Goal: Task Accomplishment & Management: Manage account settings

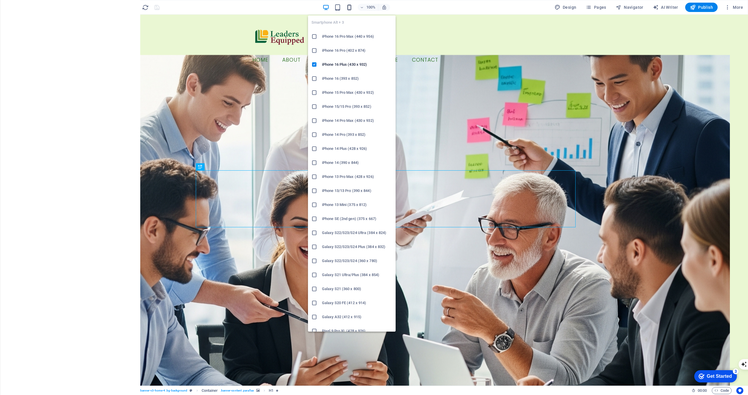
click at [350, 6] on icon "button" at bounding box center [349, 7] width 7 height 7
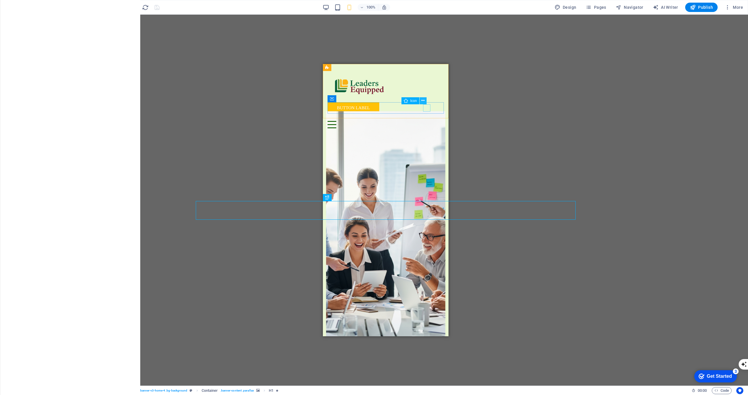
click at [424, 101] on icon at bounding box center [422, 101] width 3 height 6
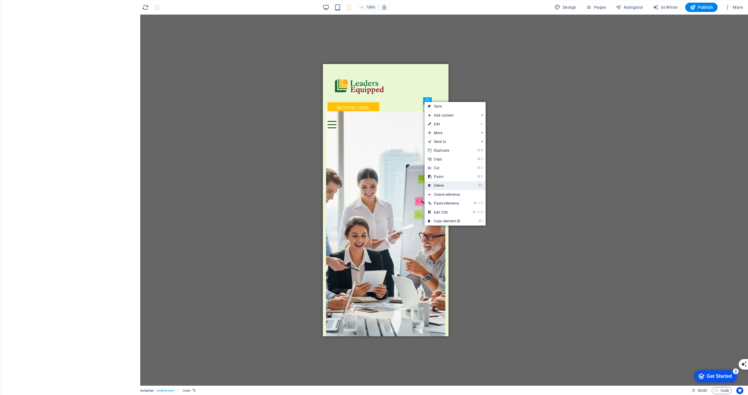
click at [468, 188] on li "⌦ Delete" at bounding box center [454, 185] width 61 height 9
click at [439, 187] on link "⌦ Delete" at bounding box center [443, 185] width 39 height 9
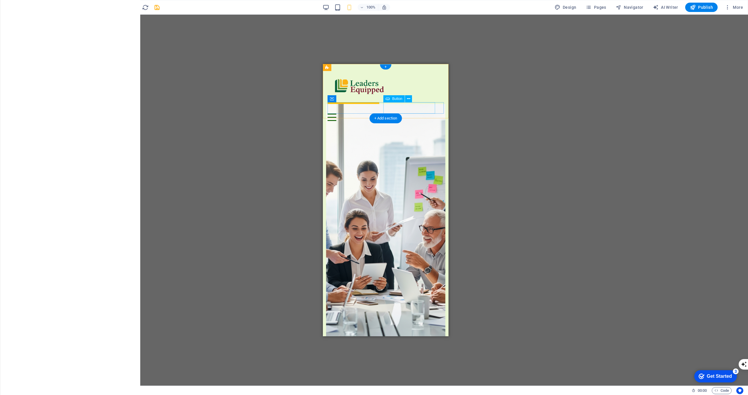
click at [421, 111] on div "Button label" at bounding box center [385, 107] width 116 height 11
select select "200"
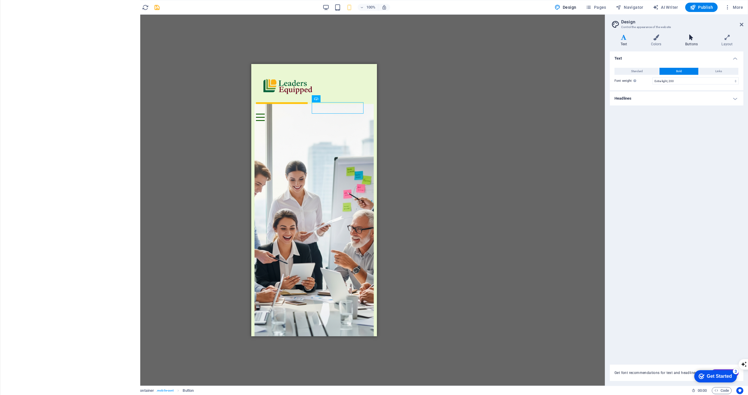
click at [688, 40] on icon at bounding box center [691, 37] width 34 height 6
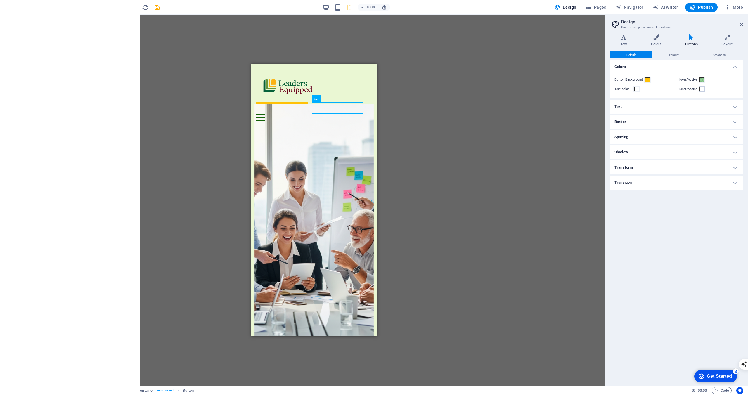
click at [703, 89] on span at bounding box center [701, 89] width 5 height 5
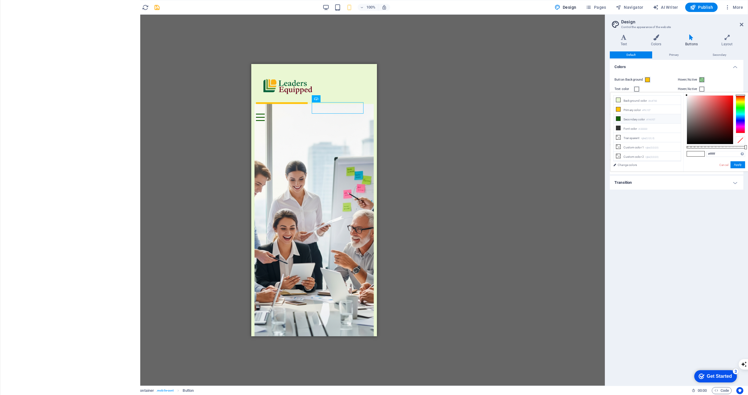
click at [642, 119] on li "Secondary color #146107" at bounding box center [646, 118] width 67 height 9
type input "#146107"
click at [642, 218] on div "Default Primary Secondary Colors Button Background Hover/Active Text color Hove…" at bounding box center [676, 215] width 133 height 329
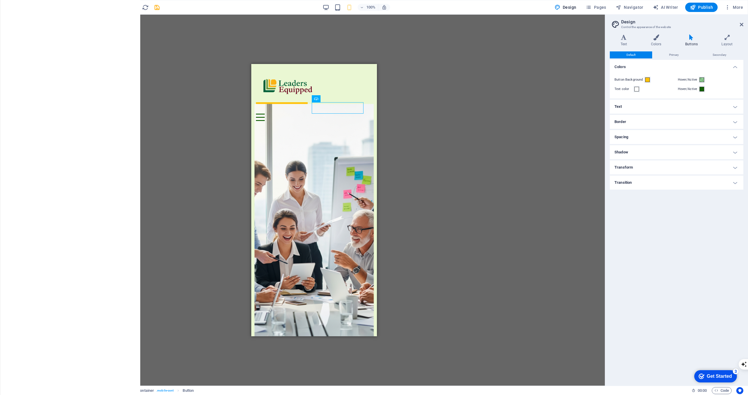
click at [647, 108] on h4 "Text" at bounding box center [676, 107] width 133 height 14
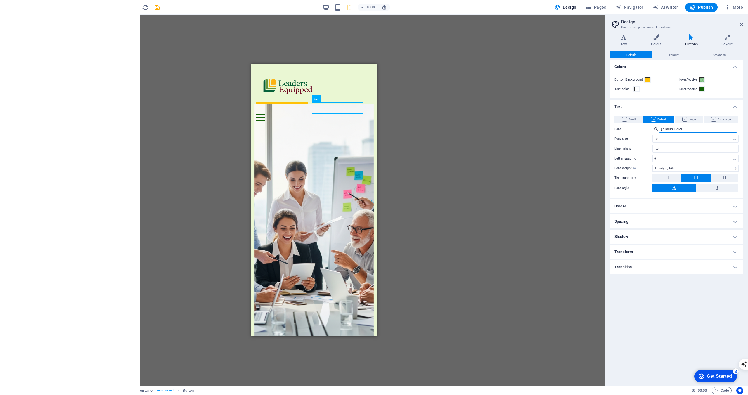
drag, startPoint x: 670, startPoint y: 130, endPoint x: 654, endPoint y: 129, distance: 16.1
click at [654, 129] on div "popp" at bounding box center [695, 129] width 86 height 7
click at [671, 138] on div "Quicksand" at bounding box center [698, 137] width 77 height 6
type input "Quicksand"
click at [643, 139] on label "Font size" at bounding box center [633, 138] width 38 height 3
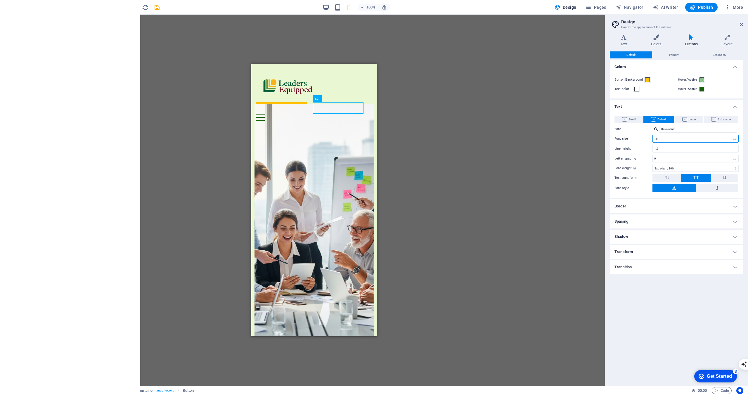
click at [660, 140] on input "15" at bounding box center [696, 138] width 86 height 7
type input "9"
click at [647, 131] on label "Font" at bounding box center [633, 129] width 38 height 7
click at [659, 131] on input "Quicksand" at bounding box center [698, 129] width 78 height 7
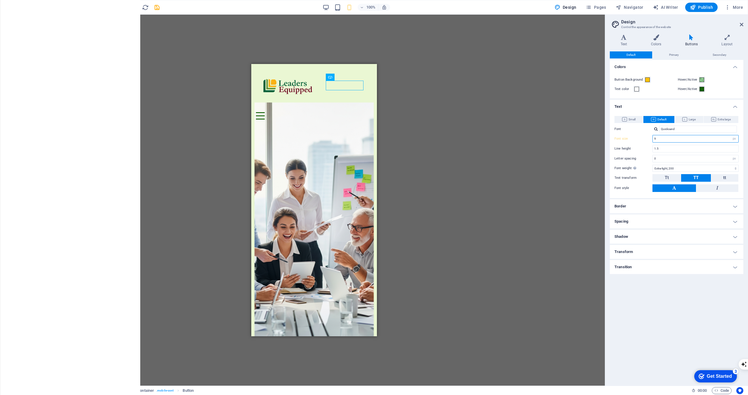
click at [678, 139] on input "9" at bounding box center [696, 138] width 86 height 7
click at [676, 54] on span "Primary" at bounding box center [674, 54] width 10 height 7
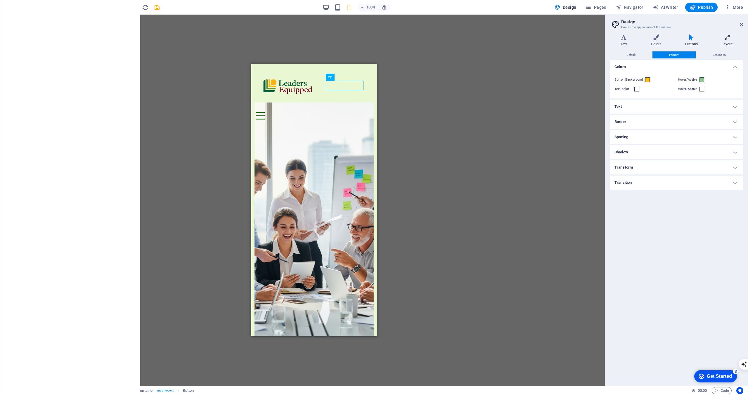
click at [724, 40] on icon at bounding box center [727, 37] width 32 height 6
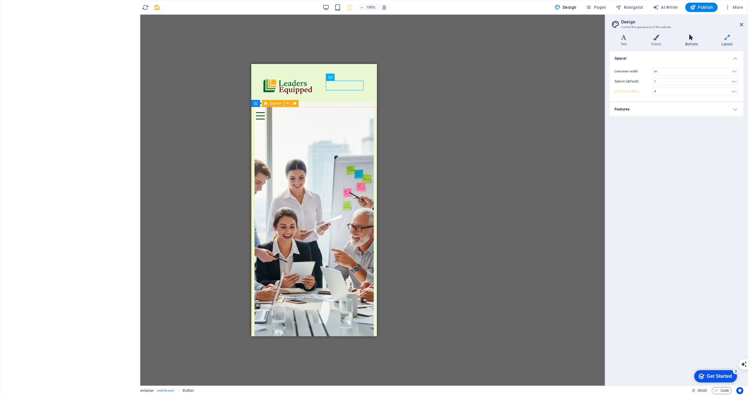
click at [688, 42] on h4 "Buttons" at bounding box center [692, 40] width 36 height 12
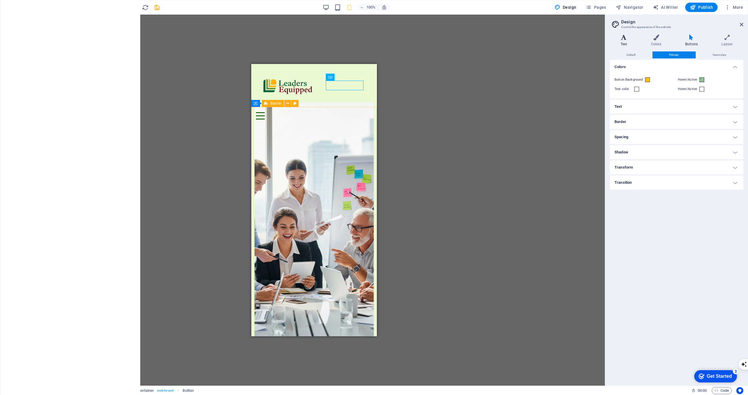
click at [624, 41] on h4 "Text" at bounding box center [625, 40] width 30 height 12
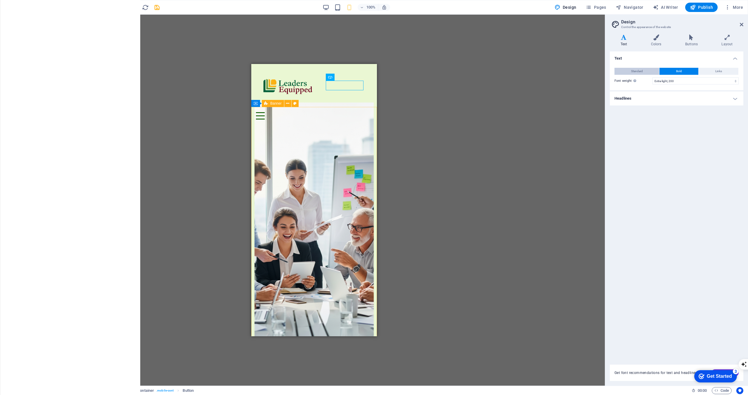
click at [651, 70] on button "Standard" at bounding box center [636, 71] width 45 height 7
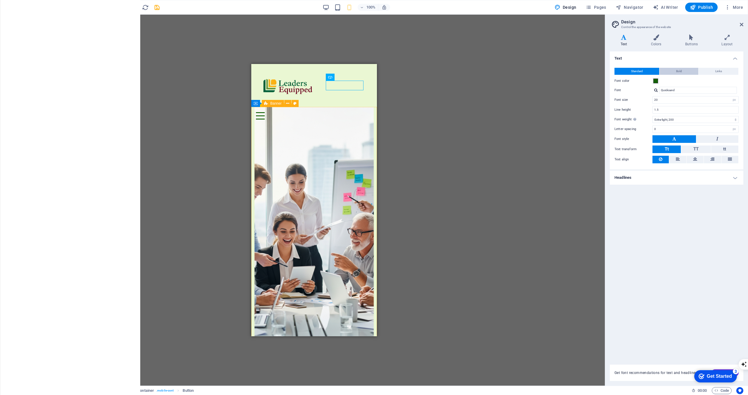
click at [669, 74] on button "Bold" at bounding box center [678, 71] width 39 height 7
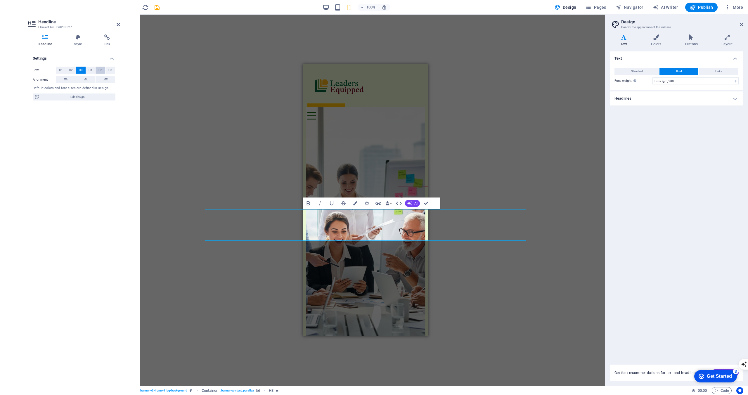
click at [100, 71] on span "H5" at bounding box center [100, 70] width 4 height 7
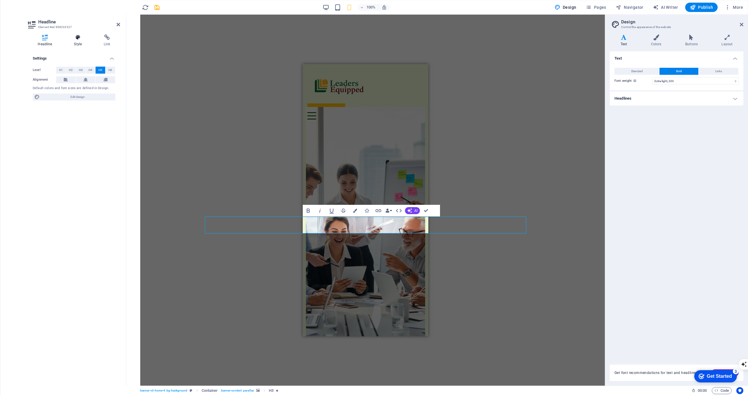
click at [84, 41] on h4 "Style" at bounding box center [79, 40] width 30 height 12
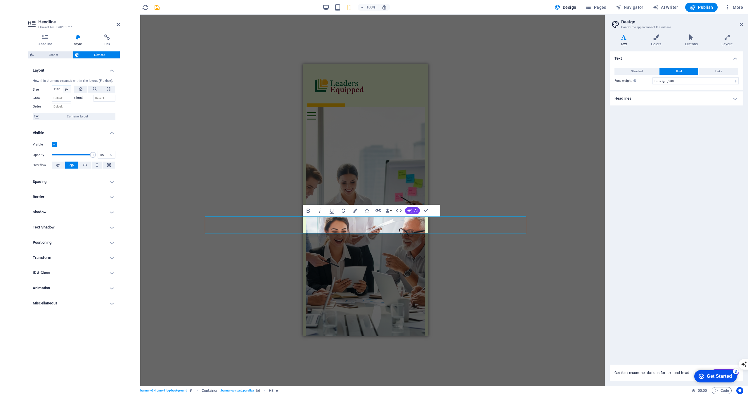
click at [63, 90] on select "Default auto px % 1/1 1/2 1/3 1/4 1/5 1/6 1/7 1/8 1/9 1/10" at bounding box center [67, 89] width 8 height 7
click at [95, 90] on icon at bounding box center [95, 89] width 4 height 7
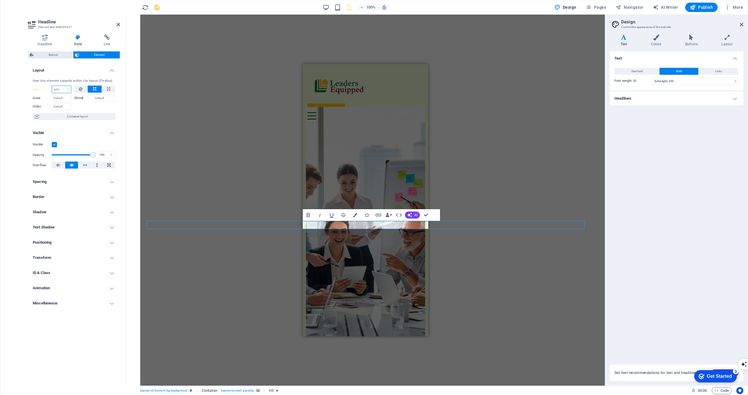
click at [60, 91] on select "Default auto px % 1/1 1/2 1/3 1/4 1/5 1/6 1/7 1/8 1/9 1/10" at bounding box center [61, 89] width 19 height 7
select select "px"
click at [63, 86] on select "Default auto px % 1/1 1/2 1/3 1/4 1/5 1/6 1/7 1/8 1/9 1/10" at bounding box center [61, 89] width 19 height 7
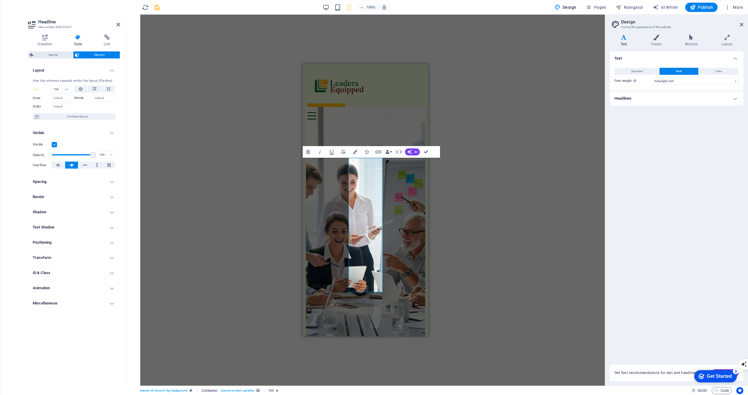
click at [46, 92] on div "Size 100 Default auto px % 1/1 1/2 1/3 1/4 1/5 1/6 1/7 1/8 1/9 1/10" at bounding box center [52, 90] width 39 height 8
click at [65, 89] on select "Default auto px % 1/1 1/2 1/3 1/4 1/5 1/6 1/7 1/8 1/9 1/10" at bounding box center [67, 89] width 8 height 7
click at [63, 86] on select "Default auto px % 1/1 1/2 1/3 1/4 1/5 1/6 1/7 1/8 1/9 1/10" at bounding box center [67, 89] width 8 height 7
click at [58, 91] on input "100" at bounding box center [61, 89] width 19 height 7
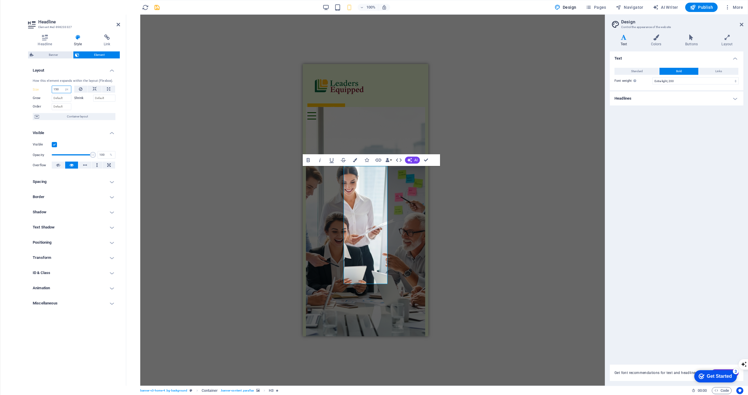
click at [59, 89] on input "150" at bounding box center [61, 89] width 19 height 7
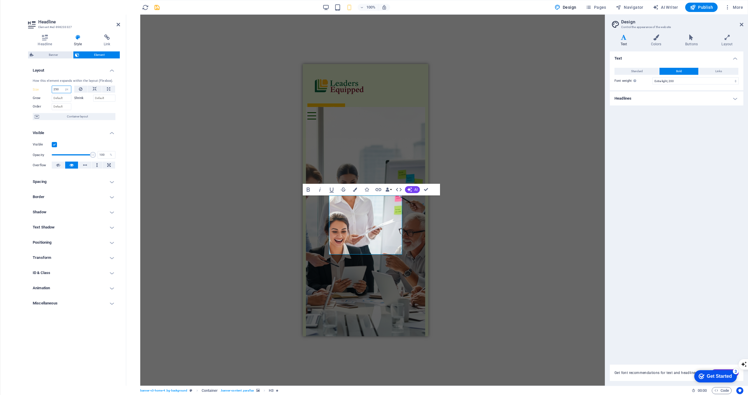
type input "250"
click at [80, 106] on div at bounding box center [94, 106] width 41 height 8
click at [230, 266] on div "H1 Container Container Banner Banner Container Container Menu Bar Menu Menu Bar…" at bounding box center [365, 200] width 478 height 371
click at [439, 216] on div "H1 Container Container Banner Container Container Menu Bar Menu Menu Bar Logo B…" at bounding box center [365, 200] width 478 height 371
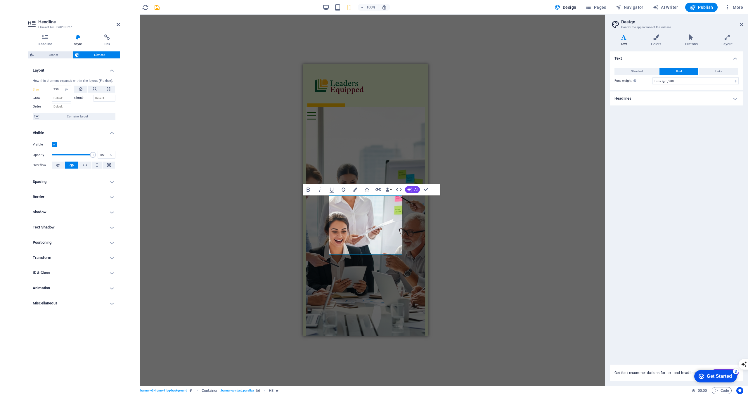
click at [439, 216] on div "H1 Container Container Banner Container Container Menu Bar Menu Menu Bar Logo B…" at bounding box center [365, 200] width 478 height 371
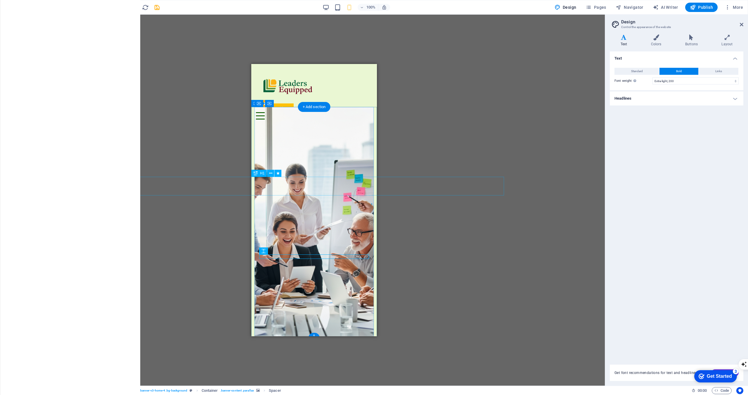
click at [322, 391] on div "EQUIP LEADERS TRANSFORM TEAMS BUILD STRONG FUTURES" at bounding box center [314, 400] width 110 height 19
click at [10, 38] on icon "button" at bounding box center [11, 37] width 7 height 7
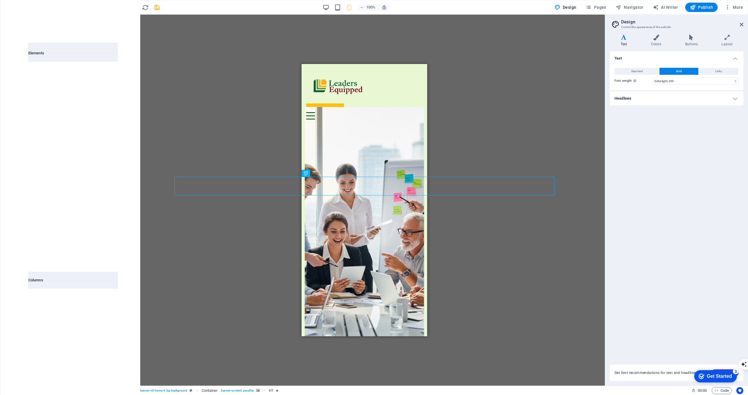
scroll to position [62, 0]
click at [357, 391] on div "EQUIP LEADERS TRANSFORM TEAMS BUILD STRONG FUTURES" at bounding box center [364, 400] width 110 height 19
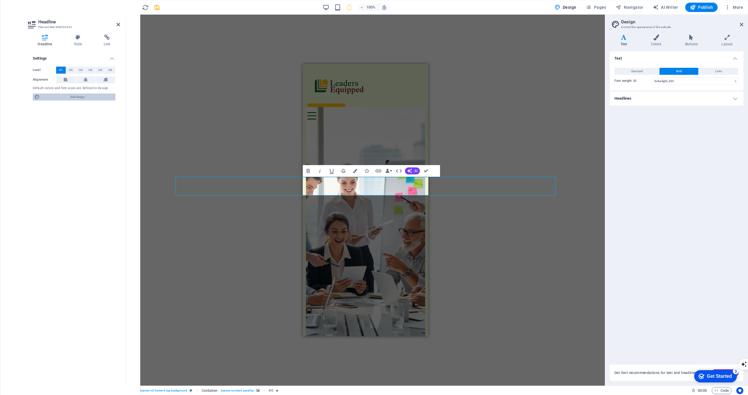
click at [95, 98] on span "Edit design" at bounding box center [77, 96] width 72 height 7
click at [663, 99] on h4 "Headlines" at bounding box center [676, 98] width 133 height 14
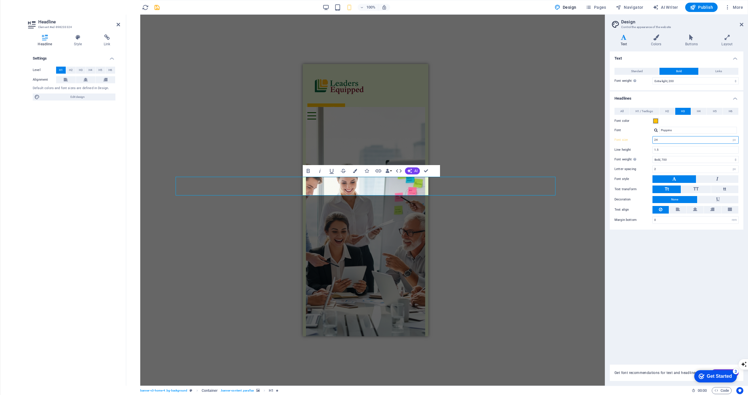
click at [683, 141] on input "24" at bounding box center [696, 139] width 86 height 7
click at [640, 259] on div "Text Standard Bold Links Font color Font Quicksand Font size 20 rem px Line hei…" at bounding box center [676, 204] width 133 height 306
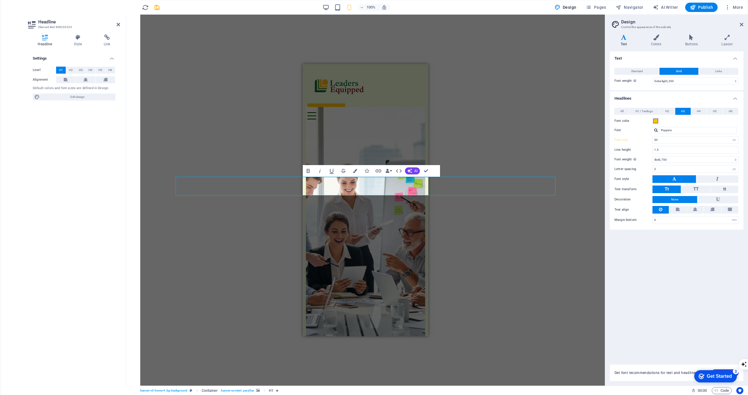
click at [640, 259] on div "Text Standard Bold Links Font color Font Quicksand Font size 20 rem px Line hei…" at bounding box center [676, 204] width 133 height 306
click at [568, 259] on div "H1 Container Container Banner Banner Container Container Menu Bar Menu Logo Con…" at bounding box center [365, 200] width 478 height 371
click at [675, 129] on input "Poppins" at bounding box center [698, 130] width 78 height 7
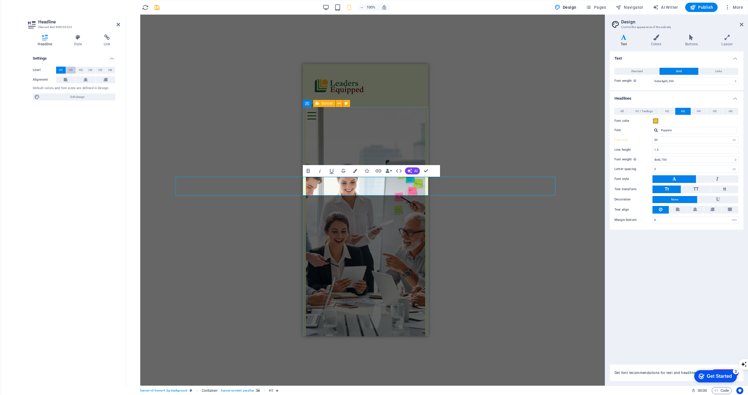
click at [72, 72] on span "H2" at bounding box center [71, 70] width 4 height 7
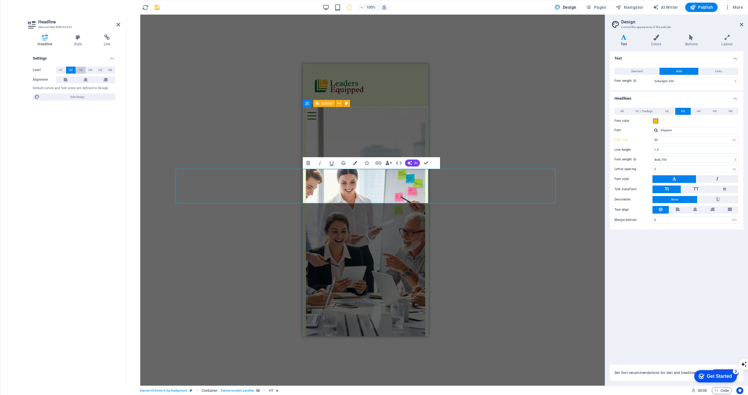
click at [78, 71] on button "H3" at bounding box center [81, 70] width 10 height 7
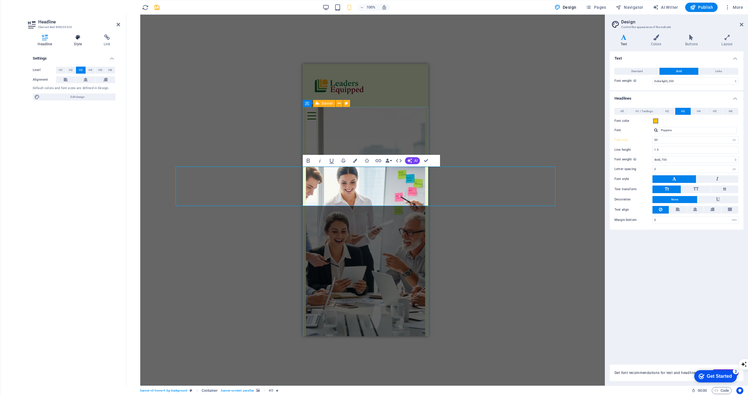
click at [79, 43] on h4 "Style" at bounding box center [79, 40] width 30 height 12
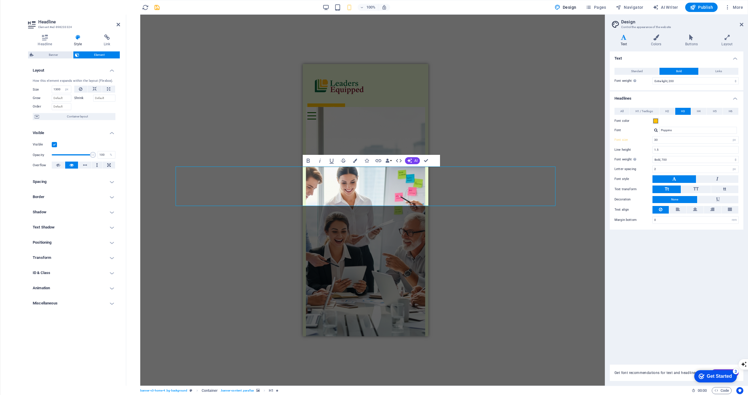
click at [242, 282] on div "Drag here to replace the existing content. Press “Ctrl” if you want to create a…" at bounding box center [365, 200] width 478 height 371
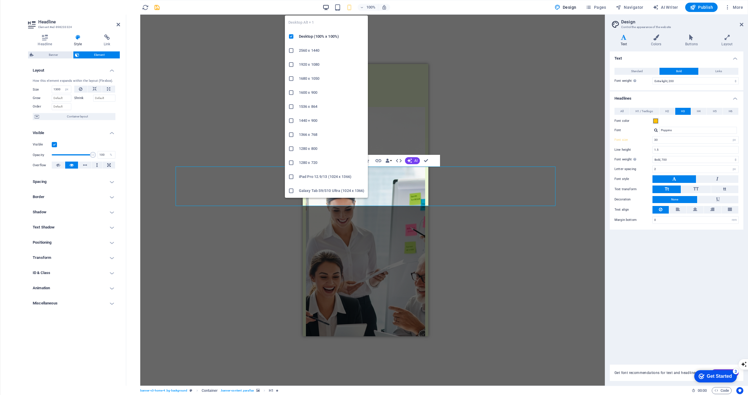
type input "20"
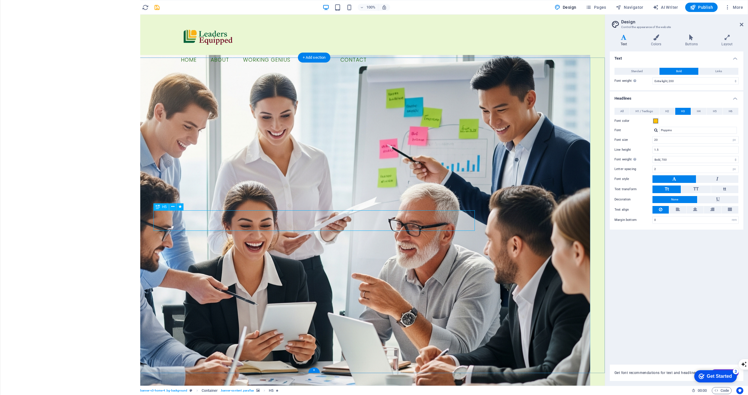
select select "px"
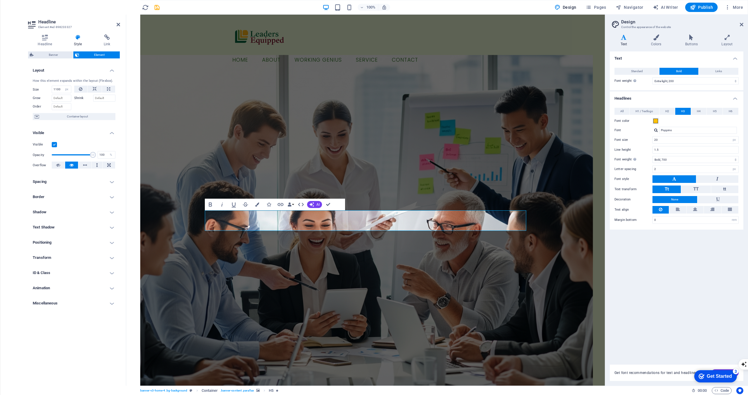
type input "1100"
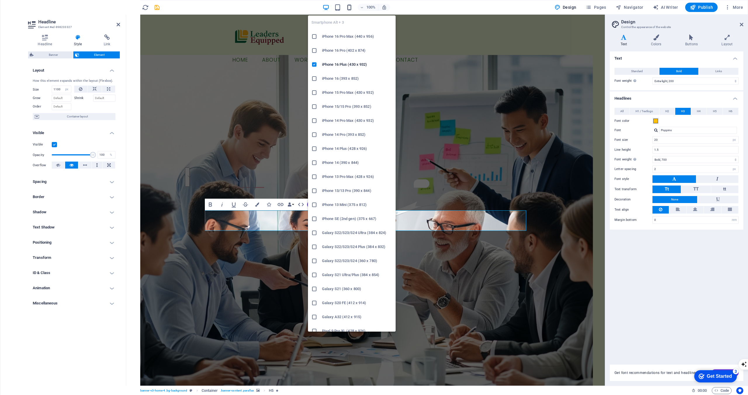
click at [349, 8] on icon "button" at bounding box center [349, 7] width 7 height 7
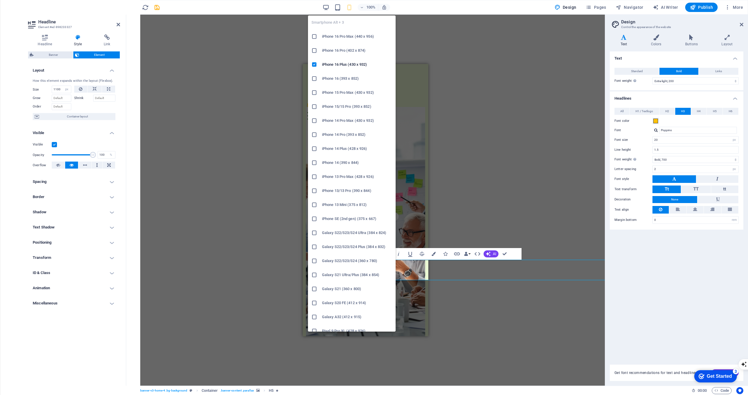
type input "30"
type input "250"
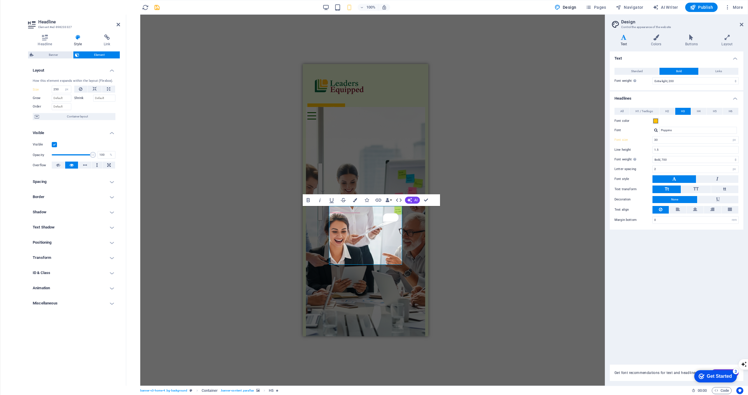
click at [274, 177] on div "H3 Container Container Banner Container Banner Container Menu Bar Menu Logo Con…" at bounding box center [365, 200] width 478 height 371
click at [268, 246] on div "H3 Container Container Banner Container Banner Container Menu Bar Menu Logo Con…" at bounding box center [365, 200] width 478 height 371
click at [404, 102] on div "Button label" at bounding box center [365, 107] width 116 height 10
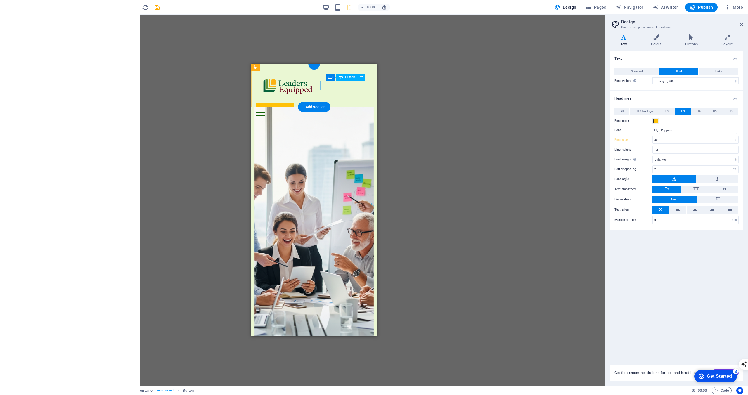
click at [348, 102] on div "Button label" at bounding box center [314, 107] width 116 height 10
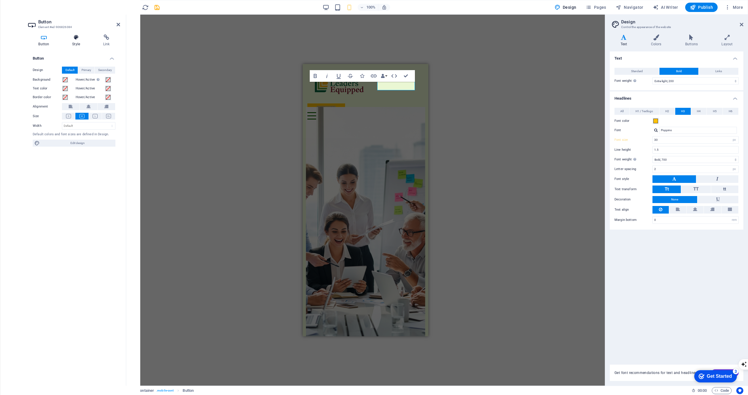
click at [77, 44] on h4 "Style" at bounding box center [77, 40] width 31 height 12
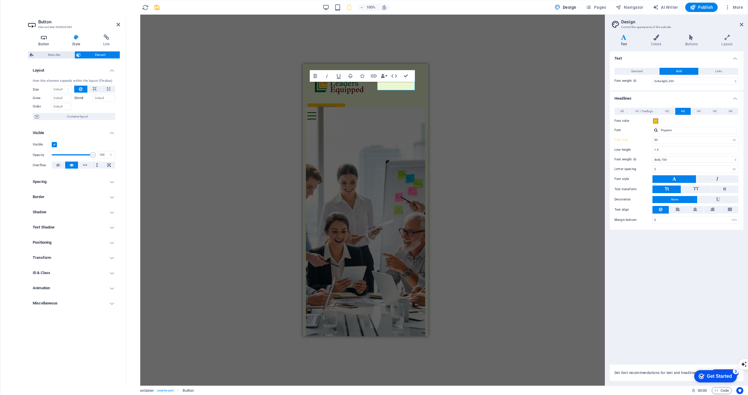
click at [46, 45] on h4 "Button" at bounding box center [45, 40] width 34 height 12
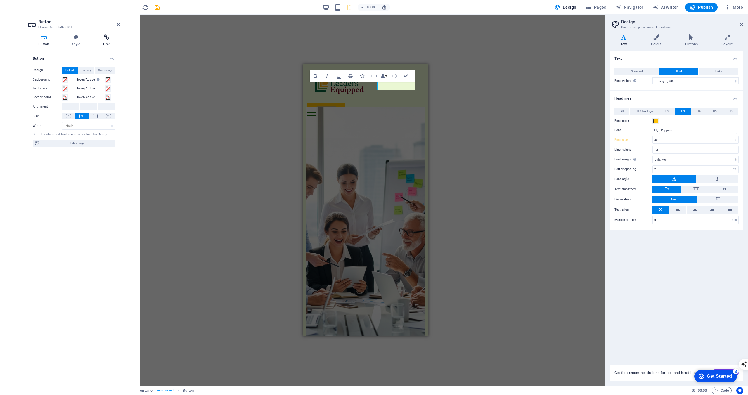
click at [105, 43] on h4 "Link" at bounding box center [106, 40] width 27 height 12
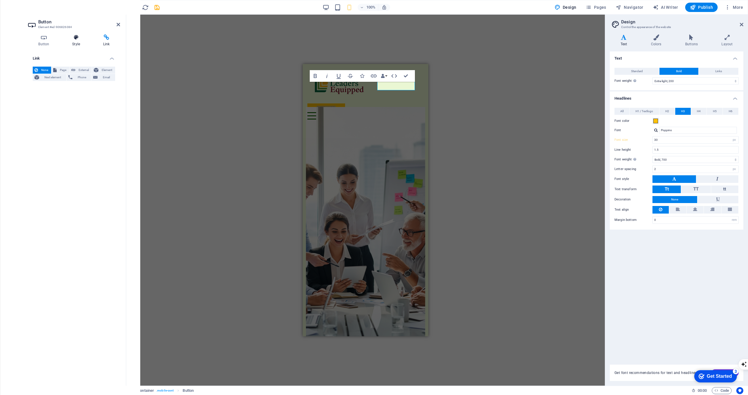
click at [78, 42] on h4 "Style" at bounding box center [77, 40] width 31 height 12
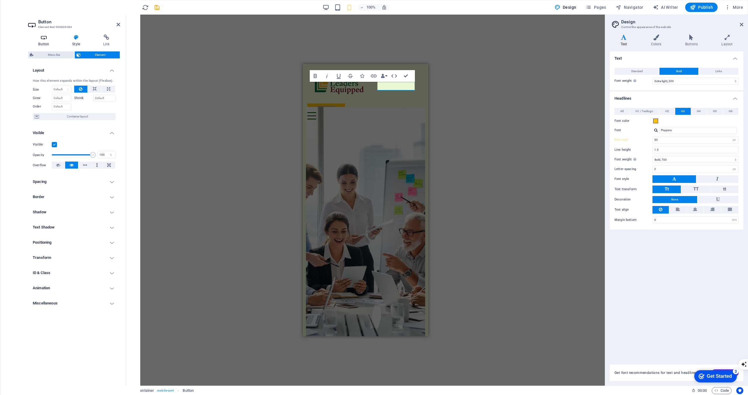
click at [54, 44] on h4 "Button" at bounding box center [45, 40] width 34 height 12
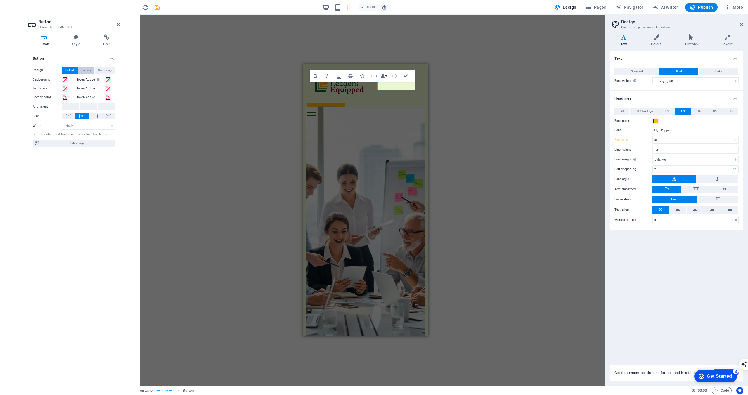
click at [87, 69] on span "Primary" at bounding box center [86, 70] width 10 height 7
click at [65, 81] on span at bounding box center [65, 79] width 5 height 5
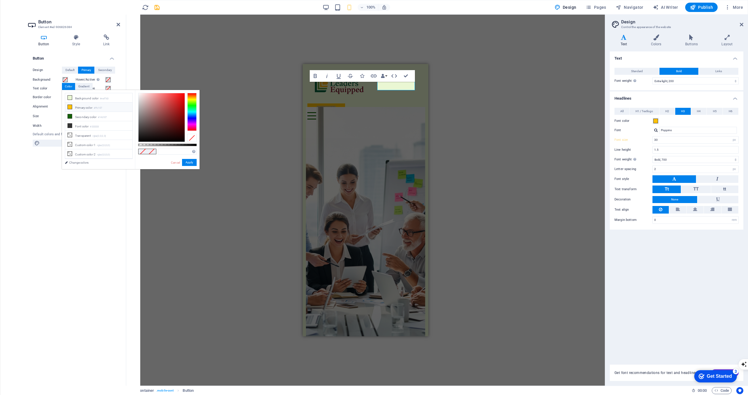
click at [70, 106] on icon at bounding box center [70, 107] width 4 height 4
type input "#ffc107"
click at [79, 108] on li "Primary color #ffc107" at bounding box center [98, 107] width 67 height 9
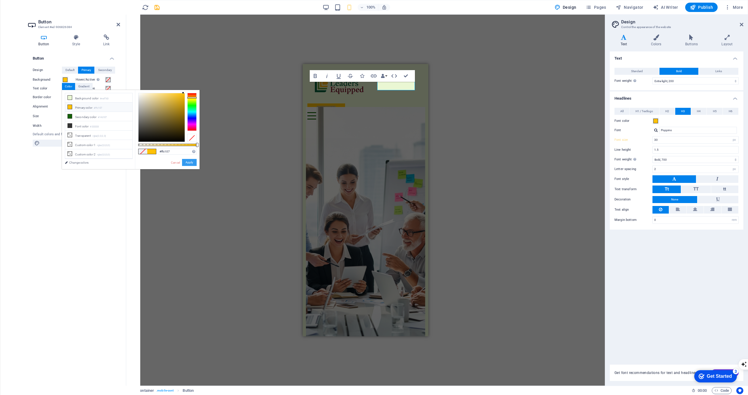
click at [191, 161] on button "Apply" at bounding box center [189, 162] width 15 height 7
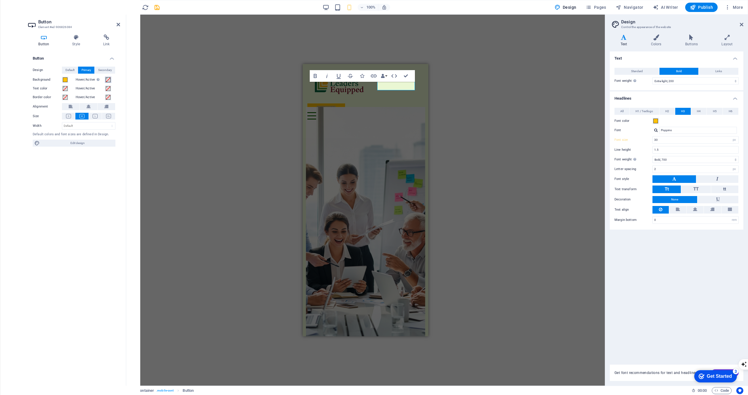
click at [111, 80] on button "Hover/Active Switch to preview mode to test the active/hover state" at bounding box center [108, 80] width 6 height 6
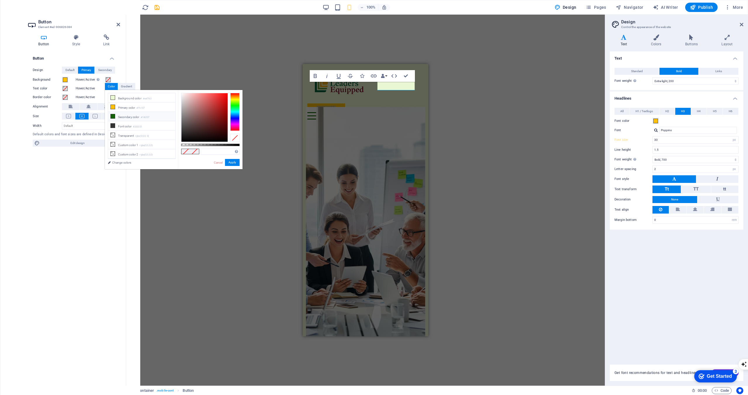
click at [115, 117] on li "Secondary color #146107" at bounding box center [141, 116] width 67 height 9
type input "#146107"
click at [231, 162] on button "Apply" at bounding box center [232, 162] width 15 height 7
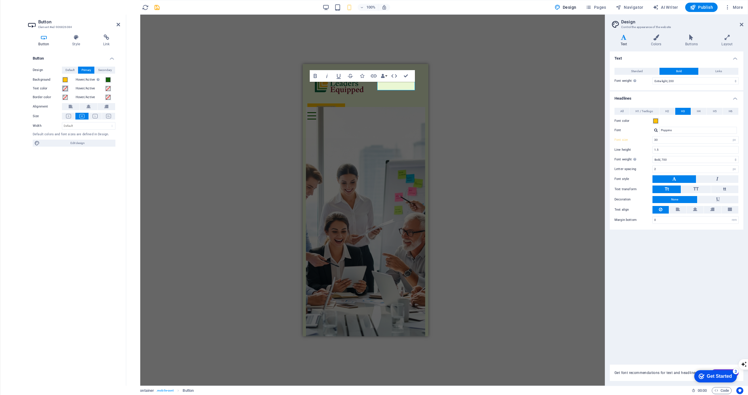
click at [65, 91] on button "Text color" at bounding box center [65, 88] width 6 height 6
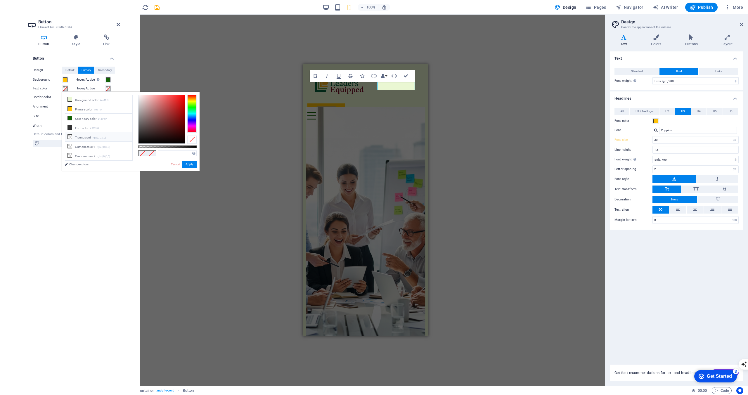
click at [111, 135] on li "Transparent rgba(0,0,0,.0)" at bounding box center [98, 136] width 67 height 9
click at [140, 96] on div at bounding box center [161, 119] width 46 height 48
click at [140, 97] on div at bounding box center [161, 119] width 46 height 48
type input "rgba(242, 233, 233, 0)"
click at [190, 165] on button "Apply" at bounding box center [189, 164] width 15 height 7
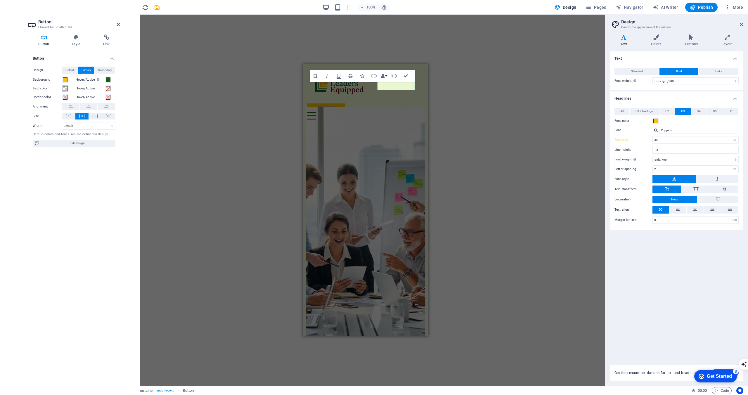
click at [63, 86] on span at bounding box center [65, 88] width 5 height 5
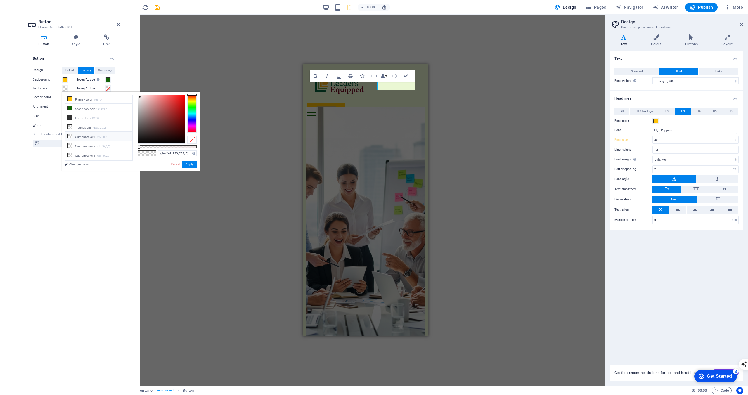
scroll to position [11, 0]
click at [84, 162] on link "Change colors" at bounding box center [96, 164] width 68 height 7
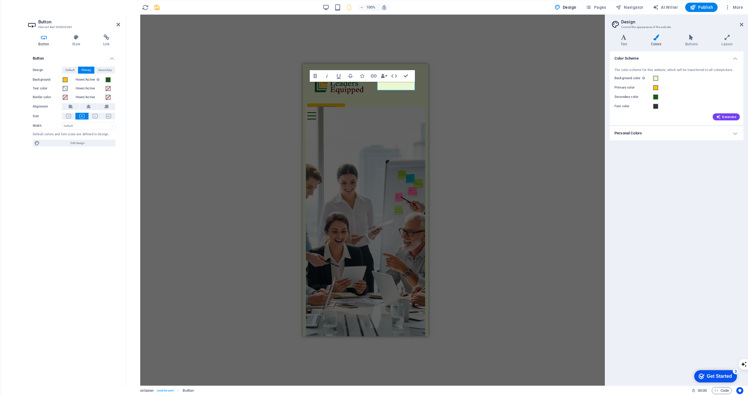
click at [662, 133] on h4 "Personal Colors" at bounding box center [676, 133] width 133 height 14
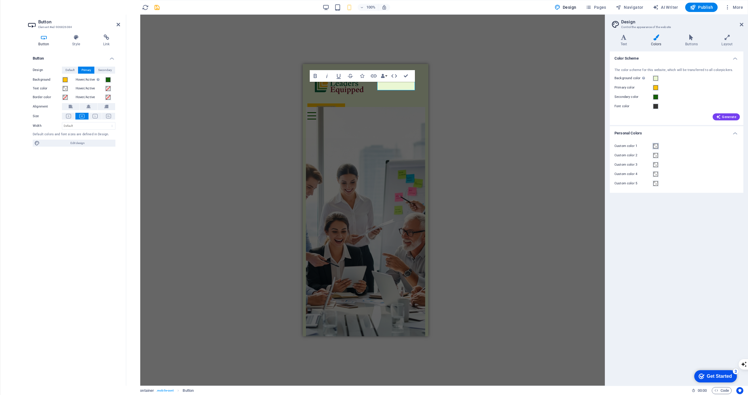
click at [654, 146] on span at bounding box center [655, 146] width 5 height 5
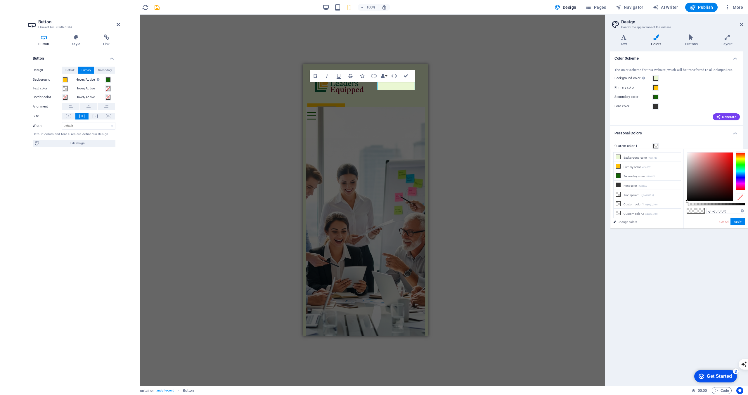
click at [687, 154] on div at bounding box center [710, 176] width 46 height 48
click at [689, 153] on div at bounding box center [710, 176] width 46 height 48
drag, startPoint x: 688, startPoint y: 204, endPoint x: 745, endPoint y: 209, distance: 58.0
click at [745, 209] on div "#fbebeb Supported formats #0852ed rgb(8, 82, 237) rgba(8, 82, 237, 90%) hsv(221…" at bounding box center [715, 231] width 65 height 164
type input "#ffffff"
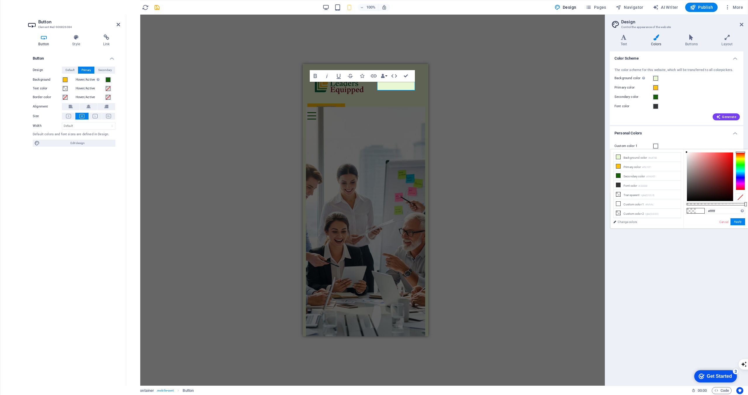
drag, startPoint x: 690, startPoint y: 153, endPoint x: 679, endPoint y: 150, distance: 11.6
click at [679, 150] on div "less Background color #eaf7d3 Primary color #ffc107 Secondary color #146107 Fon…" at bounding box center [679, 188] width 138 height 79
click at [742, 220] on button "Apply" at bounding box center [737, 221] width 15 height 7
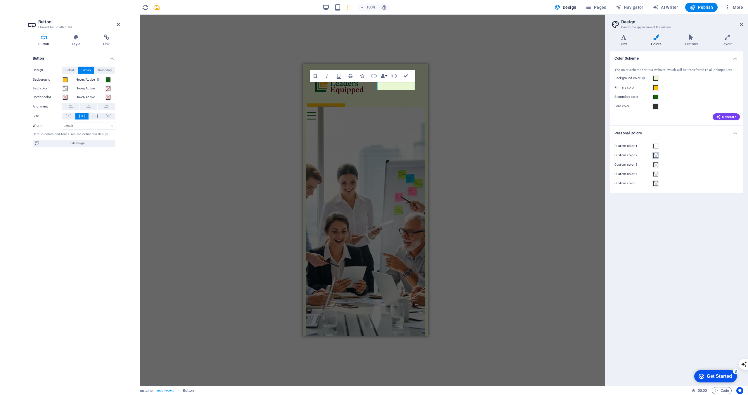
click at [656, 156] on span at bounding box center [655, 155] width 5 height 5
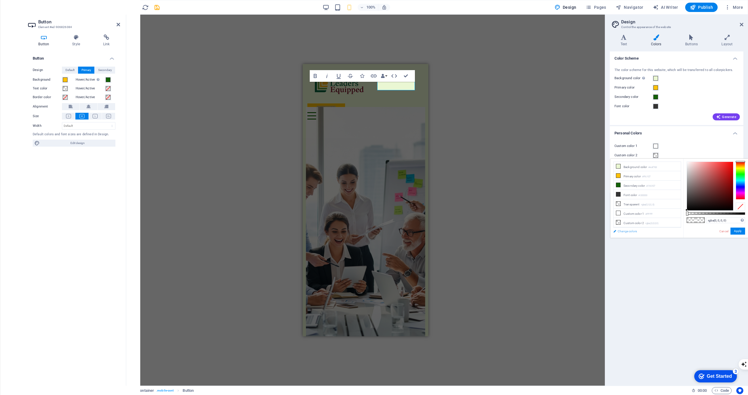
click at [631, 230] on link "Change colors" at bounding box center [644, 231] width 68 height 7
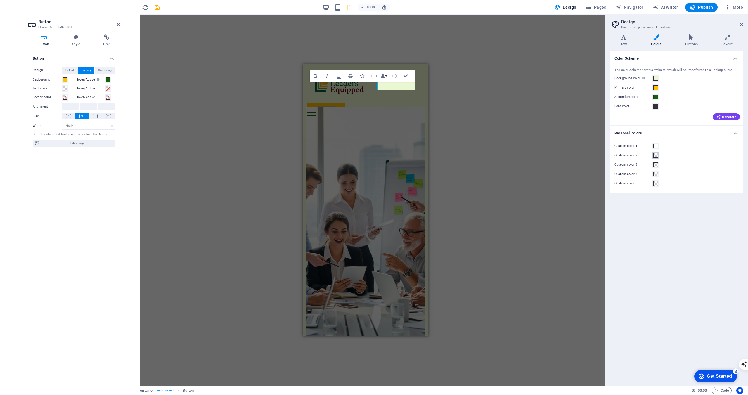
click at [656, 154] on span at bounding box center [655, 155] width 5 height 5
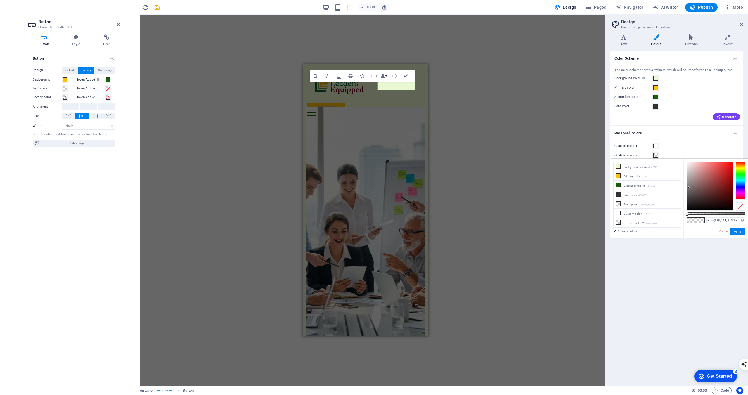
type input "rgba(117, 112, 112, 0)"
drag, startPoint x: 687, startPoint y: 209, endPoint x: 688, endPoint y: 188, distance: 21.4
click at [688, 188] on div at bounding box center [688, 188] width 2 height 2
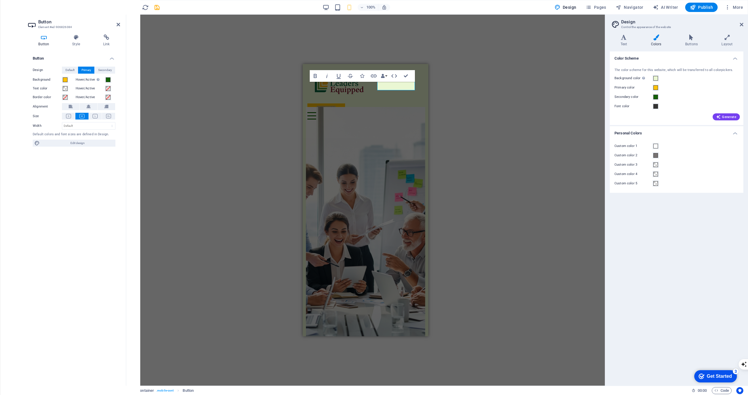
click at [299, 64] on div "H3 Container Container Banner Container Banner Container Menu Bar Menu Logo Con…" at bounding box center [365, 200] width 478 height 371
click at [266, 116] on div "H3 Container Container Banner Container Banner Container Menu Bar Menu Logo Con…" at bounding box center [365, 200] width 478 height 371
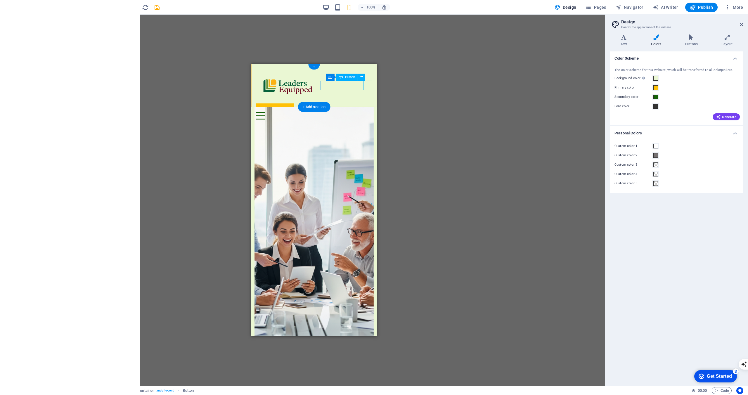
click at [352, 102] on div "Button label" at bounding box center [314, 107] width 116 height 10
click at [333, 102] on div "Button label" at bounding box center [314, 107] width 116 height 10
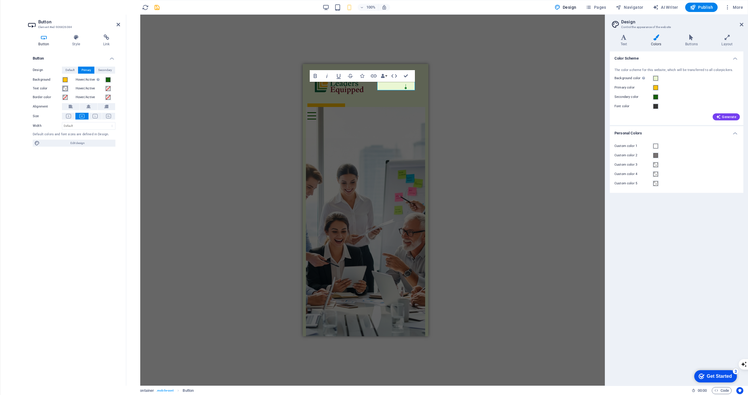
click at [65, 88] on span at bounding box center [65, 88] width 5 height 5
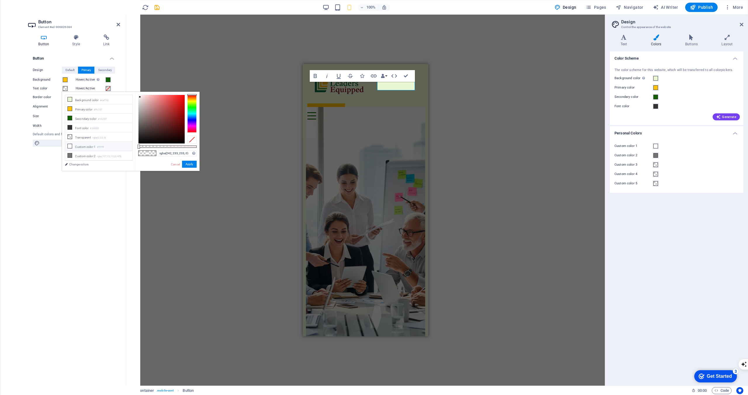
click at [77, 142] on li "Custom color 1 #ffffff" at bounding box center [98, 146] width 67 height 9
click at [120, 142] on li "Custom color 1 #ffffff" at bounding box center [98, 146] width 67 height 9
click at [194, 163] on button "Apply" at bounding box center [189, 164] width 15 height 7
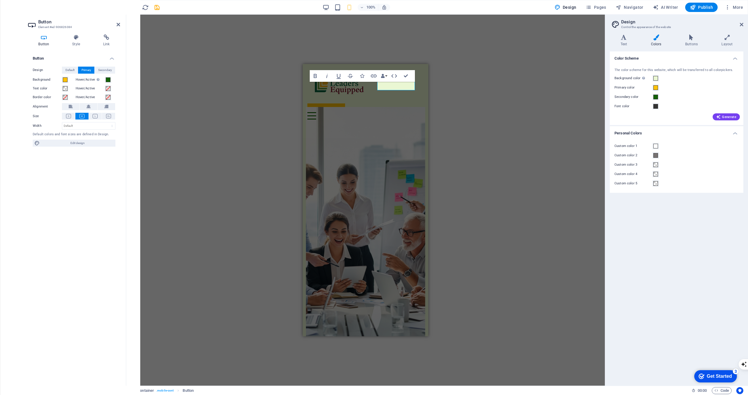
click at [114, 202] on div "Button Design Default Primary Secondary Background Hover/Active Switch to previ…" at bounding box center [74, 215] width 92 height 329
click at [67, 85] on button "Text color" at bounding box center [65, 88] width 6 height 6
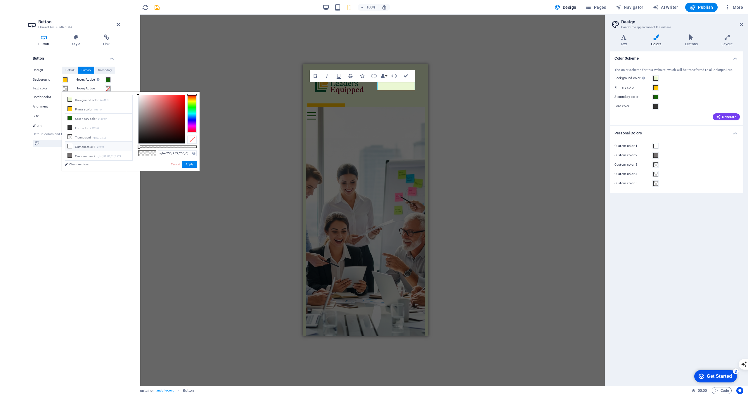
click at [86, 142] on li "Custom color 1 #ffffff" at bounding box center [98, 146] width 67 height 9
type input "rgba(255, 255, 255, 0.99)"
drag, startPoint x: 139, startPoint y: 145, endPoint x: 196, endPoint y: 148, distance: 57.0
click at [196, 148] on div "rgba(255, 255, 255, 0.99) Supported formats #0852ed rgb(8, 82, 237) rgba(8, 82,…" at bounding box center [167, 174] width 65 height 164
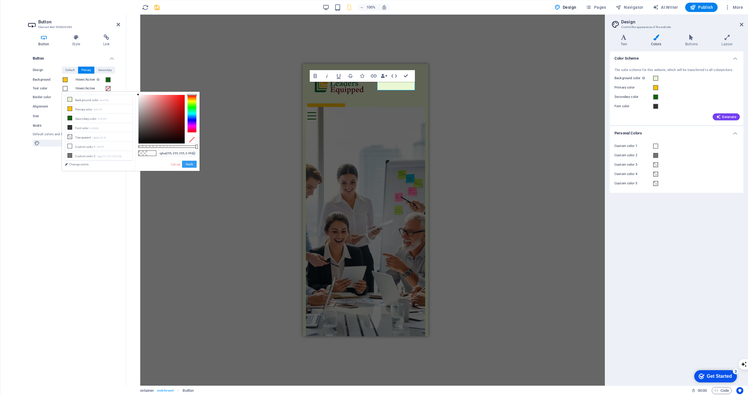
click at [195, 164] on button "Apply" at bounding box center [189, 164] width 15 height 7
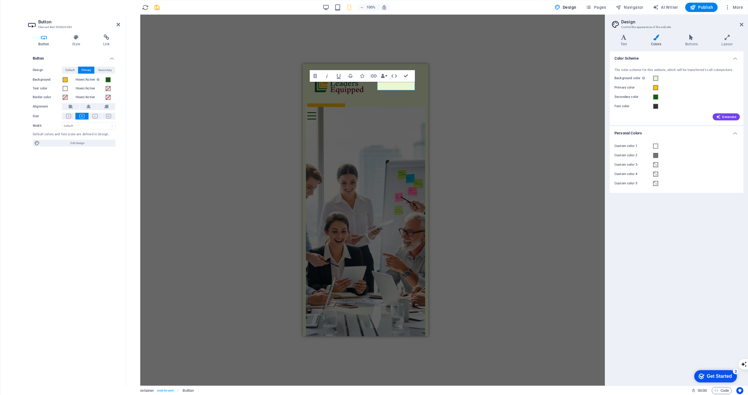
click at [140, 183] on div "H3 Container Container Banner Container Banner Container Menu Bar Menu Logo Con…" at bounding box center [365, 200] width 478 height 371
click at [96, 8] on icon "undo" at bounding box center [98, 7] width 7 height 7
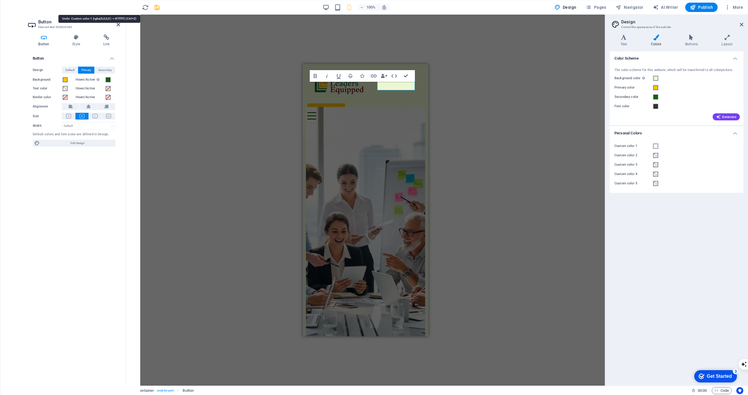
click at [96, 8] on icon "undo" at bounding box center [98, 7] width 7 height 7
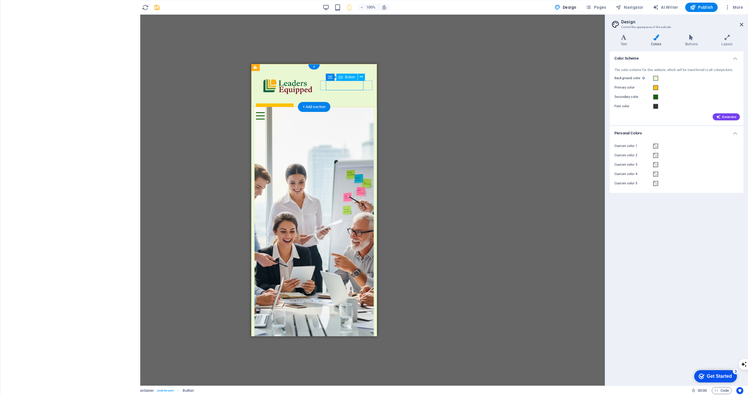
click at [354, 102] on div "Button label" at bounding box center [314, 107] width 116 height 10
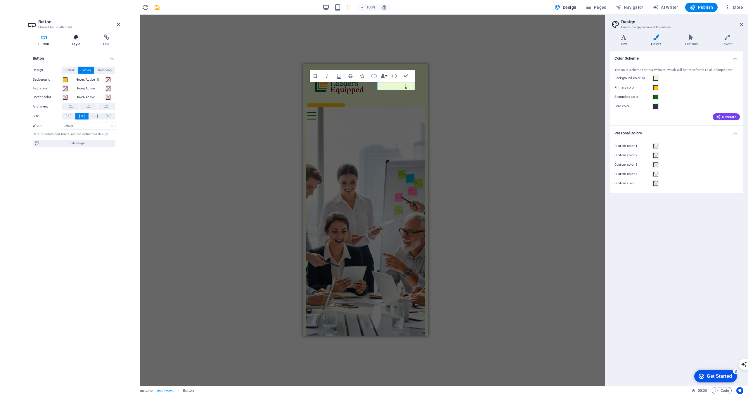
click at [74, 37] on icon at bounding box center [76, 37] width 29 height 6
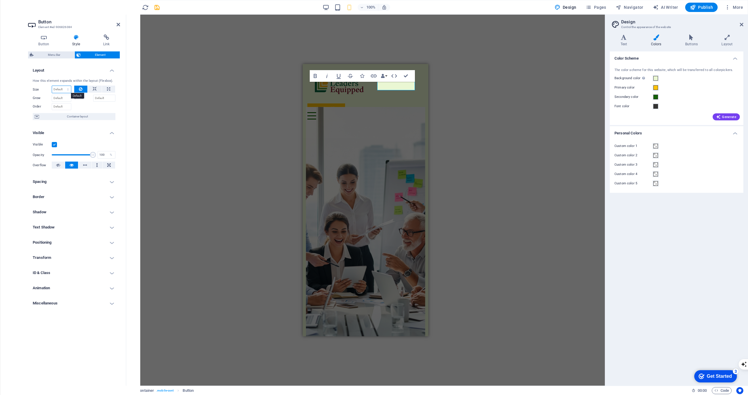
click at [62, 88] on select "Default auto px % 1/1 1/2 1/3 1/4 1/5 1/6 1/7 1/8 1/9 1/10" at bounding box center [61, 89] width 19 height 7
select select "px"
click at [63, 86] on select "Default auto px % 1/1 1/2 1/3 1/4 1/5 1/6 1/7 1/8 1/9 1/10" at bounding box center [61, 89] width 19 height 7
click at [86, 73] on h4 "Layout" at bounding box center [74, 68] width 92 height 11
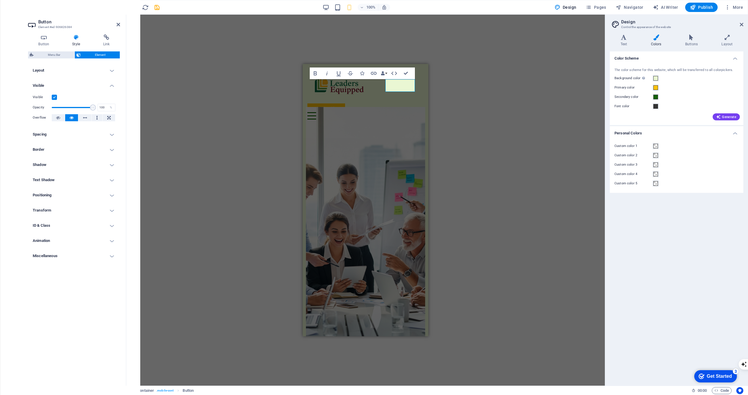
click at [95, 72] on h4 "Layout" at bounding box center [74, 70] width 92 height 14
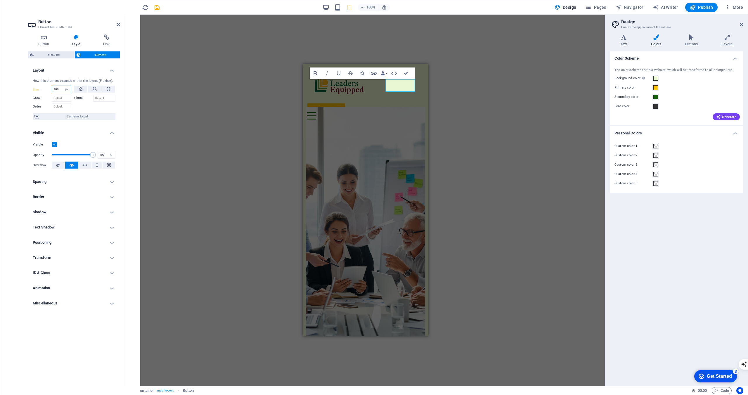
click at [59, 91] on input "100" at bounding box center [61, 89] width 19 height 7
type input "30"
click at [87, 75] on div "How this element expands within the layout (Flexbox). Size 30 Default auto px %…" at bounding box center [74, 99] width 92 height 51
click at [103, 72] on h4 "Layout" at bounding box center [74, 68] width 92 height 11
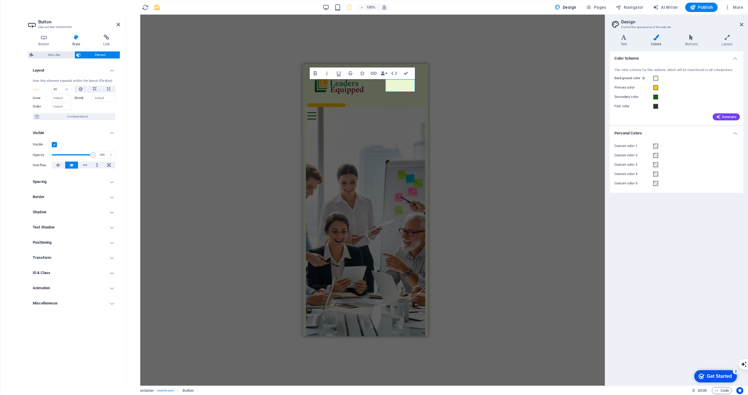
click at [103, 72] on h4 "Layout" at bounding box center [74, 68] width 92 height 11
click at [67, 91] on select "Default auto px % 1/1 1/2 1/3 1/4 1/5 1/6 1/7 1/8 1/9 1/10" at bounding box center [67, 89] width 8 height 7
select select "r6rdo7808l"
click at [63, 86] on select "Default auto px % 1/1 1/2 1/3 1/4 1/5 1/6 1/7 1/8 1/9 1/10" at bounding box center [67, 89] width 8 height 7
select select "DISABLED_OPTION_VALUE"
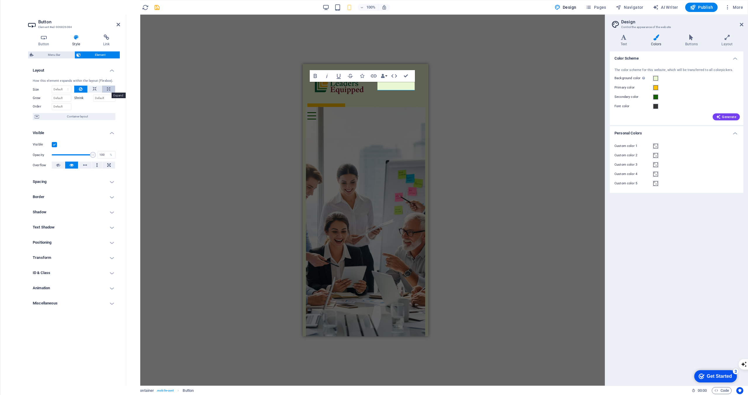
click at [105, 89] on button at bounding box center [108, 89] width 13 height 7
type input "100"
select select "%"
click at [96, 90] on icon at bounding box center [95, 89] width 4 height 7
click at [81, 91] on icon at bounding box center [81, 89] width 4 height 7
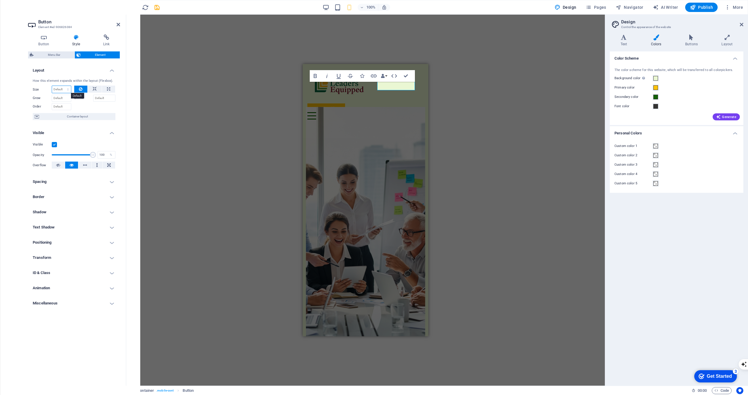
click at [59, 92] on select "Default auto px % 1/1 1/2 1/3 1/4 1/5 1/6 1/7 1/8 1/9 1/10" at bounding box center [61, 89] width 19 height 7
select select "px"
click at [63, 86] on select "Default auto px % 1/1 1/2 1/3 1/4 1/5 1/6 1/7 1/8 1/9 1/10" at bounding box center [61, 89] width 19 height 7
type input "10"
click at [120, 24] on icon at bounding box center [119, 24] width 4 height 5
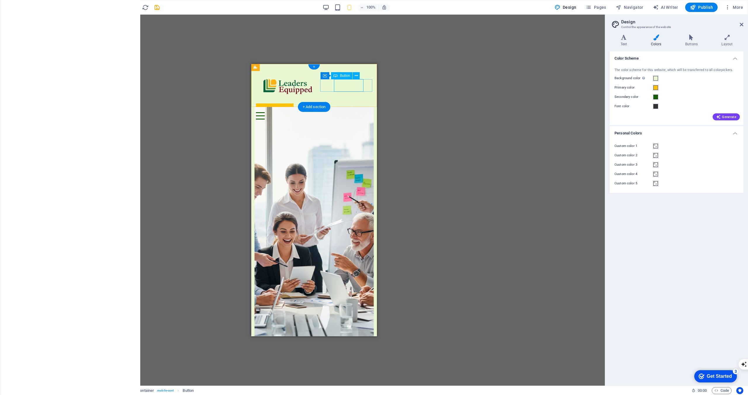
click at [346, 102] on div "Button label" at bounding box center [314, 107] width 116 height 10
select select "px"
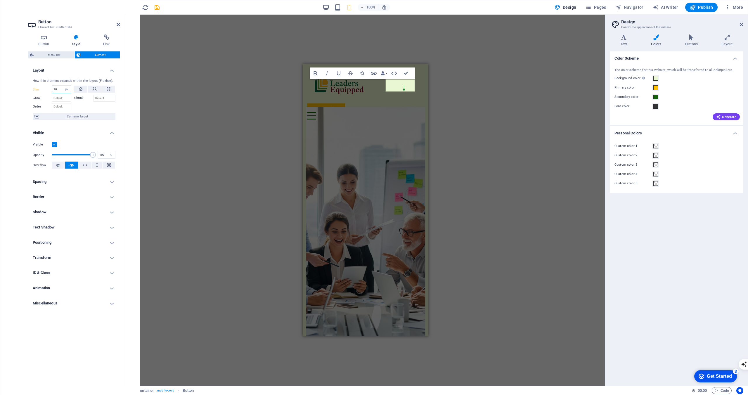
click at [61, 89] on input "10" at bounding box center [61, 89] width 19 height 7
click at [67, 90] on select "Default auto px % 1/1 1/2 1/3 1/4 1/5 1/6 1/7 1/8 1/9 1/10" at bounding box center [67, 89] width 8 height 7
click at [56, 91] on input "10" at bounding box center [61, 89] width 19 height 7
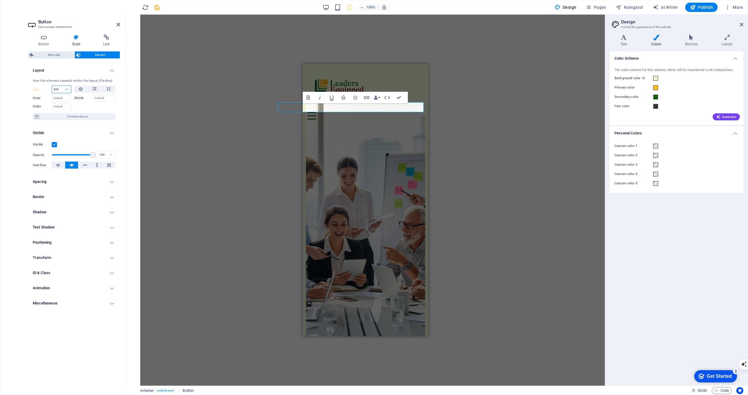
click at [58, 91] on input "500" at bounding box center [61, 89] width 19 height 7
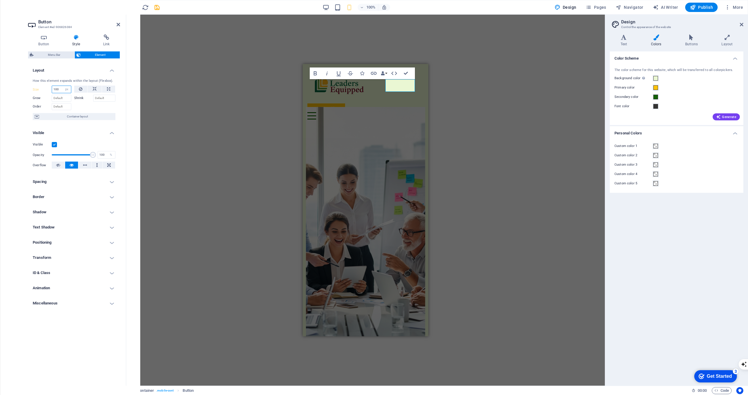
click at [56, 88] on input "100" at bounding box center [61, 89] width 19 height 7
type input "50"
click at [693, 43] on h4 "Buttons" at bounding box center [692, 40] width 36 height 12
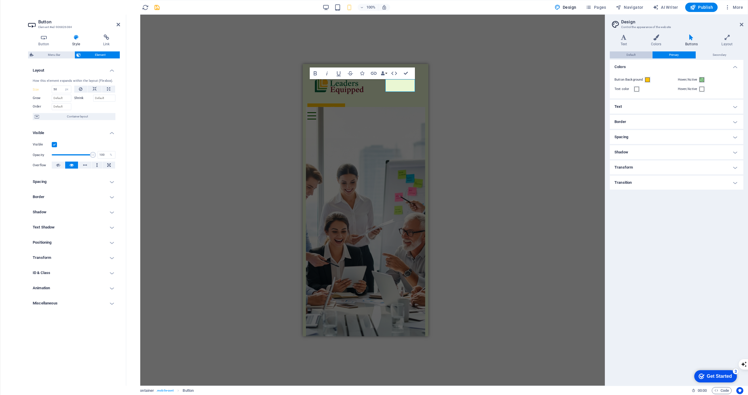
click at [635, 54] on span "Default" at bounding box center [630, 54] width 9 height 7
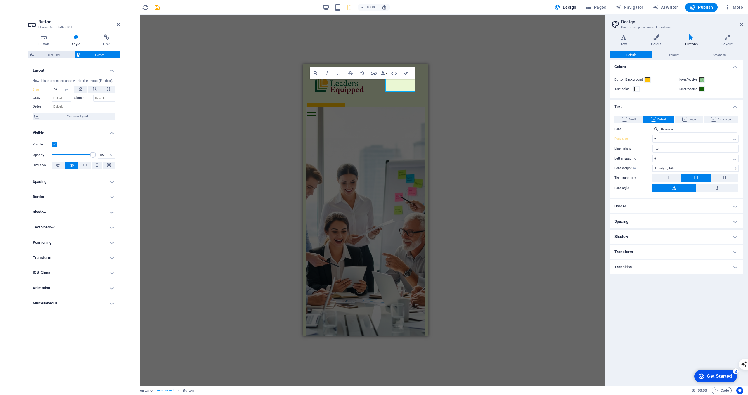
click at [667, 256] on h4 "Transform" at bounding box center [676, 252] width 133 height 14
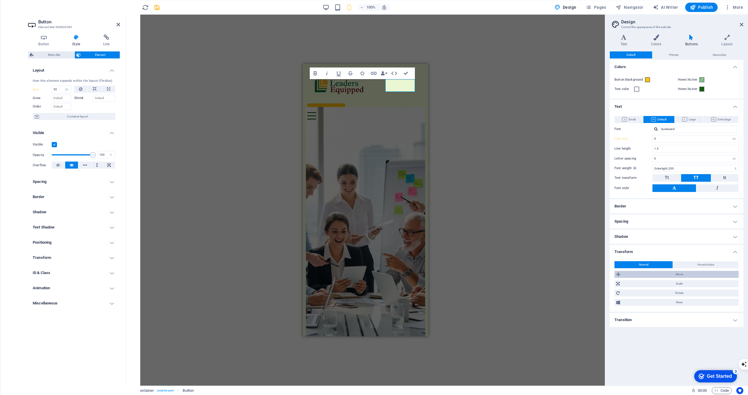
click at [670, 275] on span "Move" at bounding box center [679, 274] width 115 height 7
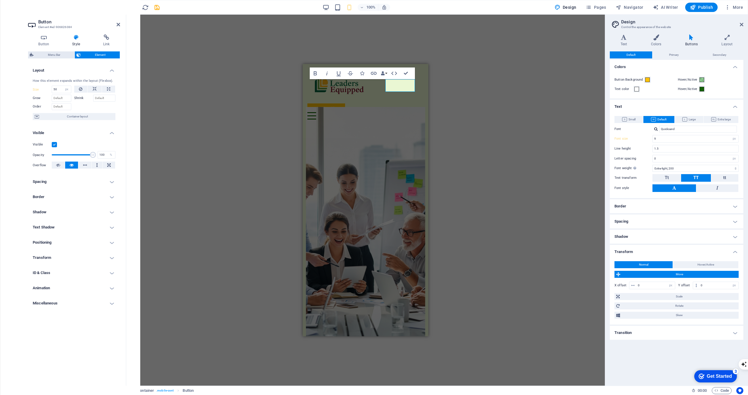
click at [664, 276] on span "Move" at bounding box center [679, 274] width 115 height 7
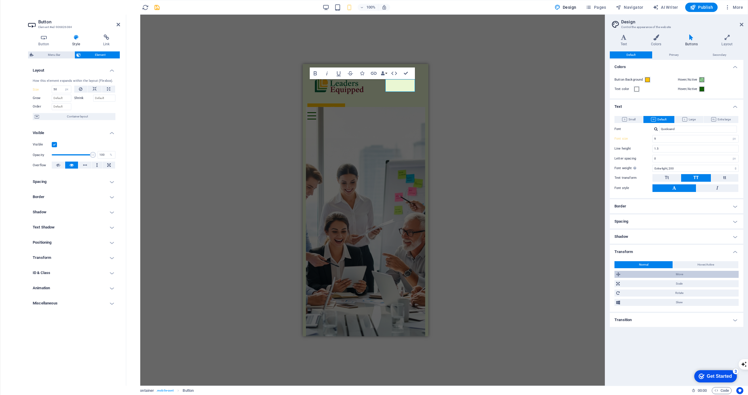
click at [664, 276] on span "Move" at bounding box center [679, 274] width 115 height 7
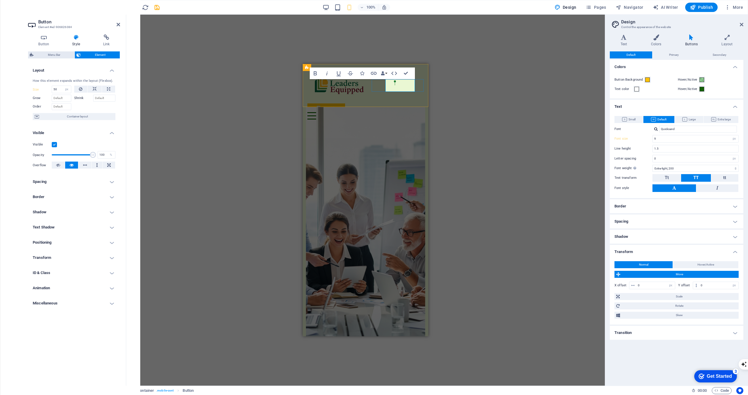
drag, startPoint x: 398, startPoint y: 83, endPoint x: 376, endPoint y: 85, distance: 22.5
click at [376, 102] on div "Button label Menu" at bounding box center [365, 110] width 116 height 17
click at [574, 218] on div "H3 Container Container Banner Container Banner Container Menu Bar Menu Logo But…" at bounding box center [365, 200] width 478 height 371
drag, startPoint x: 405, startPoint y: 89, endPoint x: 387, endPoint y: 103, distance: 23.7
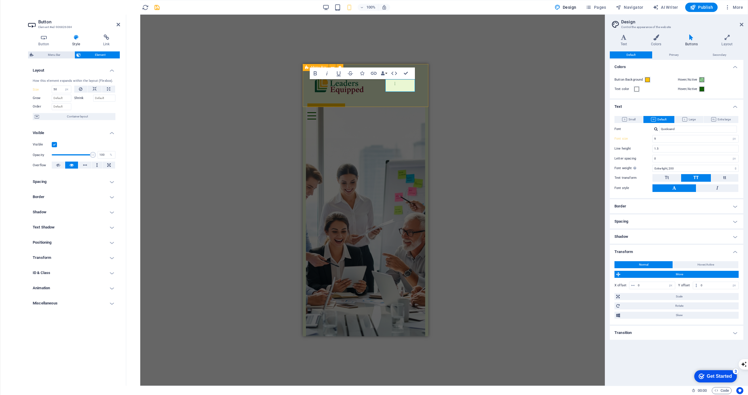
drag, startPoint x: 389, startPoint y: 84, endPoint x: 391, endPoint y: 110, distance: 25.8
click at [380, 104] on div "Button label Menu Home About Working Genius Service Contact" at bounding box center [366, 94] width 126 height 60
click at [667, 275] on span "Move" at bounding box center [679, 274] width 115 height 7
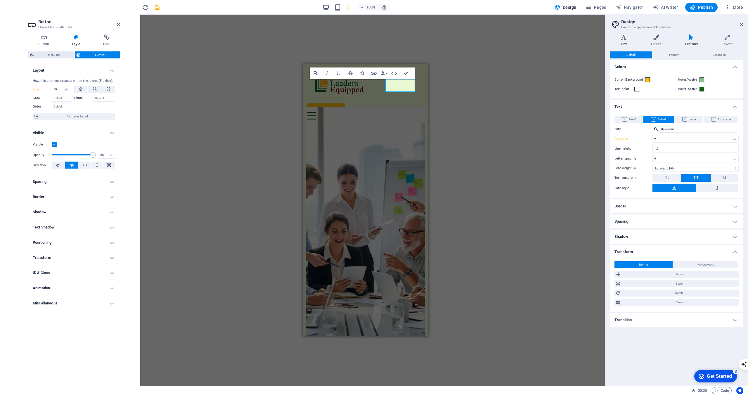
click at [677, 320] on h4 "Transition" at bounding box center [676, 320] width 133 height 14
click at [442, 250] on div "H3 Container Container Banner Container Container Menu Bar Menu Logo Button Con…" at bounding box center [365, 200] width 478 height 371
click at [458, 99] on div "H3 Container Container Banner Container Container Menu Bar Menu Menu Bar Logo C…" at bounding box center [365, 200] width 478 height 371
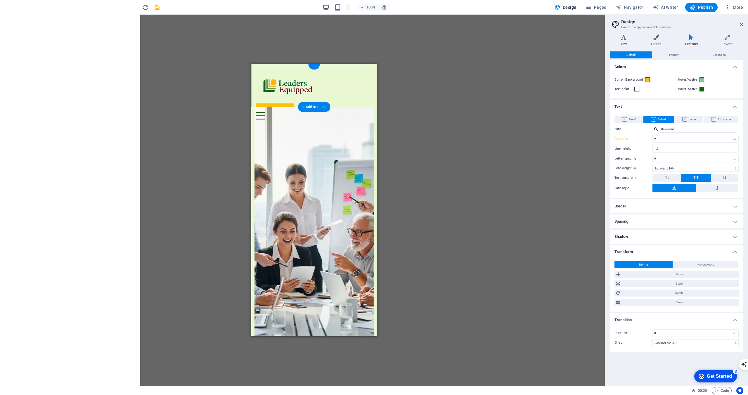
drag, startPoint x: 347, startPoint y: 87, endPoint x: 328, endPoint y: 89, distance: 18.5
click at [328, 102] on div "Button label Menu" at bounding box center [314, 110] width 116 height 17
click at [352, 102] on div "Button label" at bounding box center [314, 107] width 116 height 10
click at [349, 102] on div "Button label" at bounding box center [314, 107] width 116 height 10
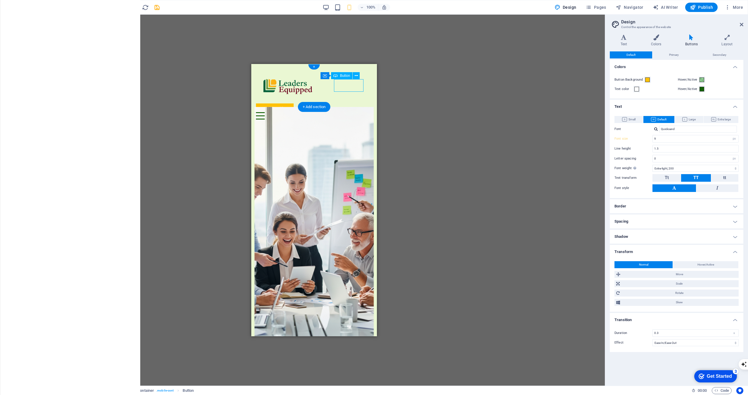
select select "px"
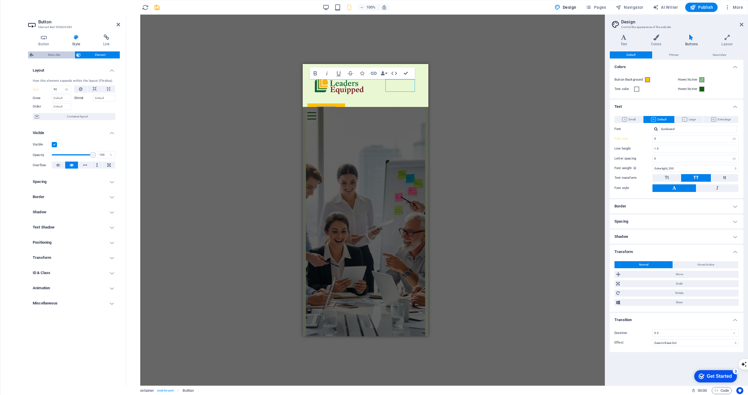
click at [57, 56] on span "Menu Bar" at bounding box center [53, 54] width 37 height 7
select select "rem"
select select "preset-menu-v2-border"
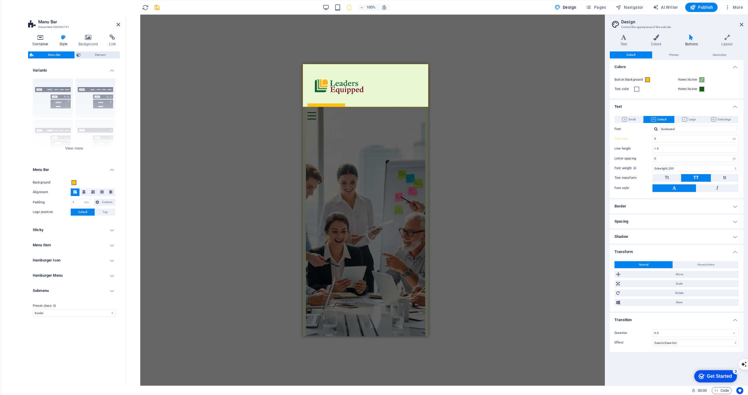
click at [41, 41] on h4 "Container" at bounding box center [41, 40] width 27 height 12
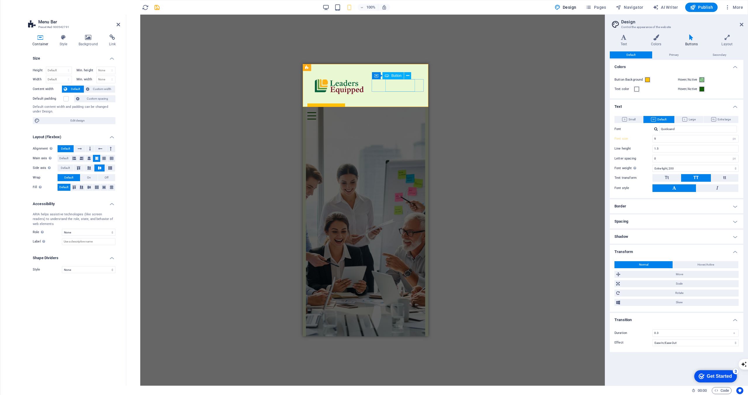
click at [403, 102] on div "Button label" at bounding box center [365, 107] width 116 height 10
select select "px"
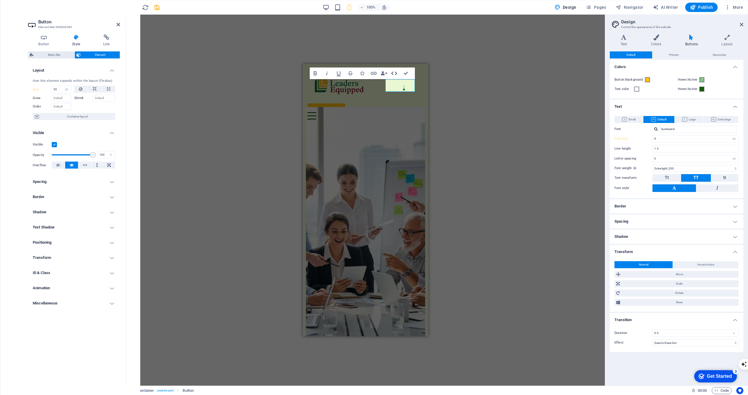
click at [393, 74] on icon "button" at bounding box center [394, 73] width 7 height 7
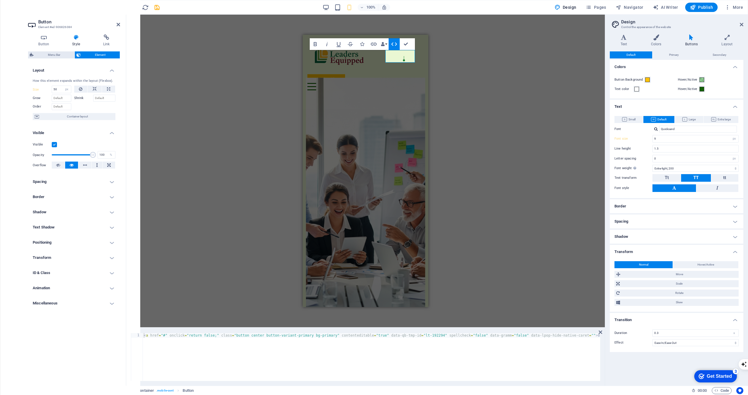
click at [392, 43] on icon "button" at bounding box center [394, 44] width 7 height 7
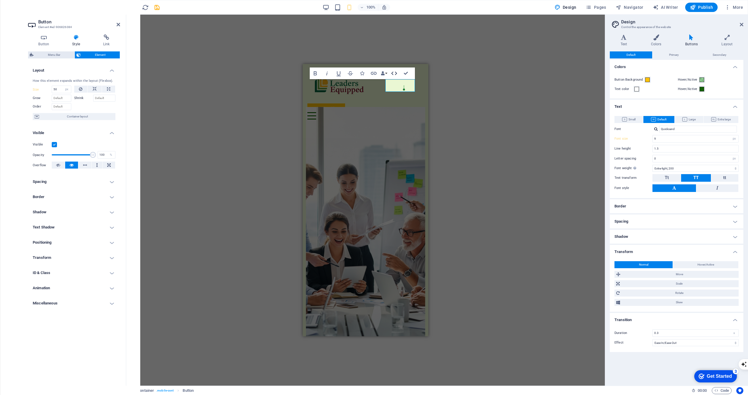
click at [393, 73] on icon "button" at bounding box center [394, 73] width 7 height 7
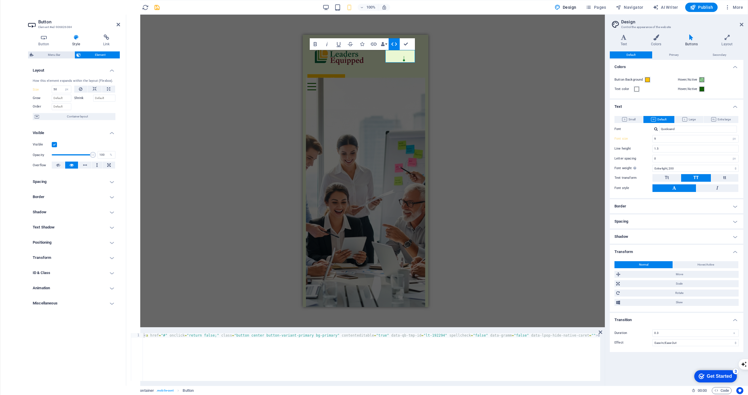
click at [395, 44] on icon "button" at bounding box center [394, 44] width 7 height 7
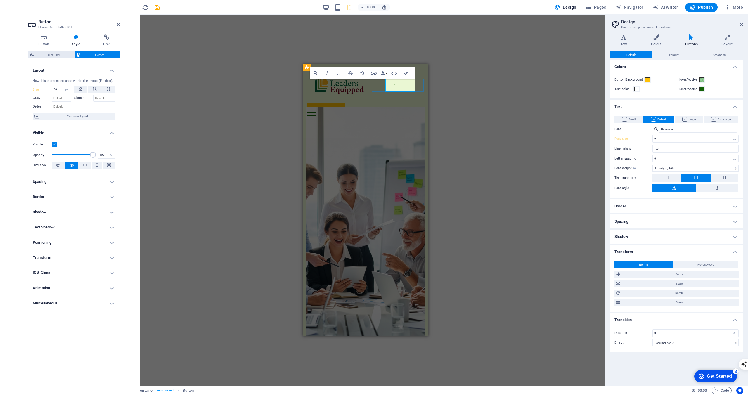
drag, startPoint x: 391, startPoint y: 84, endPoint x: 375, endPoint y: 85, distance: 15.8
click at [375, 102] on div "Button label Menu" at bounding box center [365, 110] width 116 height 17
click at [448, 101] on div "H3 Container Container Banner Container Container Menu Bar Menu Logo Container …" at bounding box center [365, 200] width 478 height 371
click at [444, 101] on div "H3 Container Container Banner Container Container Menu Bar Menu Logo Container …" at bounding box center [365, 200] width 478 height 371
click at [89, 198] on h4 "Border" at bounding box center [74, 197] width 92 height 14
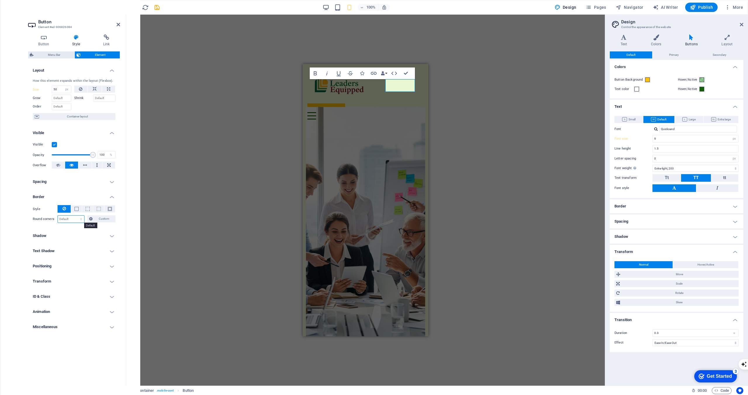
click at [67, 221] on select "Default px rem % vh vw Custom" at bounding box center [71, 219] width 26 height 7
select select "px"
click at [76, 216] on select "Default px rem % vh vw Custom" at bounding box center [71, 219] width 26 height 7
type input "20"
click at [73, 356] on div "Layout How this element expands within the layout (Flexbox). Size 50 Default au…" at bounding box center [74, 222] width 92 height 318
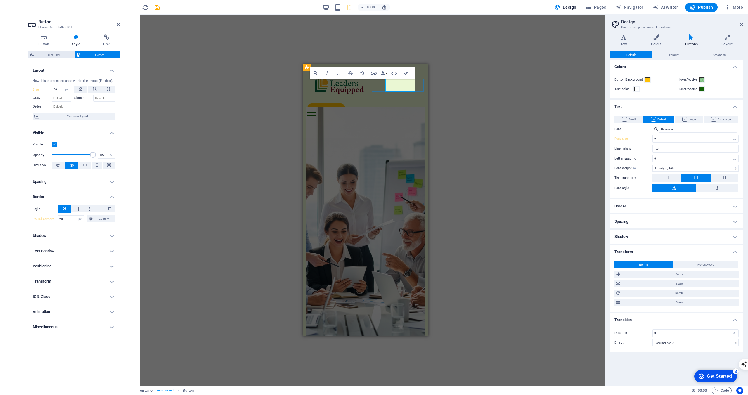
click at [345, 103] on link "Button label" at bounding box center [326, 107] width 38 height 9
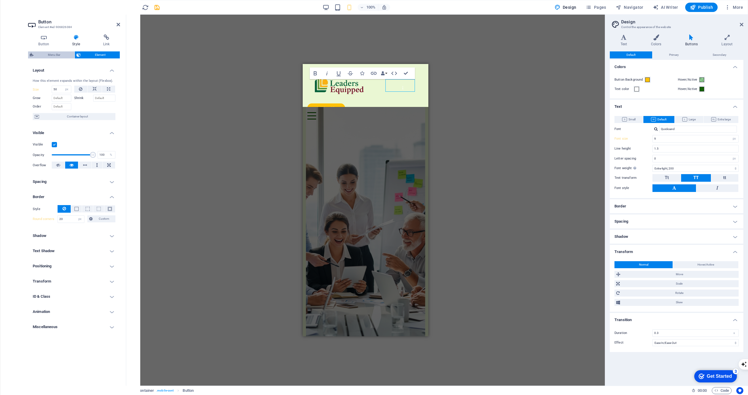
click at [61, 56] on span "Menu Bar" at bounding box center [53, 54] width 37 height 7
select select "rem"
select select "preset-menu-v2-border"
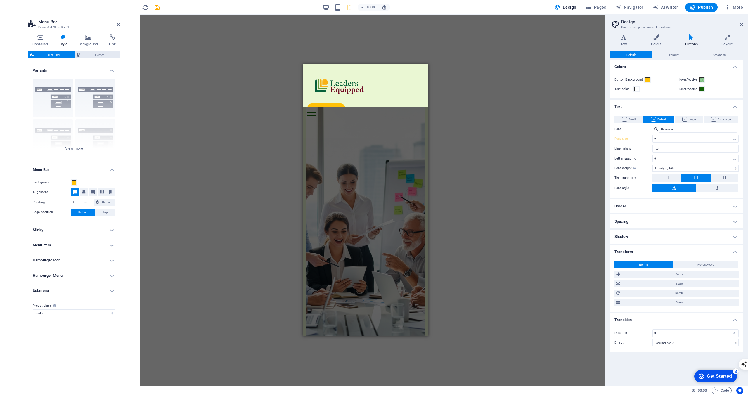
click at [86, 59] on div "Menu Bar Element Layout How this element expands within the layout (Flexbox). S…" at bounding box center [74, 215] width 92 height 329
click at [91, 55] on span "Element" at bounding box center [100, 54] width 36 height 7
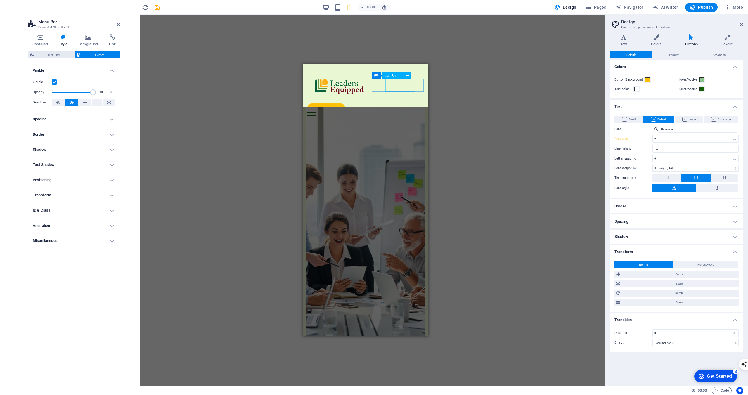
click at [395, 102] on div "Button label" at bounding box center [365, 107] width 116 height 10
select select "px"
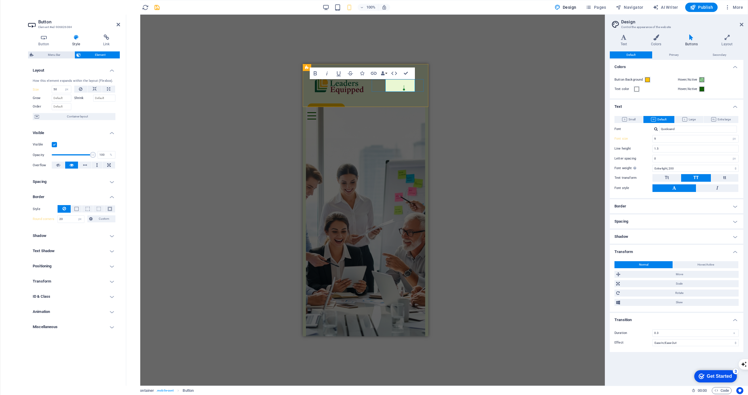
click at [345, 103] on link "Button label" at bounding box center [326, 107] width 38 height 9
click at [85, 250] on h4 "Text Shadow" at bounding box center [74, 251] width 92 height 14
click at [86, 210] on span at bounding box center [88, 209] width 4 height 4
click at [59, 227] on span at bounding box center [60, 228] width 5 height 5
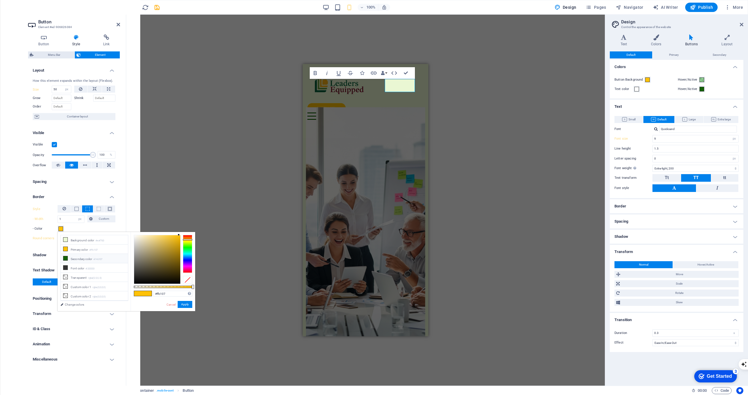
click at [68, 258] on li "Secondary color #146107" at bounding box center [94, 258] width 67 height 9
type input "#146107"
click at [76, 259] on li "Secondary color #146107" at bounding box center [94, 258] width 67 height 9
click at [79, 211] on button at bounding box center [76, 208] width 11 height 7
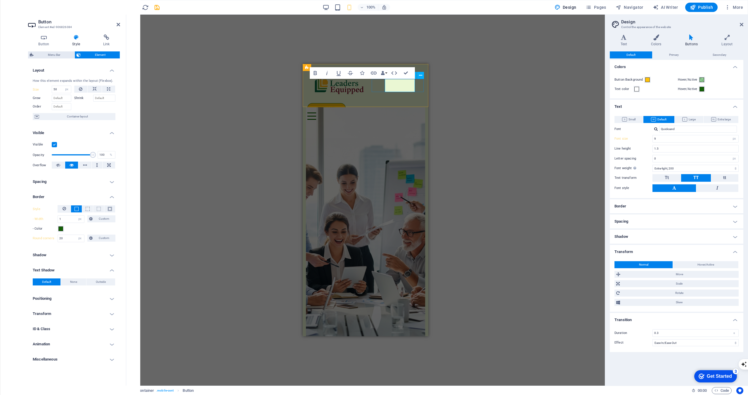
click at [346, 103] on link "Button label" at bounding box center [326, 107] width 38 height 9
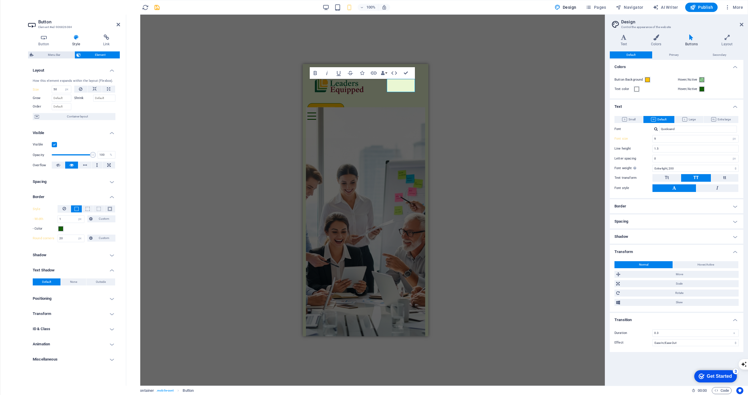
click at [14, 199] on span "Header" at bounding box center [11, 199] width 23 height 14
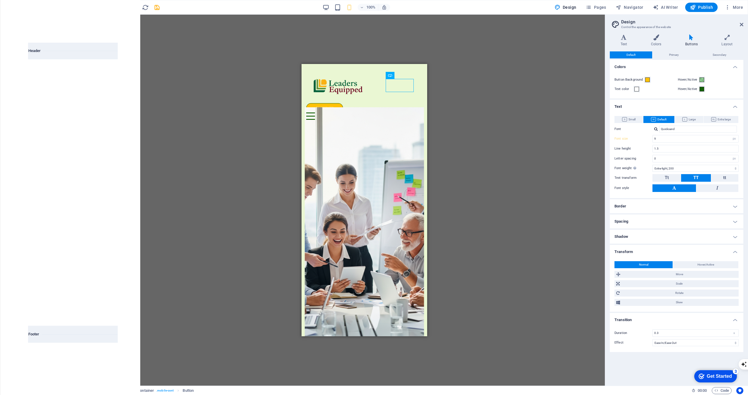
scroll to position [3574, 0]
click at [365, 67] on div "+" at bounding box center [363, 66] width 11 height 5
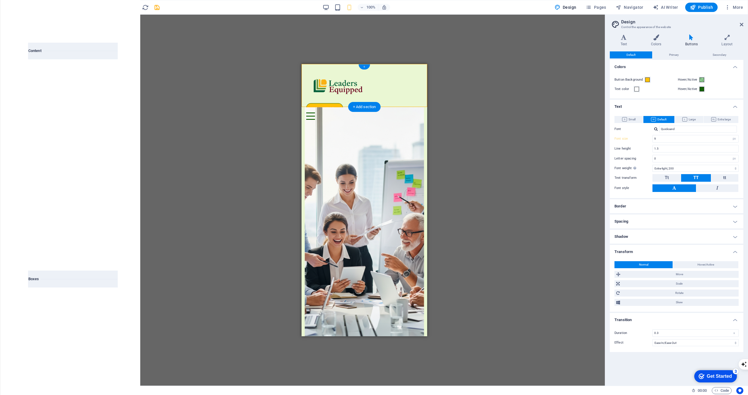
scroll to position [1022, 0]
click at [54, 39] on input "text" at bounding box center [59, 37] width 62 height 12
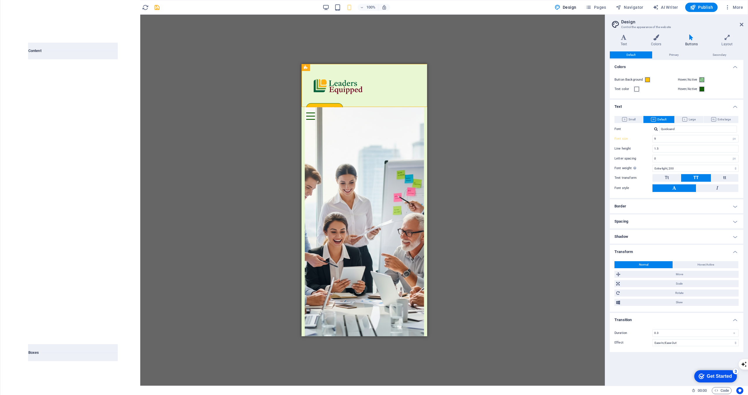
type input "CTA"
click at [101, 80] on img at bounding box center [96, 78] width 41 height 7
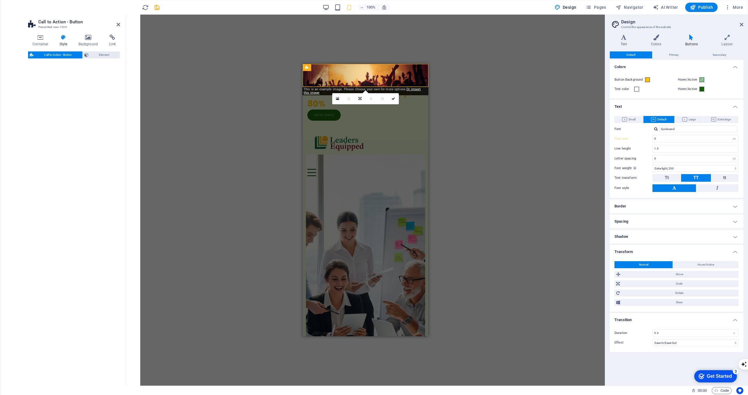
select select "rem"
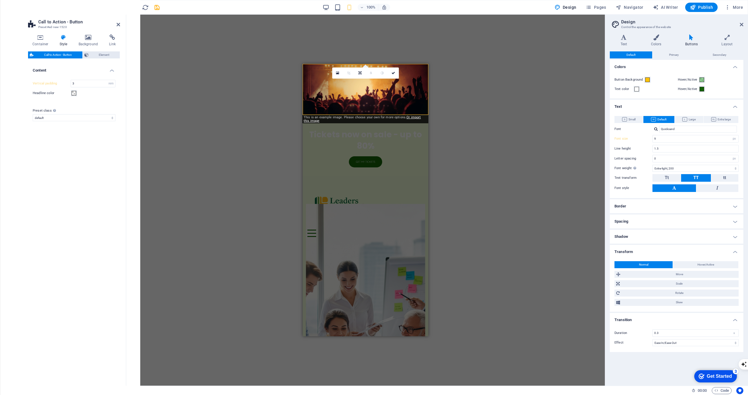
click at [363, 107] on figure at bounding box center [366, 89] width 126 height 51
click at [103, 83] on input "3" at bounding box center [93, 83] width 44 height 7
click at [113, 81] on select "px rem % vh vw" at bounding box center [111, 83] width 8 height 7
click at [96, 84] on input "3" at bounding box center [93, 83] width 44 height 7
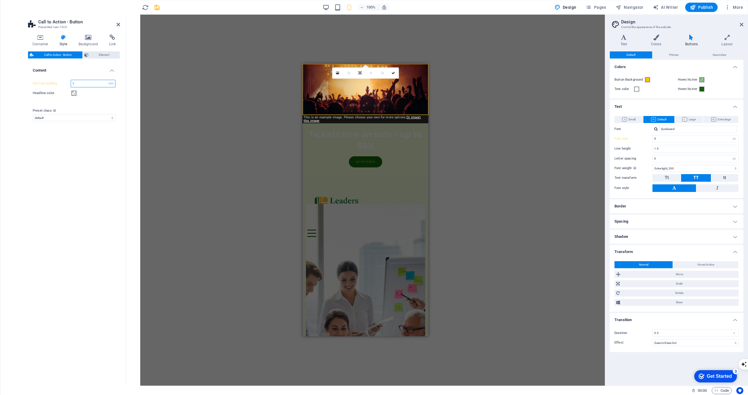
type input "1"
click at [95, 140] on div "Variants Default Content Vertical padding 1 px rem % vh vw Headline color Prese…" at bounding box center [74, 222] width 92 height 318
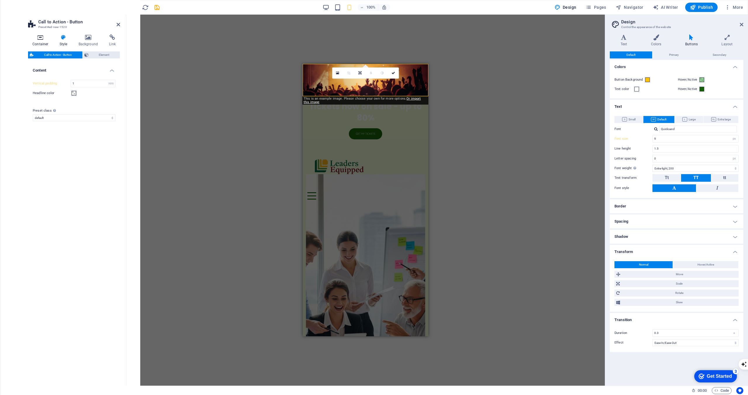
click at [39, 36] on icon at bounding box center [40, 37] width 25 height 6
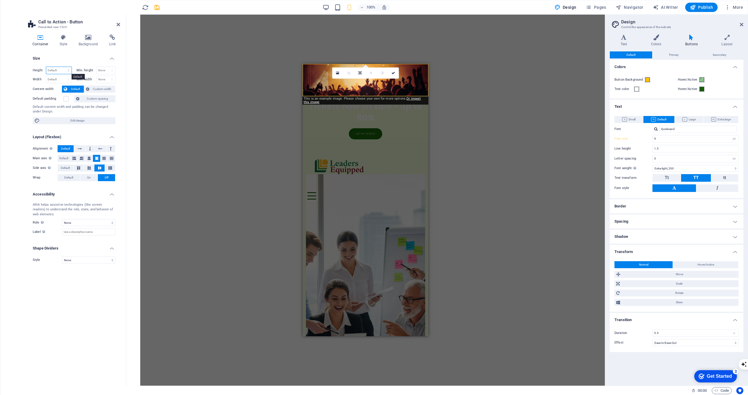
click at [60, 68] on select "Default px rem % vh vw" at bounding box center [58, 70] width 25 height 7
select select "px"
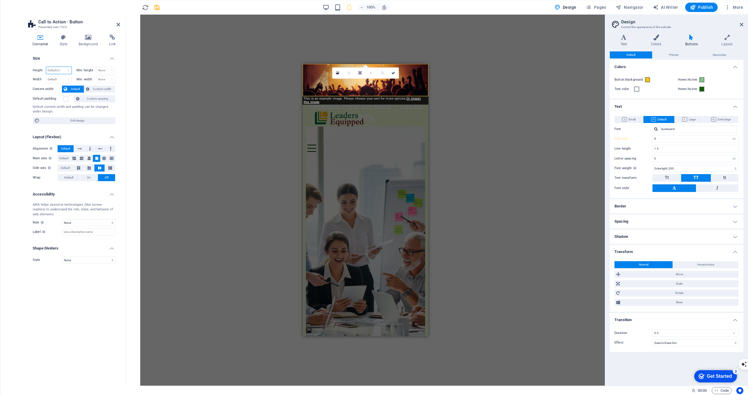
click at [63, 67] on select "Default px rem % vh vw" at bounding box center [58, 70] width 25 height 7
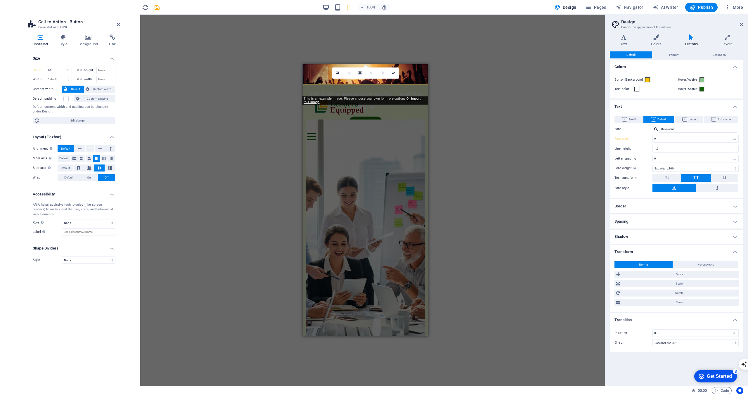
click at [60, 294] on div "Size Height 70 Default px rem % vh vw Min. height None px rem % vh vw Width Def…" at bounding box center [74, 215] width 92 height 329
click at [51, 70] on input "70" at bounding box center [58, 70] width 25 height 7
type input "65"
click at [66, 293] on div "Size Height 65 Default px rem % vh vw Min. height None px rem % vh vw Width Def…" at bounding box center [74, 215] width 92 height 329
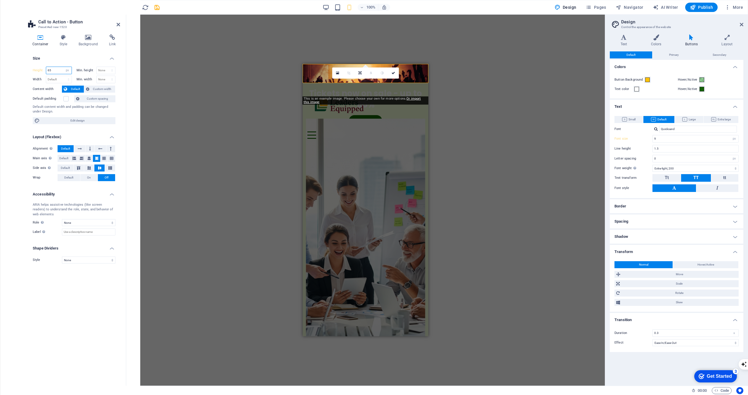
click at [57, 72] on input "65" at bounding box center [58, 70] width 25 height 7
click at [67, 70] on select "Default px rem % vh vw" at bounding box center [67, 70] width 8 height 7
click at [63, 67] on select "Default px rem % vh vw" at bounding box center [67, 70] width 8 height 7
click at [252, 194] on div "H3 Container Container Banner Container Container Menu Bar Menu Logo Button Con…" at bounding box center [365, 200] width 478 height 371
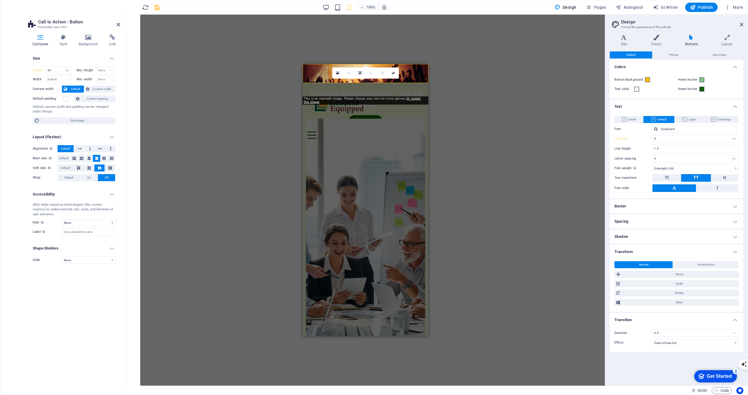
click at [252, 194] on div "H3 Container Container Banner Container Container Menu Bar Menu Logo Button Con…" at bounding box center [365, 200] width 478 height 371
click at [257, 182] on div "H3 Container Container Banner Container Container Menu Bar Menu Logo Button Con…" at bounding box center [365, 200] width 478 height 371
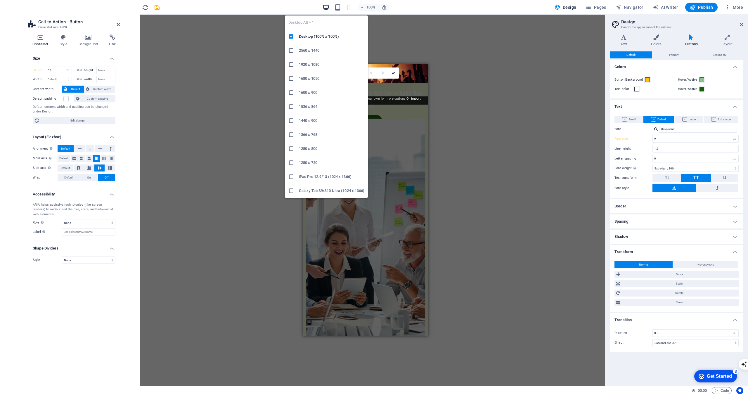
click at [326, 6] on icon "button" at bounding box center [325, 7] width 7 height 7
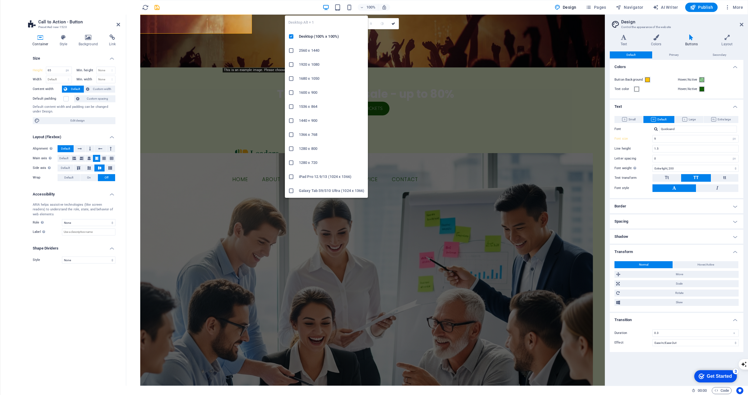
type input "15"
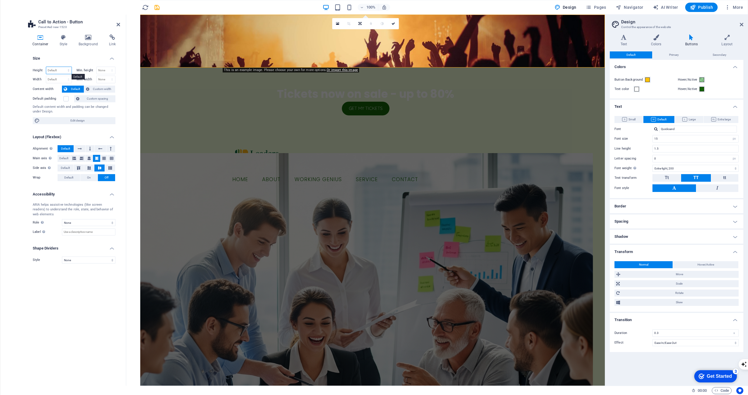
click at [56, 71] on select "Default px rem % vh vw" at bounding box center [58, 70] width 25 height 7
select select "px"
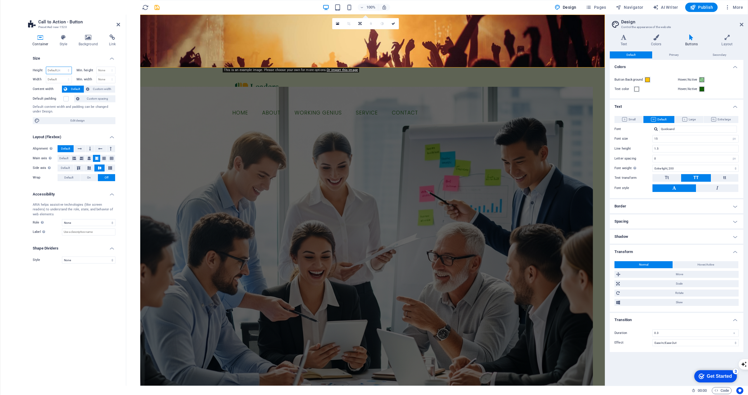
click at [63, 67] on select "Default px rem % vh vw" at bounding box center [58, 70] width 25 height 7
type input "70"
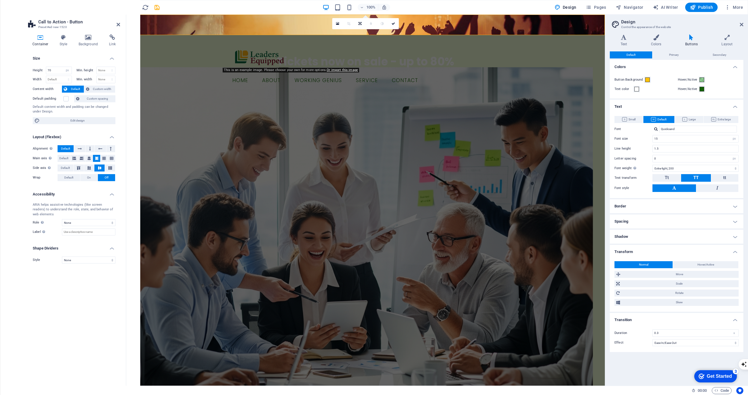
click at [126, 140] on aside "Call to Action - Button Preset #ed-new-1520 Container Style Background Link Siz…" at bounding box center [74, 200] width 103 height 371
click at [729, 6] on icon "button" at bounding box center [727, 7] width 6 height 6
click at [729, 6] on div at bounding box center [374, 197] width 748 height 395
click at [729, 6] on icon "button" at bounding box center [727, 7] width 6 height 6
click at [721, 21] on h6 "Website Settings" at bounding box center [721, 22] width 35 height 7
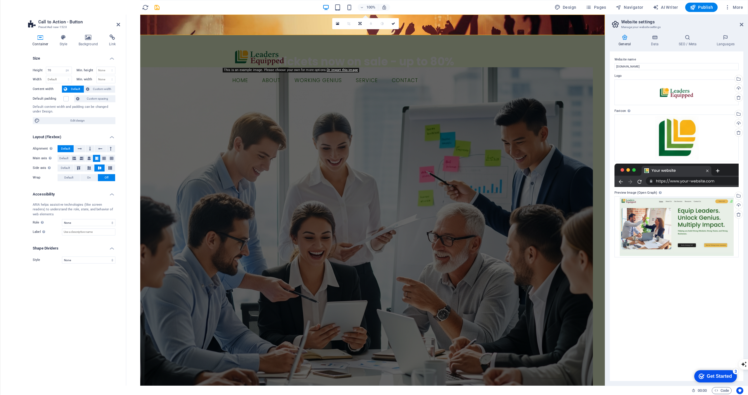
drag, startPoint x: 692, startPoint y: 173, endPoint x: 674, endPoint y: 258, distance: 86.8
click at [674, 258] on div "Website name leadersequipped.au Logo Drag files here, click to choose files or …" at bounding box center [676, 215] width 133 height 329
click at [648, 173] on div at bounding box center [676, 175] width 124 height 23
click at [664, 36] on icon at bounding box center [654, 37] width 25 height 6
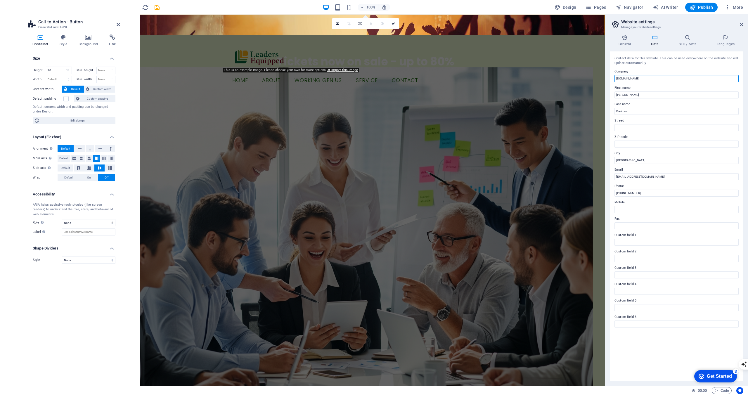
drag, startPoint x: 648, startPoint y: 79, endPoint x: 607, endPoint y: 77, distance: 41.2
click at [607, 77] on div "General Data SEO / Meta Languages Website name leadersequipped.au Logo Drag fil…" at bounding box center [676, 208] width 143 height 356
type input "Leaders Equipped"
drag, startPoint x: 753, startPoint y: 107, endPoint x: 600, endPoint y: 91, distance: 153.7
drag, startPoint x: 760, startPoint y: 127, endPoint x: 603, endPoint y: 108, distance: 158.9
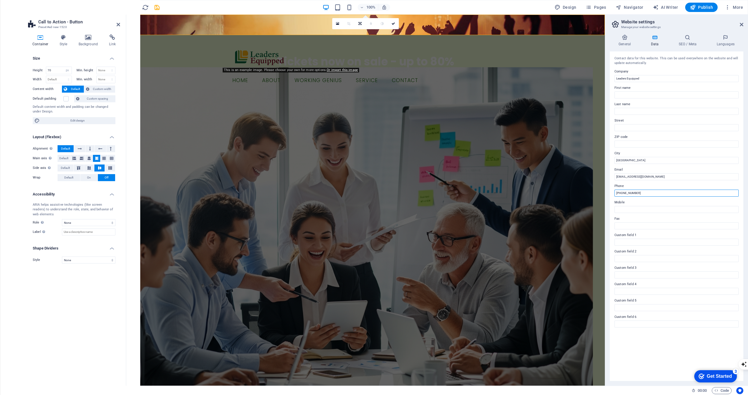
drag, startPoint x: 639, startPoint y: 195, endPoint x: 608, endPoint y: 192, distance: 30.9
click at [608, 192] on div "General Data SEO / Meta Languages Website name leadersequipped.au Logo Drag fil…" at bounding box center [676, 208] width 143 height 356
type input "0"
click at [685, 45] on h4 "SEO / Meta" at bounding box center [688, 40] width 38 height 12
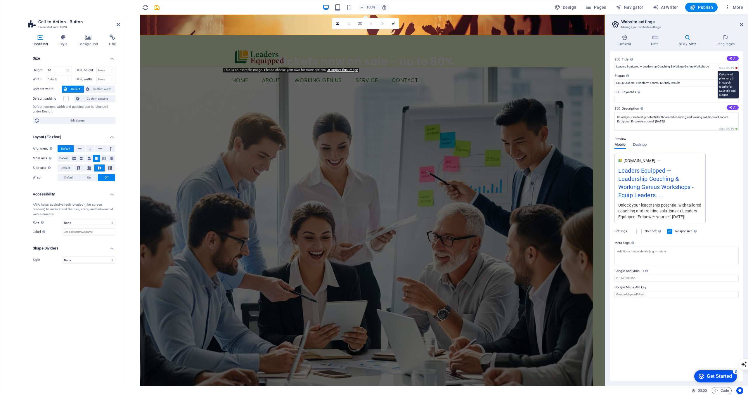
drag, startPoint x: 720, startPoint y: 67, endPoint x: 726, endPoint y: 69, distance: 6.9
click at [726, 70] on span "663 / 580 Px" at bounding box center [727, 68] width 21 height 4
click at [726, 68] on span "663 / 580 Px" at bounding box center [727, 68] width 21 height 4
click at [732, 60] on button "AI" at bounding box center [732, 58] width 12 height 5
drag, startPoint x: 667, startPoint y: 66, endPoint x: 609, endPoint y: 65, distance: 58.2
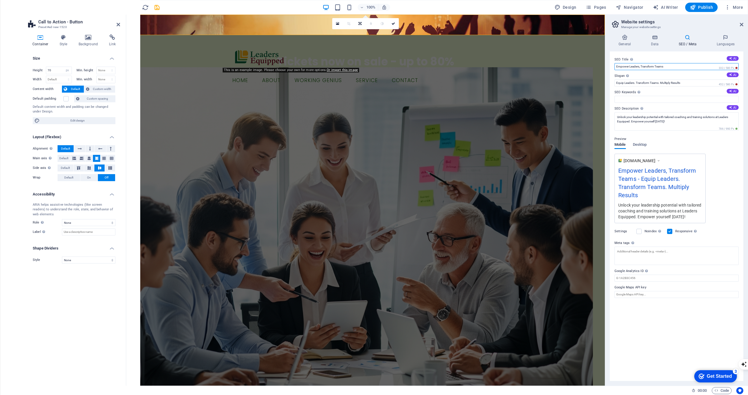
click at [610, 65] on div "SEO Title The title of your website - make it something that stands out in sear…" at bounding box center [676, 215] width 133 height 329
type input "Leaders Equipped - Leadership Coaching & Workshops"
drag, startPoint x: 658, startPoint y: 83, endPoint x: 636, endPoint y: 84, distance: 22.5
click at [636, 84] on input "Equip Leaders. Transform Teams. Multiply Results" at bounding box center [676, 82] width 124 height 7
type input "Equip Leaders. Unlock Genius. Multiply Results"
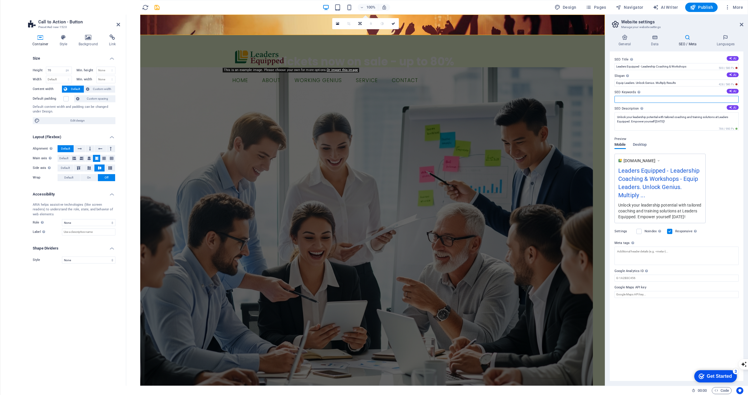
click at [676, 99] on input "SEO Keywords Comma-separated list of keywords representing your website. AI" at bounding box center [676, 99] width 124 height 7
click at [637, 147] on span "Desktop" at bounding box center [640, 145] width 14 height 8
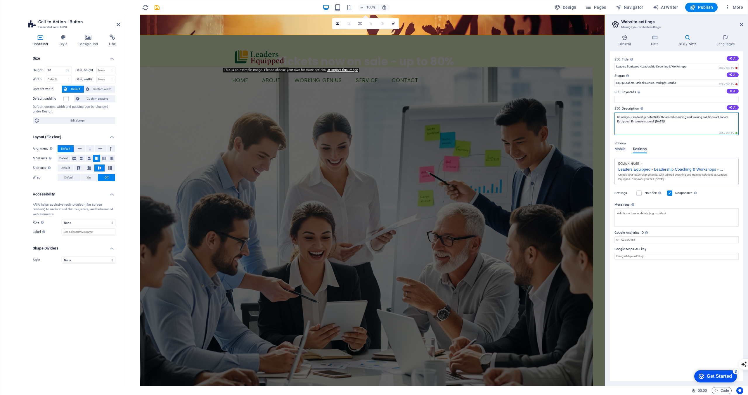
drag, startPoint x: 617, startPoint y: 117, endPoint x: 671, endPoint y: 126, distance: 53.8
click at [671, 126] on textarea "Unlock your leadership potential with tailored coaching and training solutions …" at bounding box center [676, 123] width 124 height 23
click at [617, 145] on div "Preview Mobile Desktop www.example.com Leaders Equipped - Leadership Coaching &…" at bounding box center [676, 160] width 124 height 50
click at [620, 146] on span "Mobile" at bounding box center [619, 145] width 11 height 8
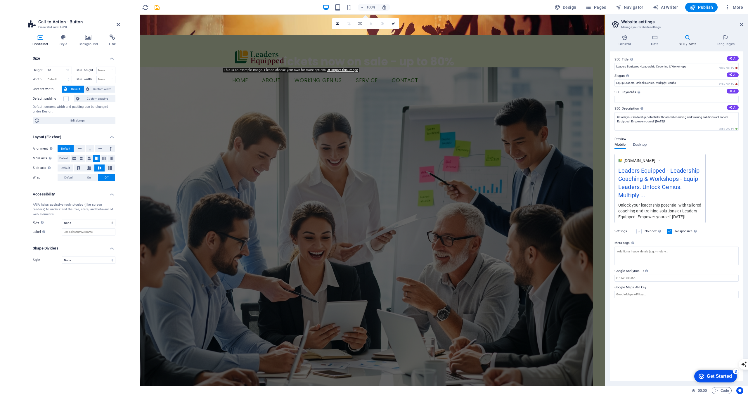
click at [639, 232] on label at bounding box center [638, 231] width 5 height 5
click at [0, 0] on input "Noindex Instruct search engines to exclude this website from search results." at bounding box center [0, 0] width 0 height 0
click at [639, 232] on label at bounding box center [638, 231] width 5 height 5
click at [0, 0] on input "Noindex Instruct search engines to exclude this website from search results." at bounding box center [0, 0] width 0 height 0
click at [666, 67] on input "Leaders Equipped - Leadership Coaching & Workshops" at bounding box center [676, 66] width 124 height 7
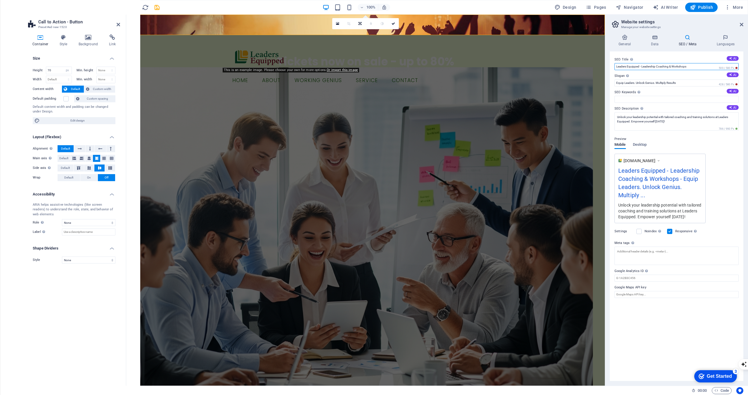
click at [666, 67] on input "Leaders Equipped - Leadership Coaching & Workshops" at bounding box center [676, 66] width 124 height 7
click at [657, 67] on input "Leaders Equipped - Leadership & Workshops" at bounding box center [676, 66] width 124 height 7
click at [673, 65] on input "Leaders Equipped - Leadership Workshops" at bounding box center [676, 66] width 124 height 7
type input "Leaders Equipped - Leadership Workshops & Training"
click at [639, 142] on span "Desktop" at bounding box center [640, 145] width 14 height 8
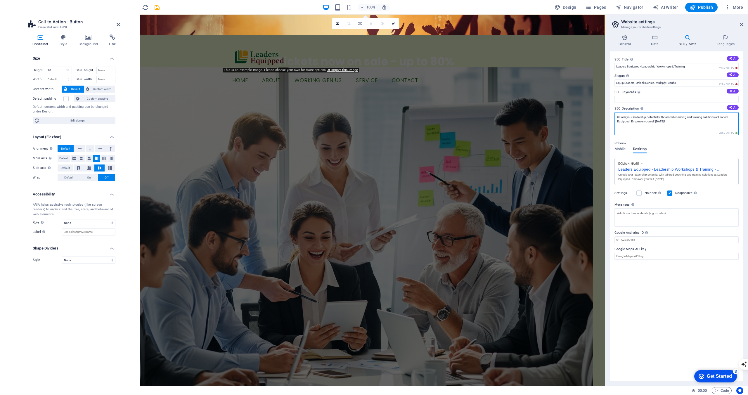
click at [667, 117] on textarea "Unlock your leadership potential with tailored coaching and training solutions …" at bounding box center [676, 123] width 124 height 23
click at [698, 117] on textarea "Unlock your leadership potential with proven frameworks coaching and training s…" at bounding box center [676, 123] width 124 height 23
click at [0, 0] on span "frameworks" at bounding box center [0, 0] width 0 height 0
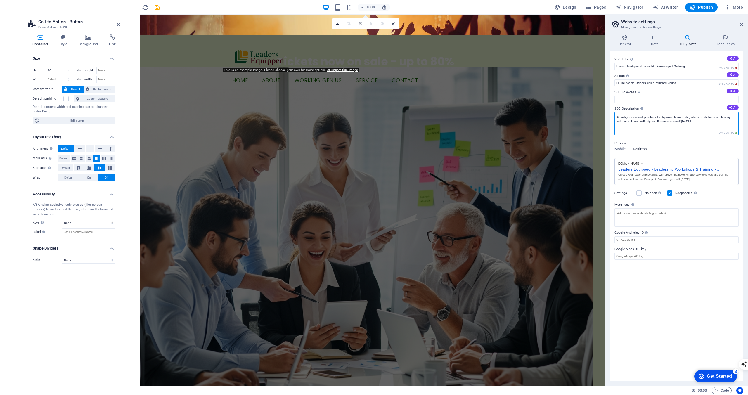
drag, startPoint x: 693, startPoint y: 120, endPoint x: 704, endPoint y: 129, distance: 14.1
click at [704, 129] on body "leadersequipped.au Home Favorites Elements Columns Content Boxes Accordion Tabl…" at bounding box center [374, 197] width 748 height 395
drag, startPoint x: 701, startPoint y: 124, endPoint x: 615, endPoint y: 117, distance: 85.6
click at [615, 117] on textarea "Unlock your leadership potential with proven frameworks, tailored workshops and…" at bounding box center [676, 123] width 124 height 23
type textarea "Unlock your leadership potential with proven frameworks, tailored workshops and…"
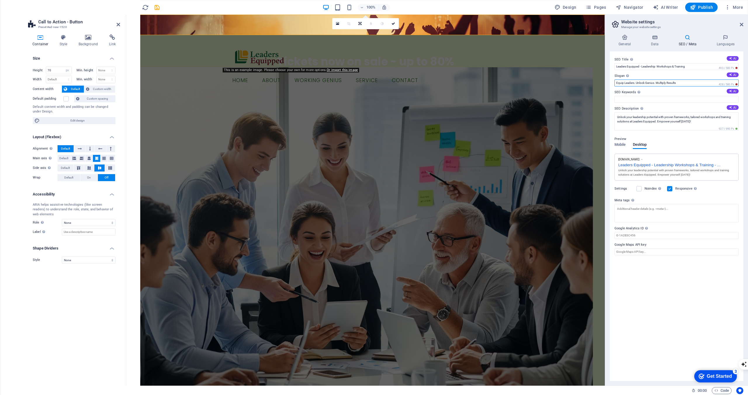
drag, startPoint x: 681, startPoint y: 81, endPoint x: 612, endPoint y: 85, distance: 69.1
click at [612, 85] on div "SEO Title The title of your website - make it something that stands out in sear…" at bounding box center [676, 215] width 133 height 329
drag, startPoint x: 816, startPoint y: 81, endPoint x: 602, endPoint y: 70, distance: 213.8
click at [638, 211] on textarea "Meta tags Enter HTML code here that will be placed inside the tags of your webs…" at bounding box center [676, 213] width 124 height 18
paste textarea "<!-- Essential Meta Tags --> <title>Leaders Equipped | Leadership Coaching & Wo…"
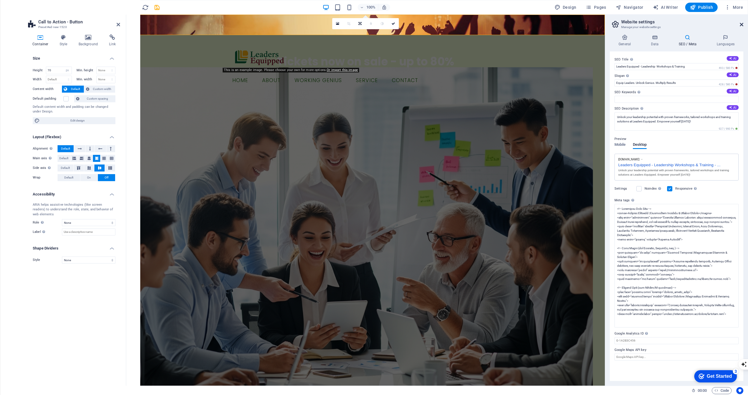
click at [740, 25] on body "leadersequipped.au Home Favorites Elements Columns Content Boxes Accordion Tabl…" at bounding box center [374, 197] width 748 height 395
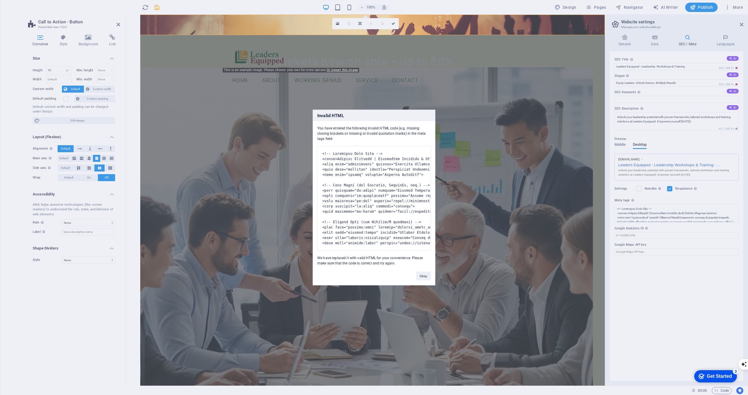
drag, startPoint x: 336, startPoint y: 136, endPoint x: 316, endPoint y: 124, distance: 22.2
click at [316, 124] on div "You have entered the following invalid HTML code (e.g. missing closing brackets…" at bounding box center [374, 193] width 122 height 145
copy div "You have entered the following invalid HTML code (e.g. missing closing brackets…"
click at [419, 280] on button "Okay" at bounding box center [423, 276] width 15 height 9
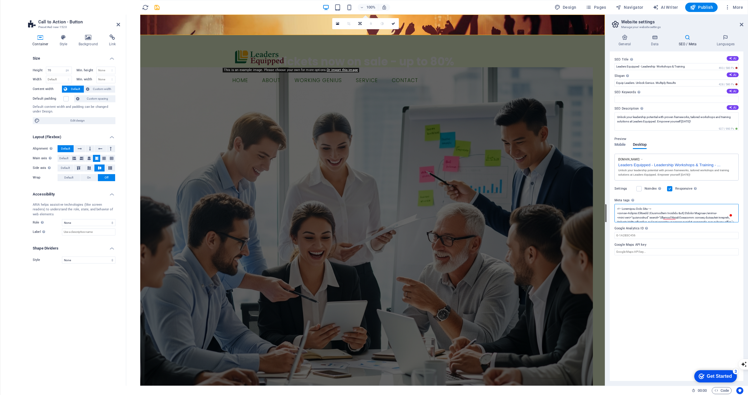
click at [633, 214] on textarea "Meta tags Enter HTML code here that will be placed inside the tags of your webs…" at bounding box center [676, 213] width 124 height 18
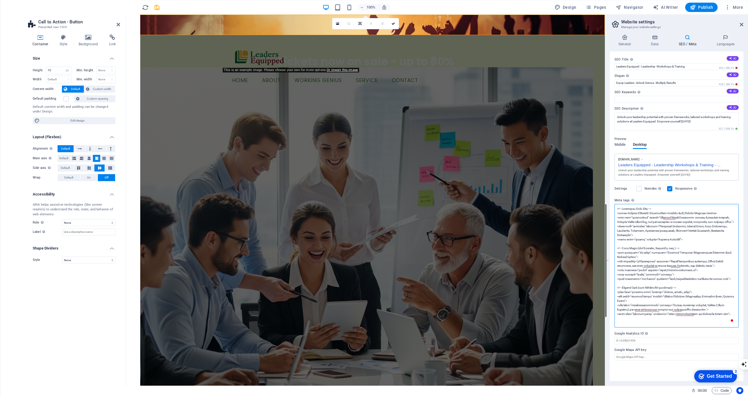
click at [633, 214] on textarea "Meta tags Enter HTML code here that will be placed inside the tags of your webs…" at bounding box center [676, 266] width 124 height 124
paste textarea "meta name="description" content="Discover Leaders Equipped: expert leadership c…"
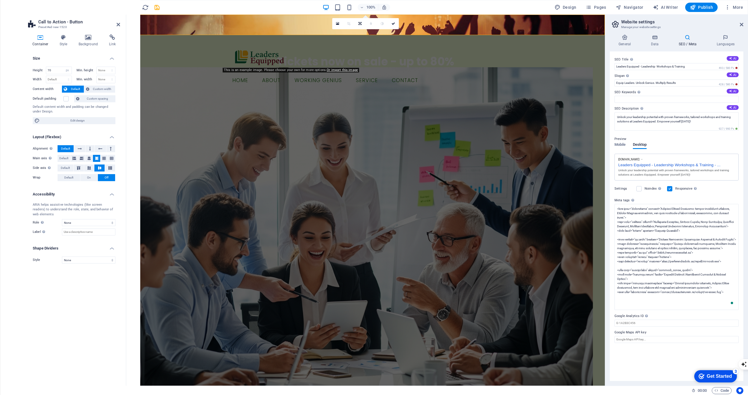
click at [738, 27] on body "leadersequipped.au Home Favorites Elements Columns Content Boxes Accordion Tabl…" at bounding box center [374, 197] width 748 height 395
type textarea "<meta name="description" content="Discover Leaders Equipped: expert leadership …"
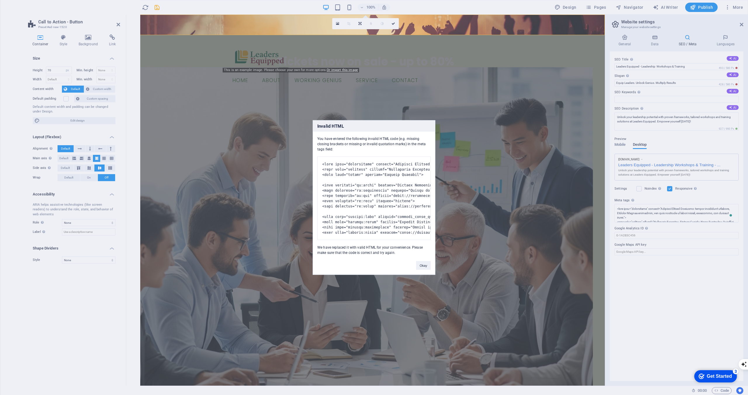
drag, startPoint x: 342, startPoint y: 147, endPoint x: 315, endPoint y: 136, distance: 30.0
click at [315, 136] on div "You have entered the following invalid HTML code (e.g. missing closing brackets…" at bounding box center [374, 194] width 122 height 124
copy div "You have entered the following invalid HTML code (e.g. missing closing brackets…"
click at [426, 266] on button "Okay" at bounding box center [423, 265] width 15 height 9
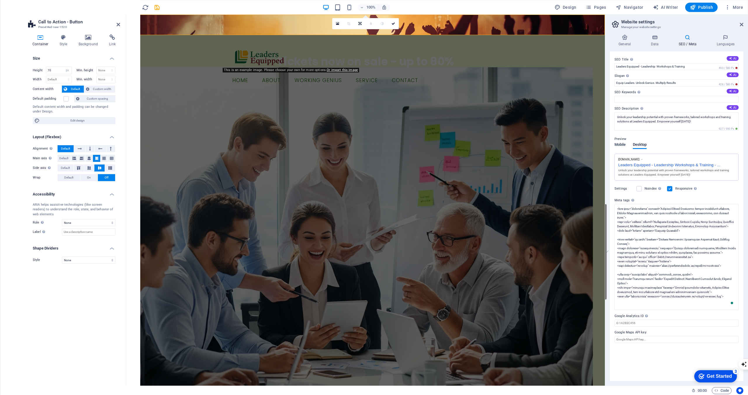
click at [623, 145] on span "Mobile" at bounding box center [619, 145] width 11 height 8
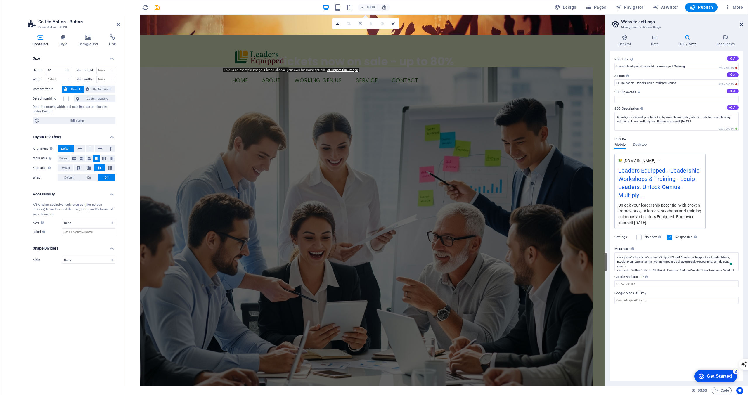
click at [742, 25] on icon at bounding box center [742, 24] width 4 height 5
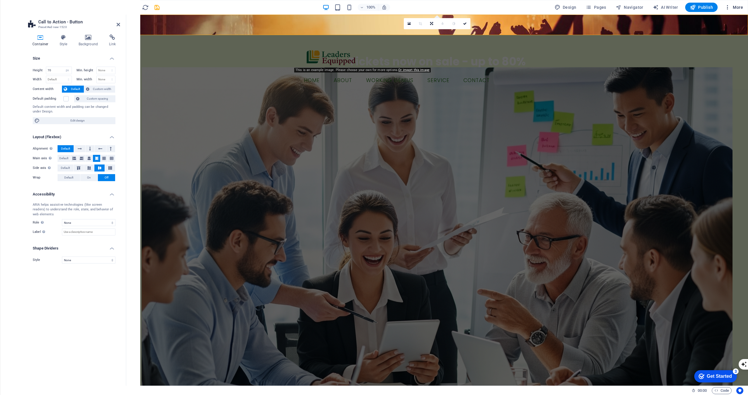
click at [735, 11] on button "More" at bounding box center [733, 7] width 23 height 9
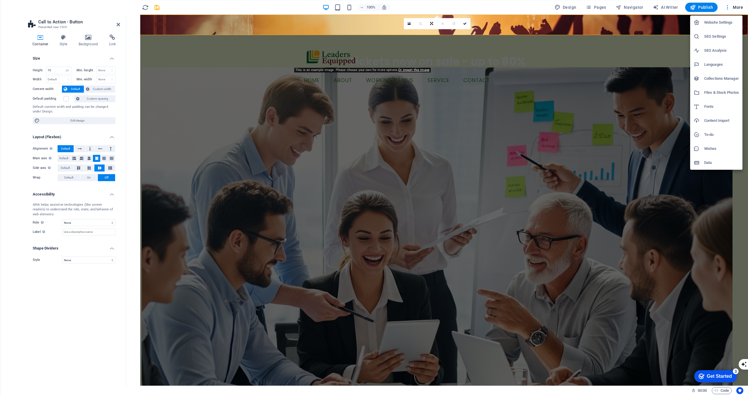
click at [720, 37] on h6 "SEO Settings" at bounding box center [721, 36] width 35 height 7
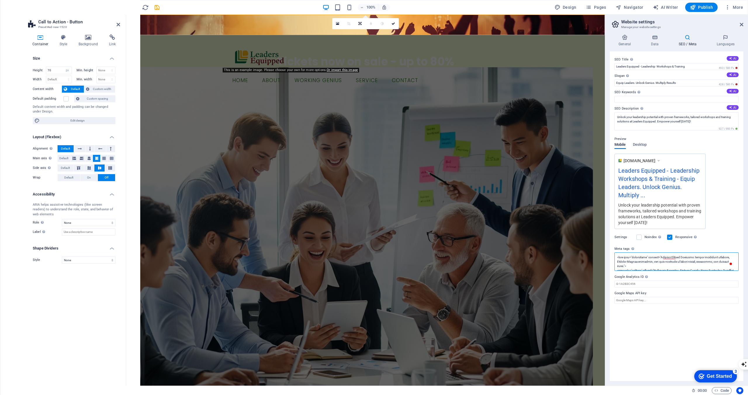
click at [638, 267] on textarea "Meta tags Enter HTML code here that will be placed inside the tags of your webs…" at bounding box center [676, 261] width 124 height 18
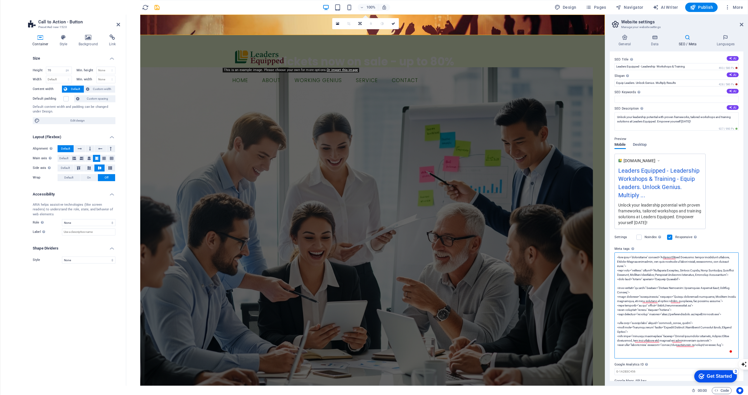
click at [638, 267] on textarea "Meta tags Enter HTML code here that will be placed inside the tags of your webs…" at bounding box center [676, 305] width 124 height 106
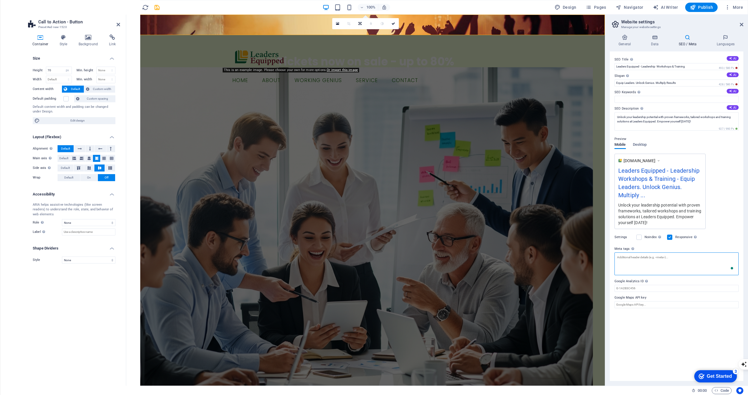
paste textarea "<meta name="keywords" content="Leadership Coaching, Working Genius, Team Worksh…"
type textarea "<meta name="keywords" content="Leadership Coaching, Working Genius, Team Worksh…"
click at [638, 145] on span "Desktop" at bounding box center [640, 145] width 14 height 8
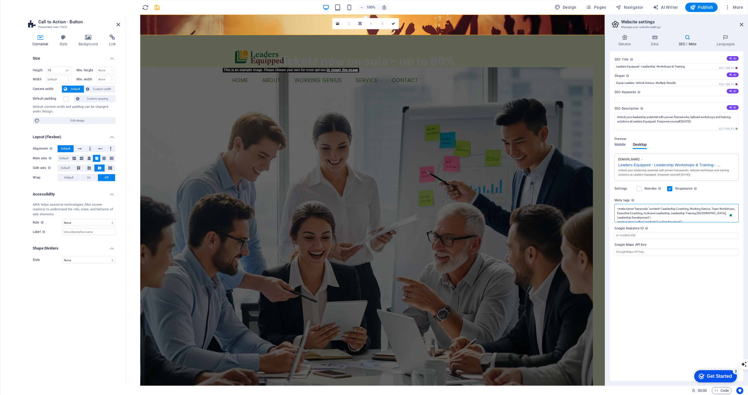
click at [638, 219] on textarea "<meta name="keywords" content="Leadership Coaching, Working Genius, Team Worksh…" at bounding box center [676, 213] width 124 height 18
click at [638, 219] on textarea "<meta name="keywords" content="Leadership Coaching, Working Genius, Team Worksh…" at bounding box center [676, 226] width 124 height 45
click at [741, 27] on icon at bounding box center [742, 24] width 4 height 5
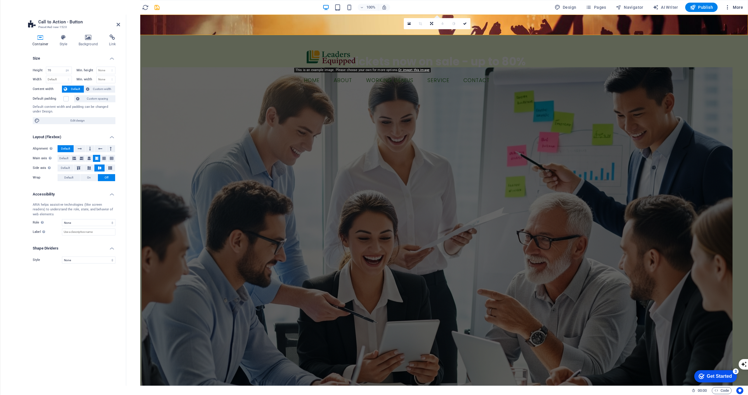
click at [731, 11] on button "More" at bounding box center [733, 7] width 23 height 9
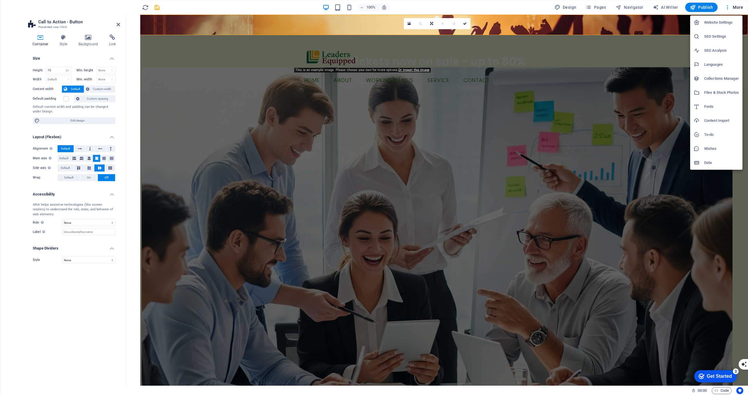
click at [711, 41] on li "SEO Settings" at bounding box center [716, 37] width 52 height 14
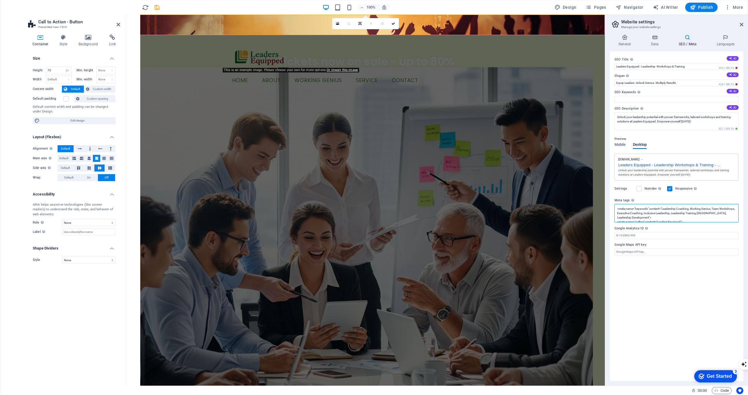
click at [624, 218] on textarea "<meta name="keywords" content="Leadership Coaching, Working Genius, Team Worksh…" at bounding box center [676, 213] width 124 height 18
click at [624, 218] on textarea "<meta name="keywords" content="Leadership Coaching, Working Genius, Team Worksh…" at bounding box center [676, 226] width 124 height 45
click at [741, 23] on icon at bounding box center [742, 24] width 4 height 5
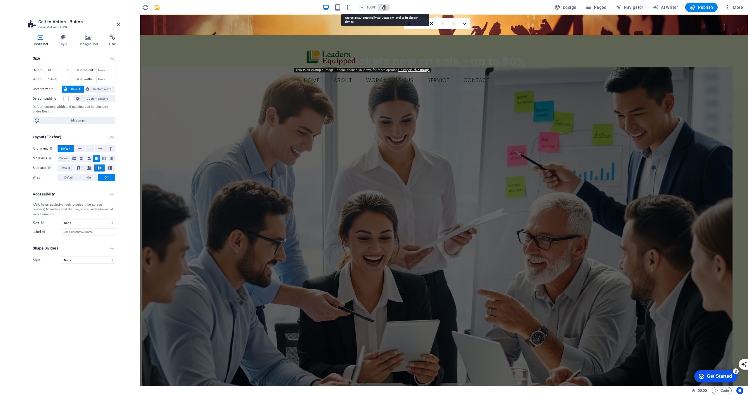
click at [385, 10] on icon "button" at bounding box center [383, 7] width 5 height 5
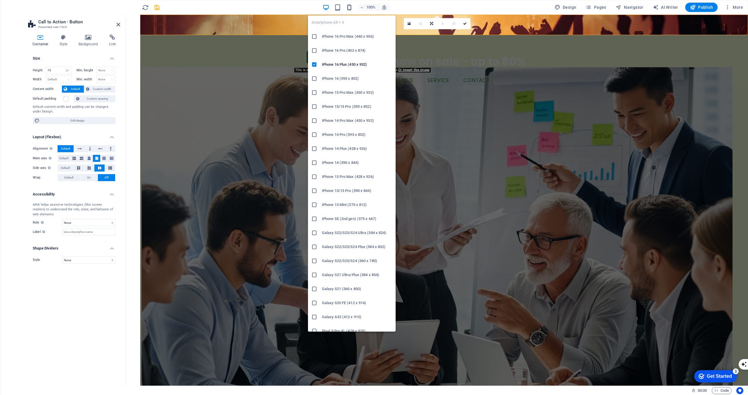
click at [349, 8] on icon "button" at bounding box center [349, 7] width 7 height 7
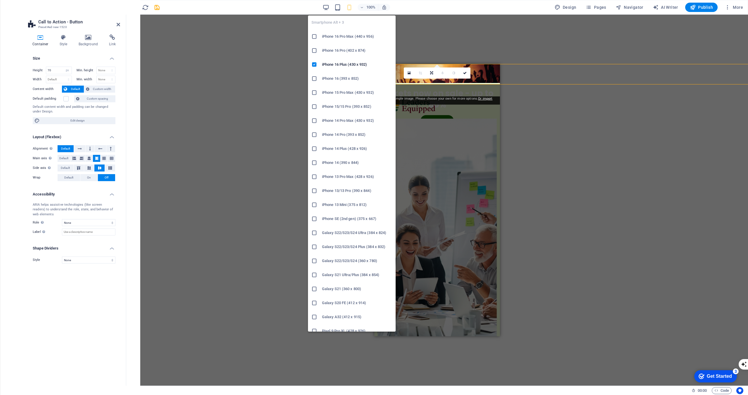
type input "65"
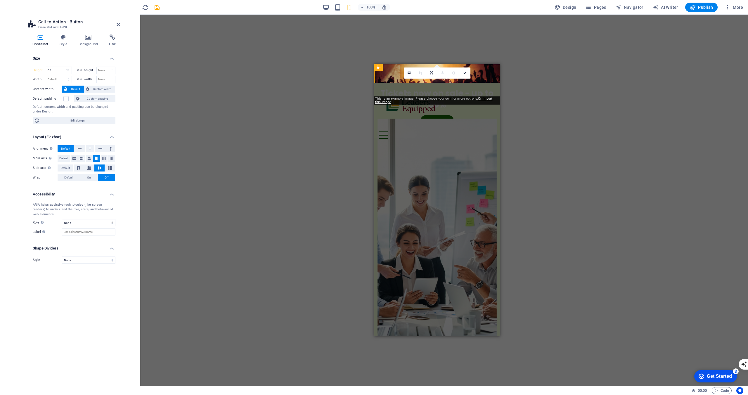
click at [254, 118] on div "H3 Container Container Banner Container Container Menu Bar Menu Logo Button Con…" at bounding box center [437, 200] width 622 height 371
click at [390, 88] on div "Tickets now on sale - up to 80%" at bounding box center [437, 99] width 116 height 23
click at [376, 72] on figure at bounding box center [437, 73] width 126 height 19
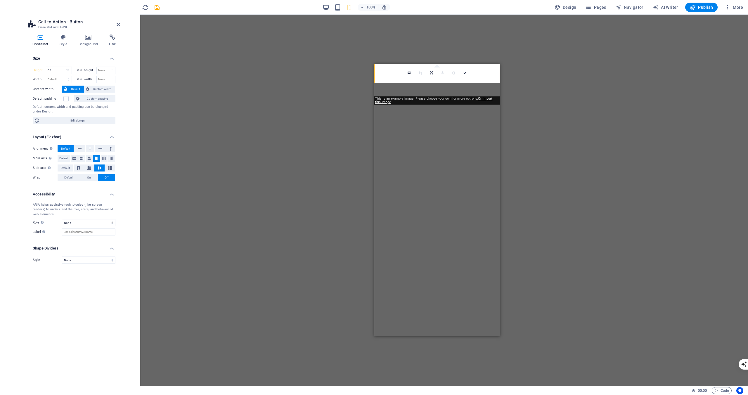
select select "px"
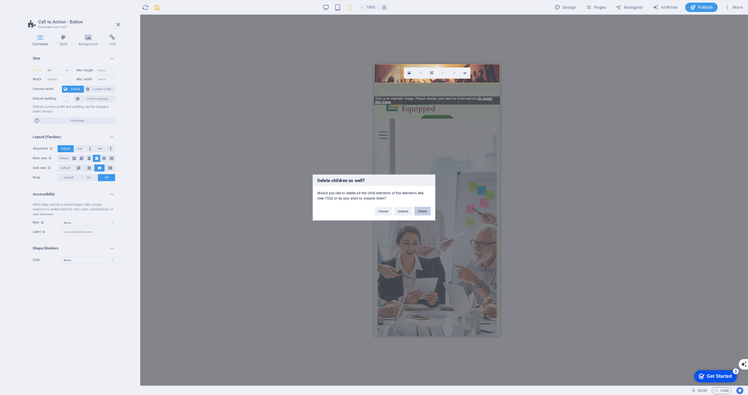
click at [426, 214] on button "Delete" at bounding box center [422, 211] width 16 height 9
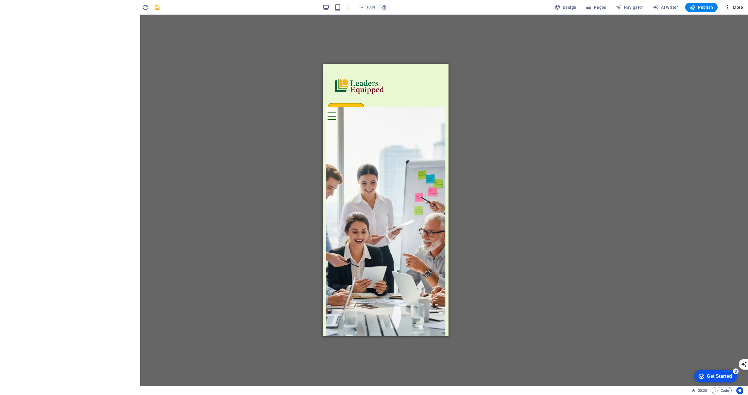
click at [730, 7] on icon "button" at bounding box center [727, 7] width 6 height 6
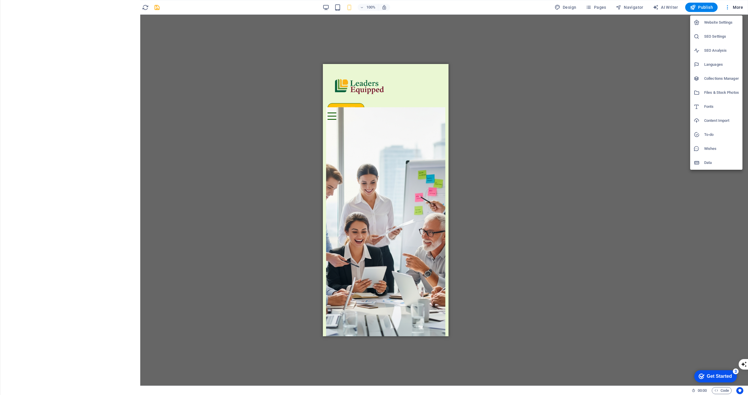
click at [711, 163] on h6 "Data" at bounding box center [721, 162] width 35 height 7
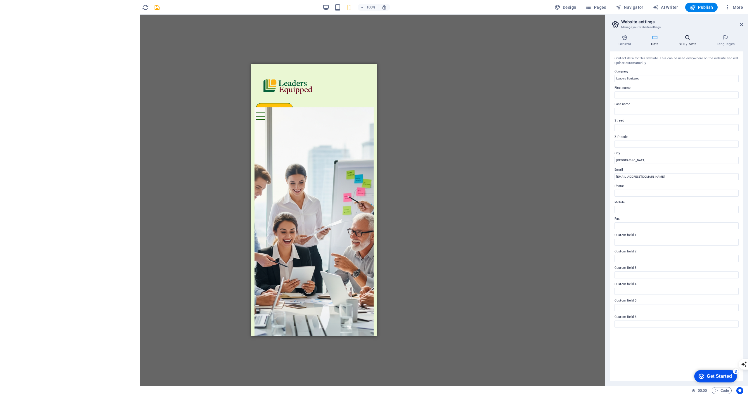
click at [685, 43] on h4 "SEO / Meta" at bounding box center [688, 40] width 38 height 12
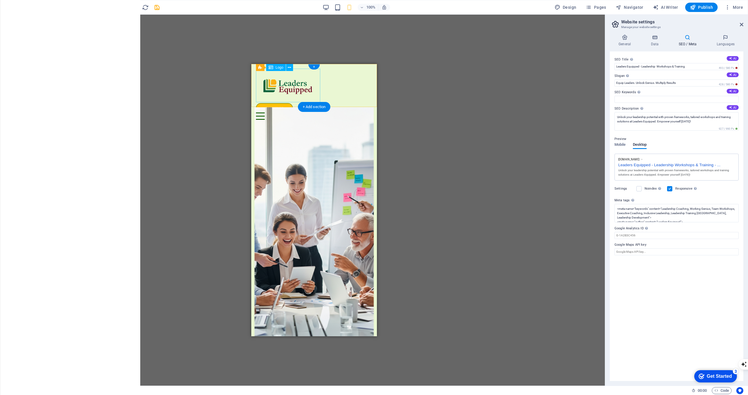
click at [290, 90] on div at bounding box center [314, 86] width 116 height 34
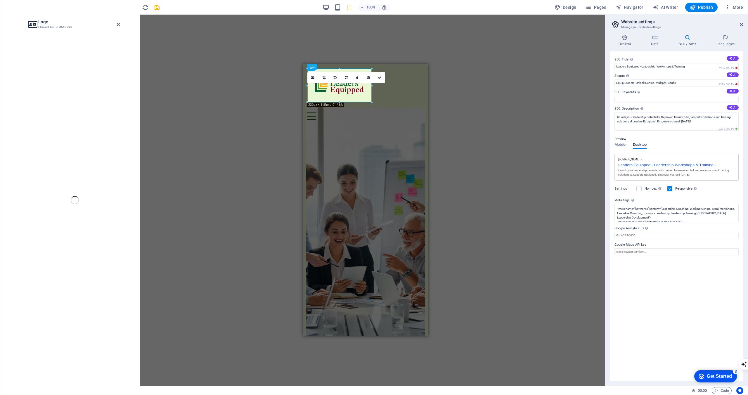
select select "px"
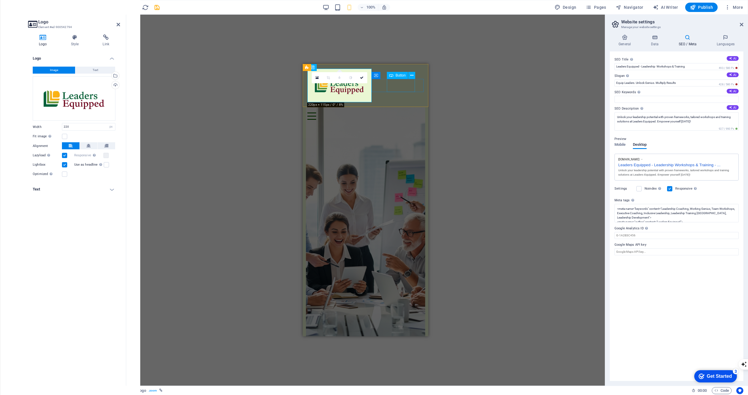
click at [404, 102] on div "Start [DATE]!" at bounding box center [365, 107] width 116 height 10
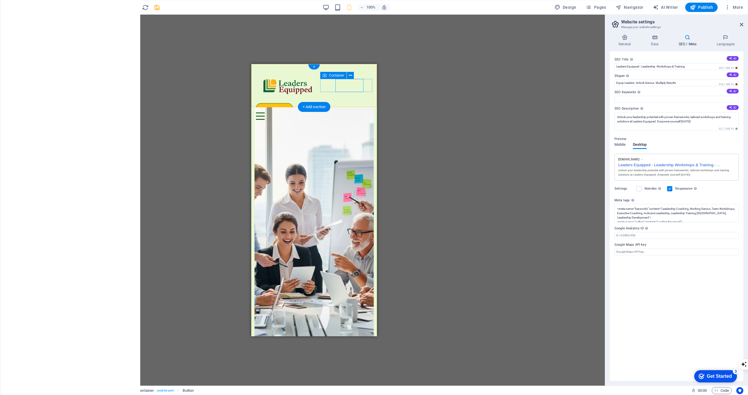
click at [331, 102] on div "Start [DATE]! Menu" at bounding box center [314, 111] width 116 height 18
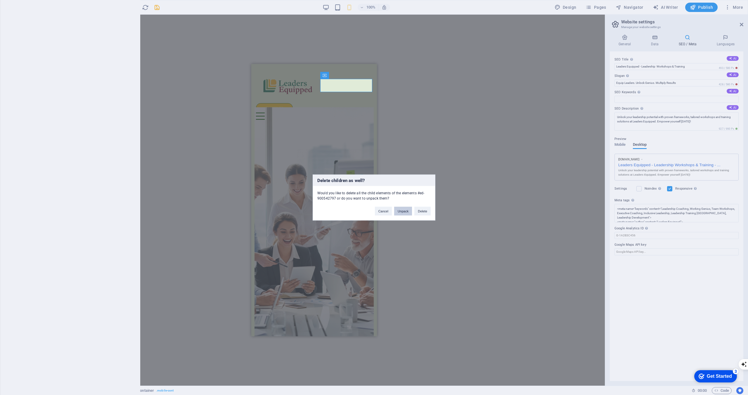
click at [402, 214] on button "Unpack" at bounding box center [403, 211] width 18 height 9
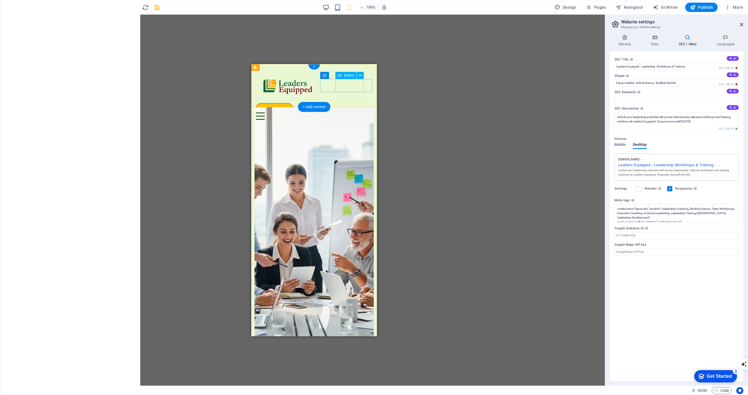
click at [357, 102] on div "Start [DATE]!" at bounding box center [314, 107] width 116 height 10
click at [329, 102] on div "Start [DATE]! Menu" at bounding box center [314, 111] width 116 height 18
click at [358, 102] on div "Start [DATE]!" at bounding box center [314, 107] width 116 height 10
click at [364, 112] on div "Menu" at bounding box center [314, 115] width 116 height 7
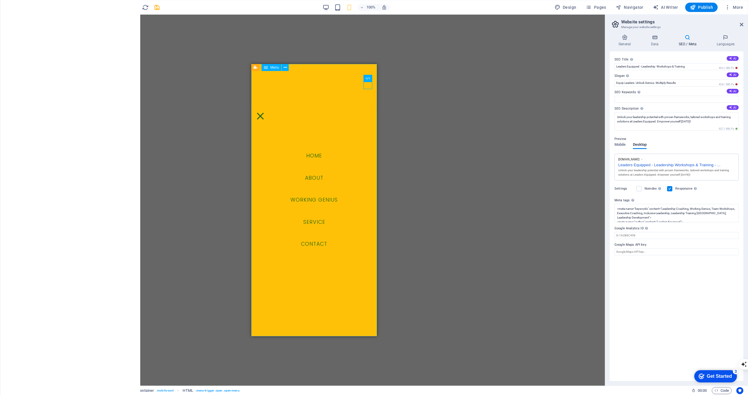
click at [269, 68] on div "Menu" at bounding box center [271, 67] width 20 height 7
select select
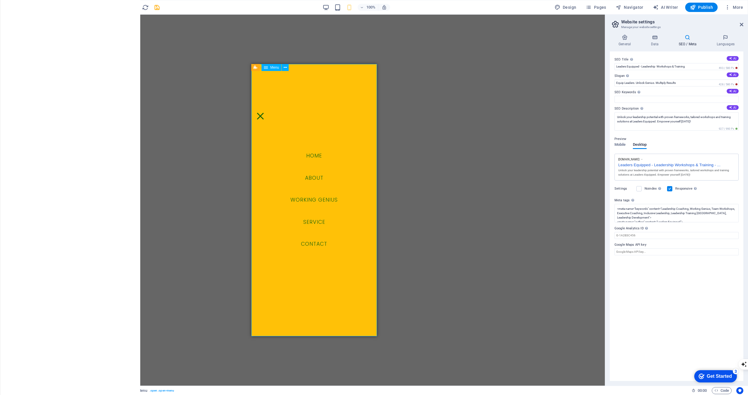
select select
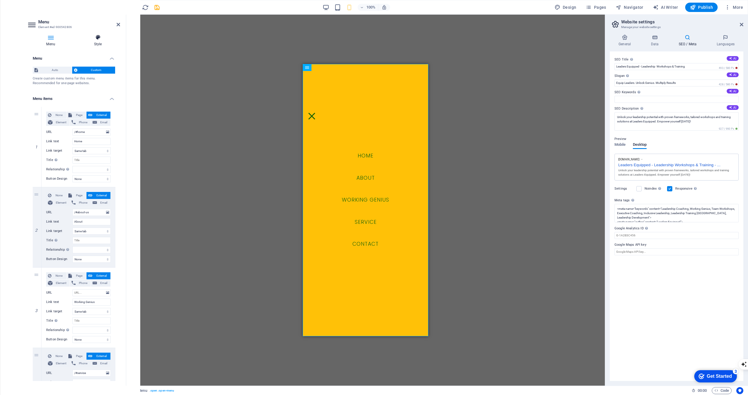
click at [92, 37] on icon at bounding box center [98, 37] width 44 height 6
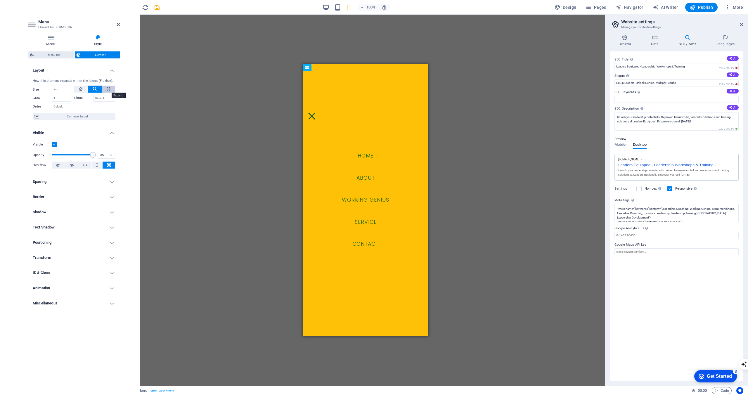
click at [108, 91] on icon at bounding box center [108, 89] width 3 height 7
type input "100"
select select "%"
click at [94, 91] on icon at bounding box center [95, 89] width 4 height 7
select select "DISABLED_OPTION_VALUE"
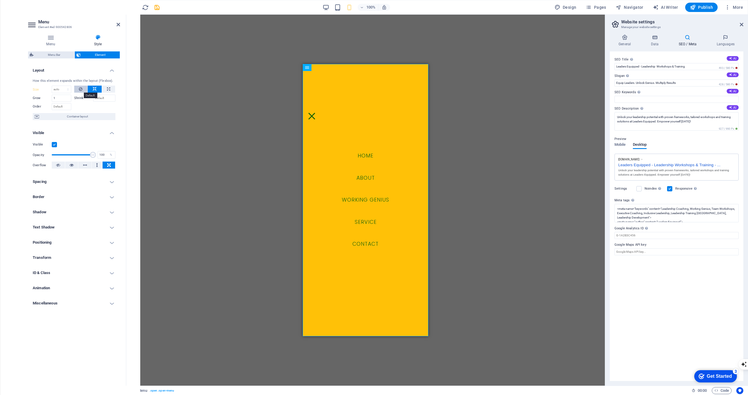
click at [79, 90] on icon at bounding box center [81, 89] width 4 height 7
click at [79, 89] on icon at bounding box center [81, 89] width 4 height 7
click at [96, 87] on icon at bounding box center [95, 89] width 4 height 7
click at [103, 89] on button at bounding box center [108, 89] width 13 height 7
type input "100"
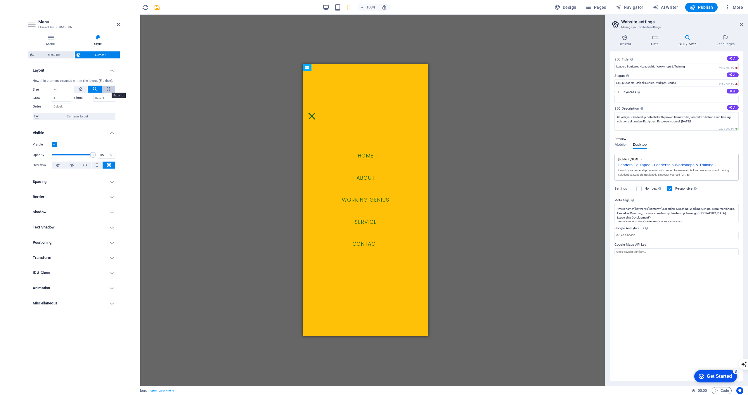
select select "%"
click at [94, 89] on icon at bounding box center [95, 89] width 4 height 7
select select "DISABLED_OPTION_VALUE"
drag, startPoint x: 89, startPoint y: 154, endPoint x: 67, endPoint y: 154, distance: 22.8
click at [67, 154] on span at bounding box center [67, 155] width 6 height 6
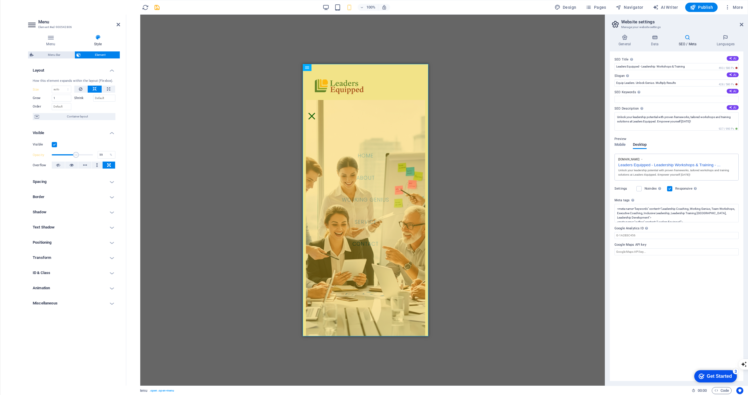
drag, startPoint x: 67, startPoint y: 154, endPoint x: 76, endPoint y: 155, distance: 9.4
click at [76, 156] on span at bounding box center [76, 155] width 6 height 6
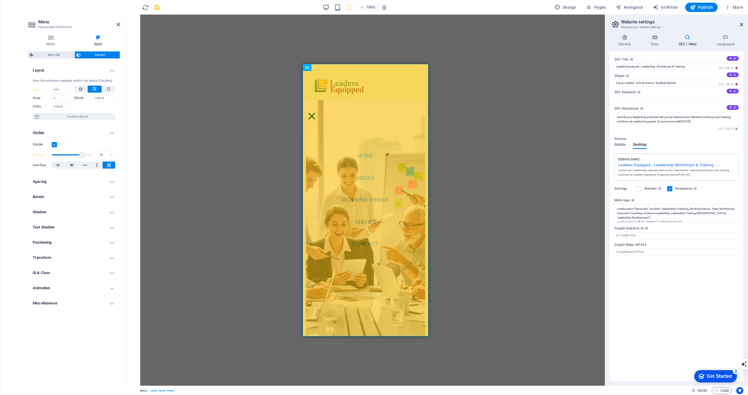
drag, startPoint x: 76, startPoint y: 155, endPoint x: 82, endPoint y: 155, distance: 5.8
click at [82, 155] on span at bounding box center [82, 155] width 6 height 6
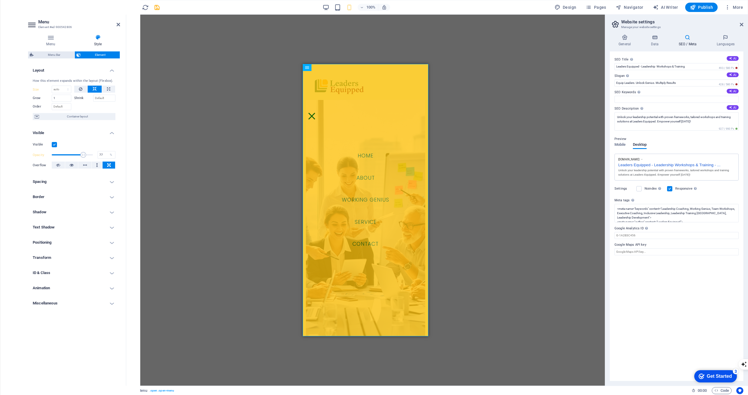
click at [83, 156] on span at bounding box center [83, 155] width 6 height 6
type input "89"
drag, startPoint x: 83, startPoint y: 156, endPoint x: 88, endPoint y: 157, distance: 5.2
click at [88, 157] on span at bounding box center [88, 155] width 6 height 6
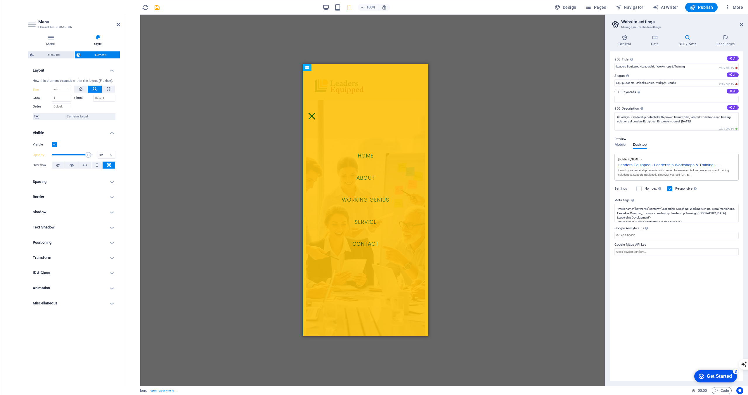
click at [84, 177] on h4 "Spacing" at bounding box center [74, 182] width 92 height 14
click at [80, 261] on h4 "Positioning" at bounding box center [74, 266] width 92 height 14
click at [108, 279] on span "Sticky" at bounding box center [109, 277] width 8 height 7
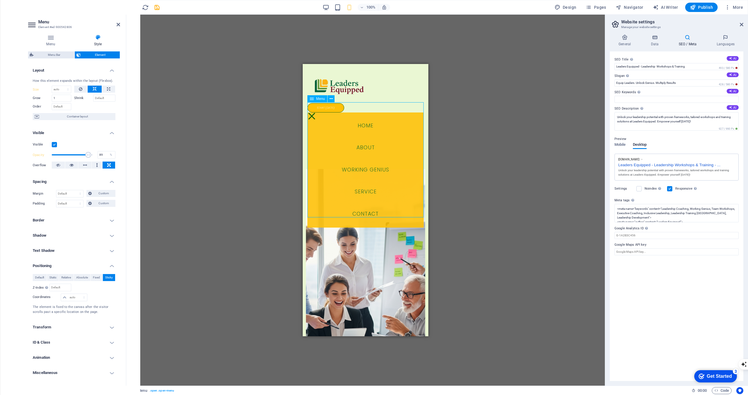
drag, startPoint x: 347, startPoint y: 117, endPoint x: 334, endPoint y: 164, distance: 48.9
click at [338, 192] on nav "Home About Working Genius Service Contact" at bounding box center [365, 169] width 116 height 115
drag, startPoint x: 313, startPoint y: 106, endPoint x: 325, endPoint y: 137, distance: 33.0
click at [325, 137] on nav "Home About Working Genius Service Contact" at bounding box center [365, 169] width 116 height 115
click at [93, 277] on span "Fixed" at bounding box center [96, 277] width 7 height 7
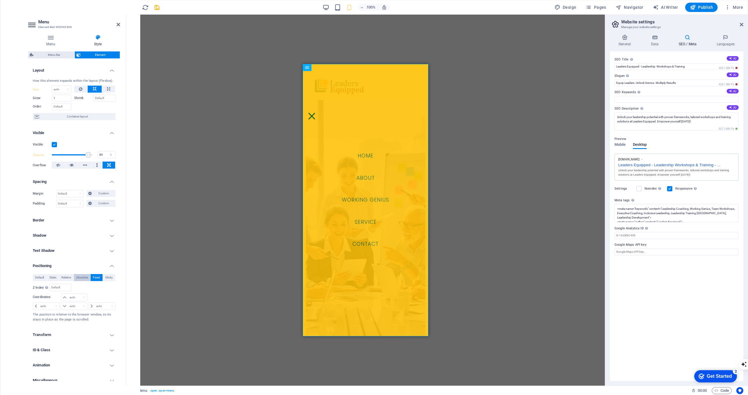
click at [80, 277] on span "Absolute" at bounding box center [82, 277] width 12 height 7
click at [66, 278] on span "Relative" at bounding box center [66, 277] width 10 height 7
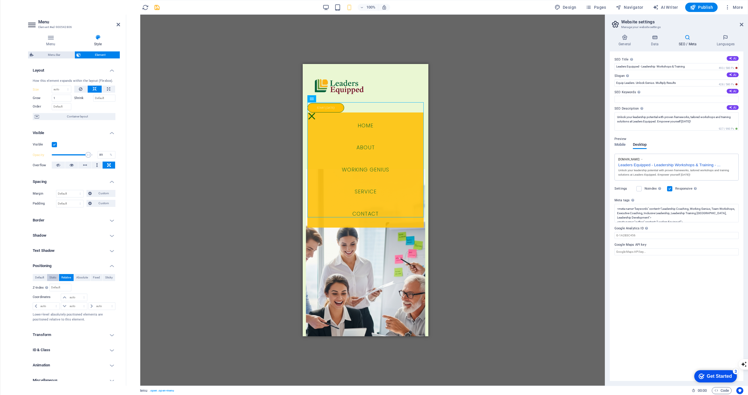
click at [56, 278] on span "Static" at bounding box center [52, 277] width 7 height 7
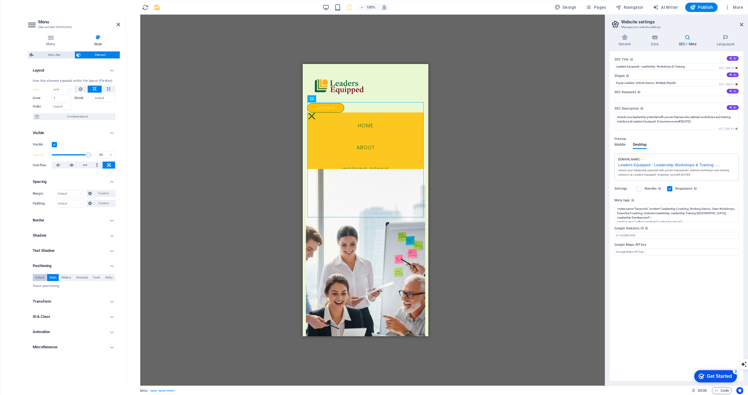
click at [41, 280] on span "Default" at bounding box center [39, 277] width 9 height 7
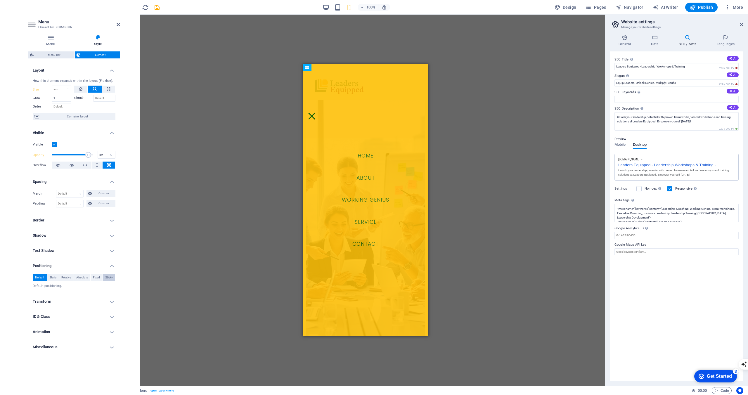
click at [103, 278] on button "Sticky" at bounding box center [109, 277] width 13 height 7
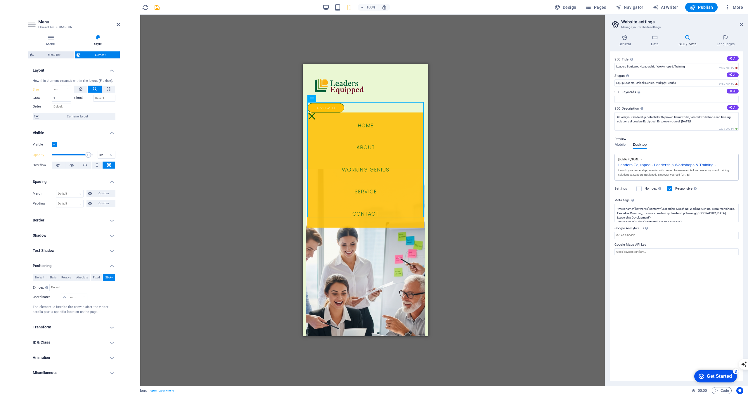
click at [78, 325] on h4 "Transform" at bounding box center [74, 327] width 92 height 14
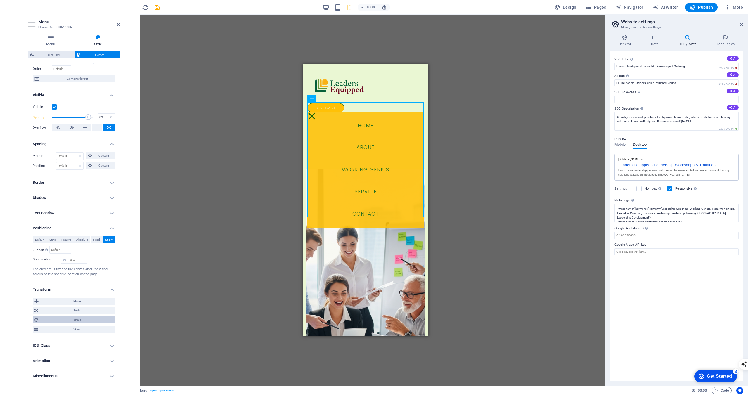
scroll to position [40, 0]
click at [81, 360] on h4 "Animation" at bounding box center [74, 359] width 92 height 14
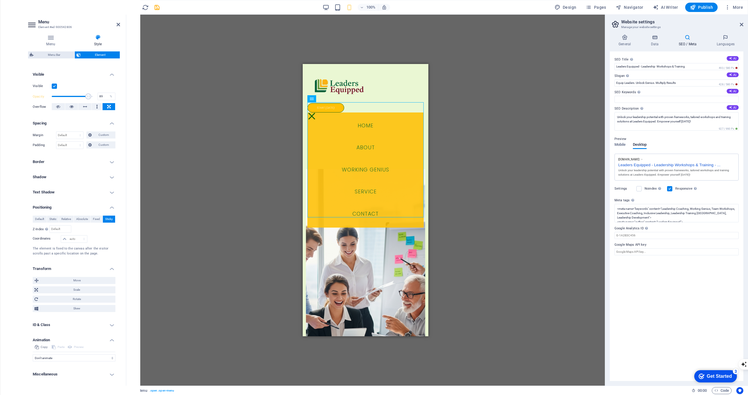
scroll to position [59, 0]
click at [76, 375] on h4 "Miscellaneous" at bounding box center [74, 374] width 92 height 14
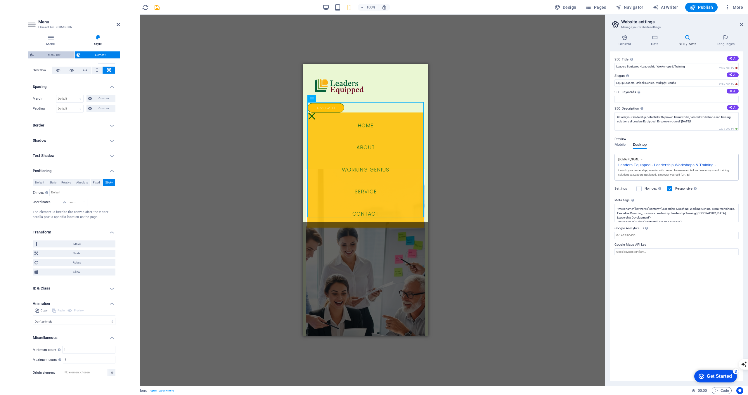
click at [54, 51] on span "Menu Bar" at bounding box center [53, 54] width 37 height 7
select select "rem"
select select "preset-menu-v2-border"
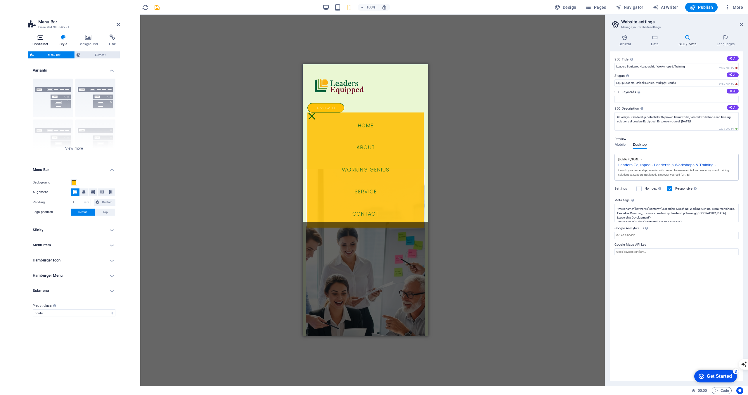
click at [39, 36] on icon at bounding box center [40, 37] width 25 height 6
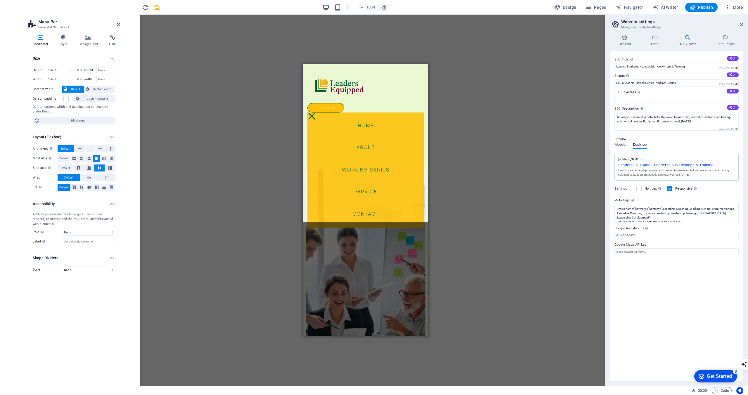
click at [13, 38] on icon "button" at bounding box center [11, 37] width 7 height 7
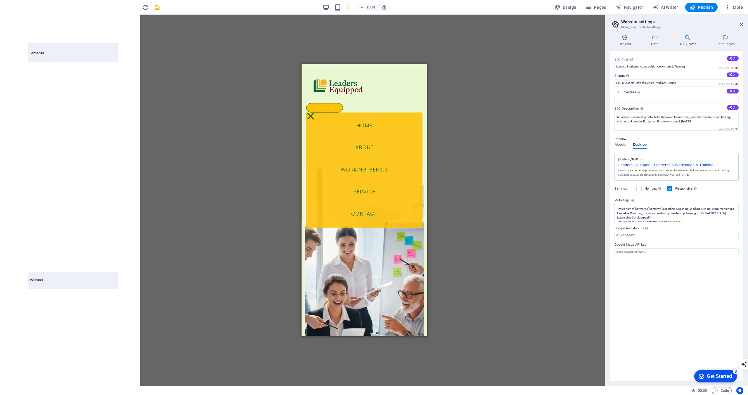
scroll to position [62, 0]
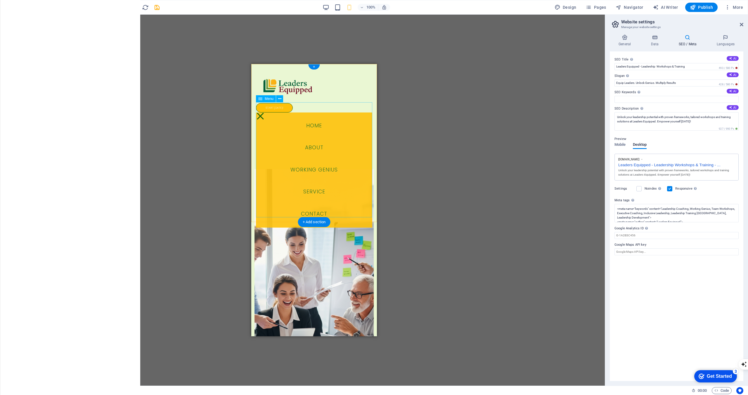
click at [352, 195] on nav "Home About Working Genius Service Contact" at bounding box center [314, 169] width 116 height 115
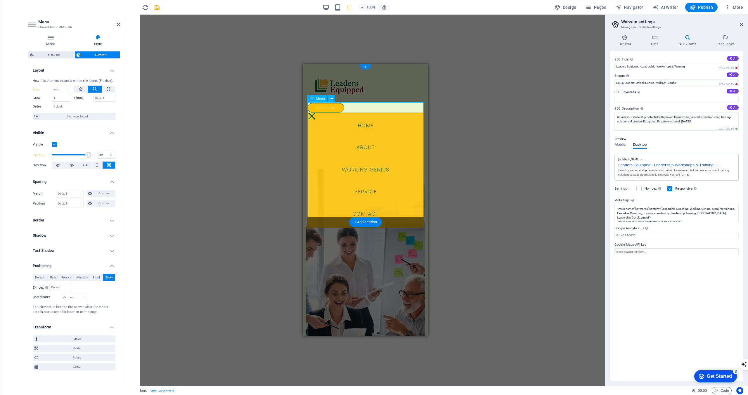
click at [352, 195] on nav "Home About Working Genius Service Contact" at bounding box center [365, 169] width 116 height 115
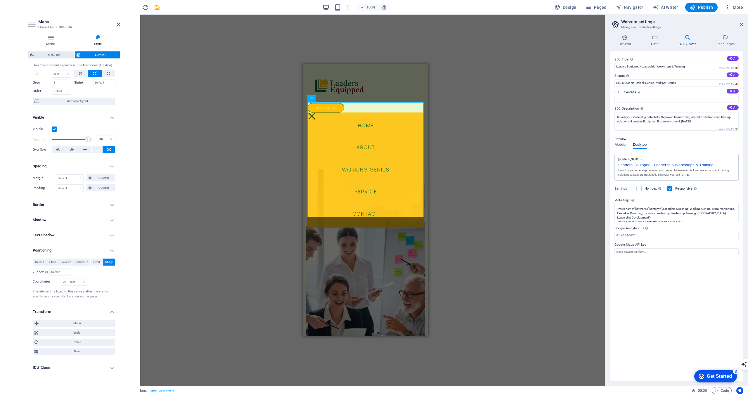
scroll to position [0, 0]
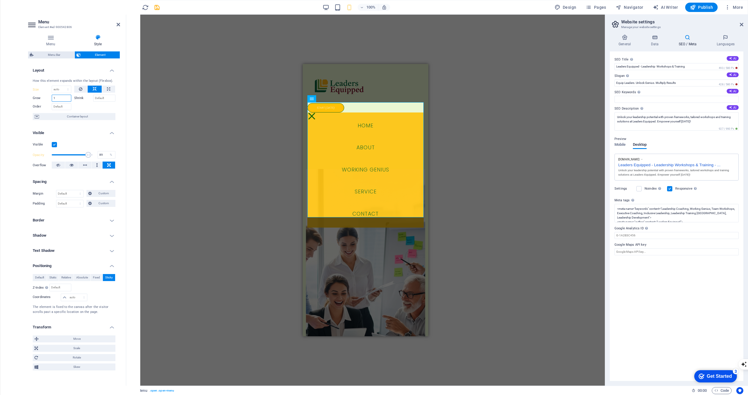
click at [64, 99] on input "1" at bounding box center [62, 98] width 20 height 7
click at [87, 109] on div at bounding box center [94, 106] width 41 height 8
click at [62, 97] on input "2" at bounding box center [62, 98] width 20 height 7
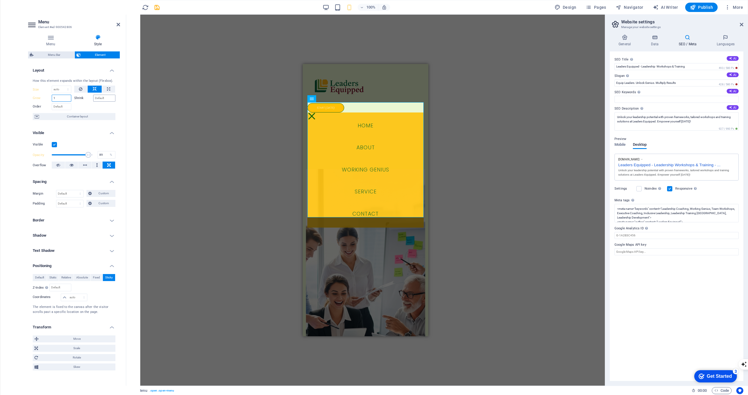
type input "1"
click at [94, 100] on input "Shrink" at bounding box center [104, 98] width 22 height 7
click at [54, 143] on label at bounding box center [54, 144] width 5 height 5
click at [0, 0] on input "Visible" at bounding box center [0, 0] width 0 height 0
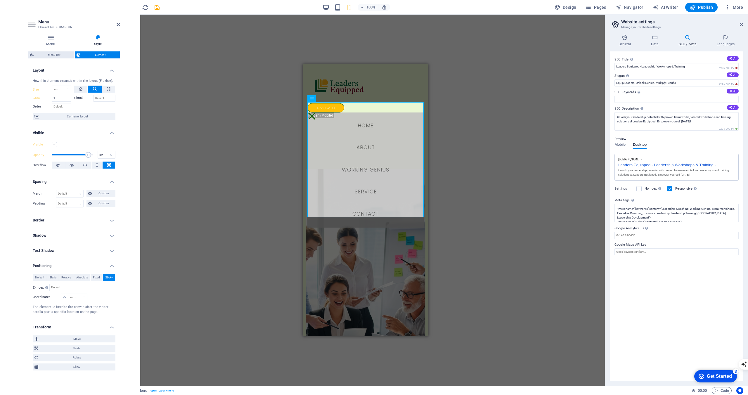
click at [54, 143] on label at bounding box center [54, 144] width 5 height 5
click at [0, 0] on input "Visible" at bounding box center [0, 0] width 0 height 0
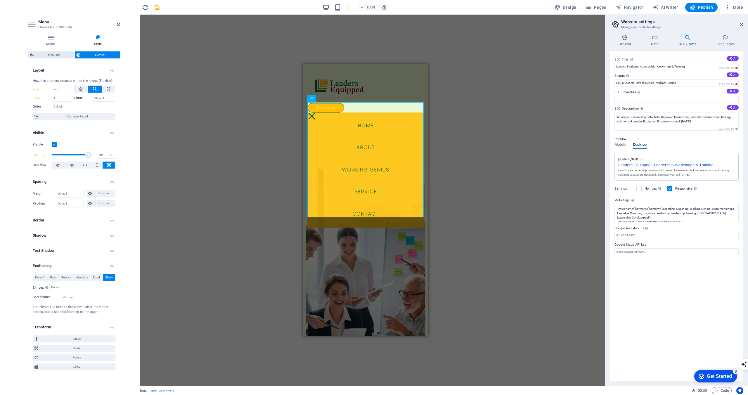
click at [54, 143] on label at bounding box center [54, 144] width 5 height 5
click at [0, 0] on input "Visible" at bounding box center [0, 0] width 0 height 0
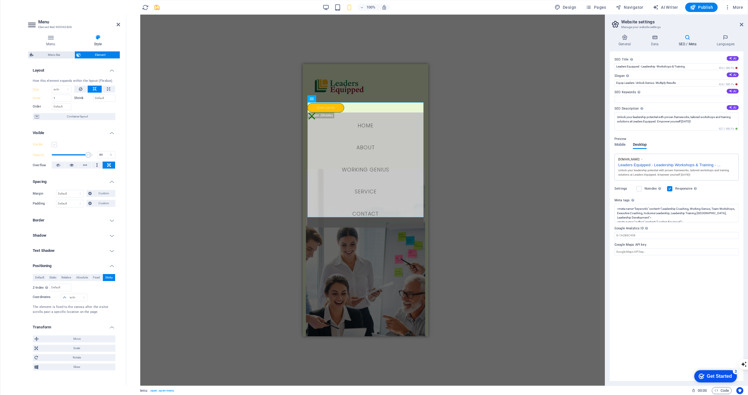
click at [54, 143] on label at bounding box center [54, 144] width 5 height 5
click at [0, 0] on input "Visible" at bounding box center [0, 0] width 0 height 0
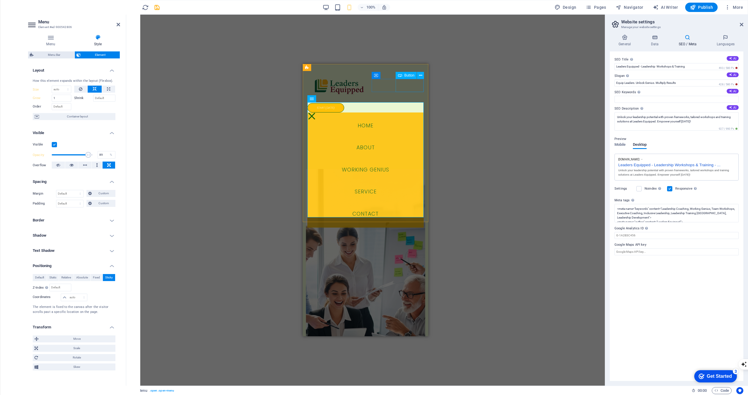
click at [399, 102] on div "Start [DATE]!" at bounding box center [365, 107] width 116 height 10
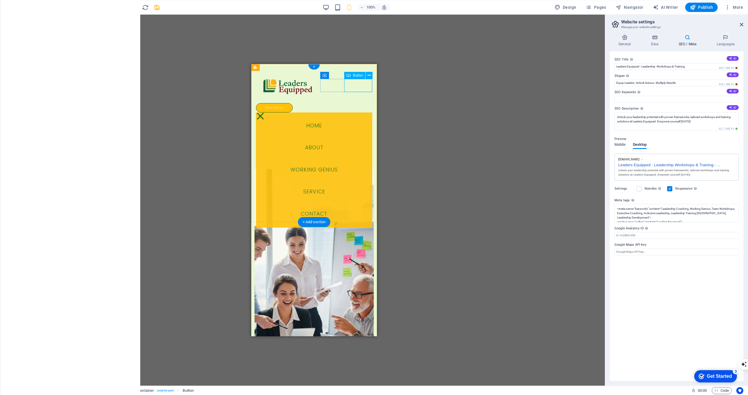
click at [358, 102] on div "Start [DATE]!" at bounding box center [314, 107] width 116 height 10
select select "px"
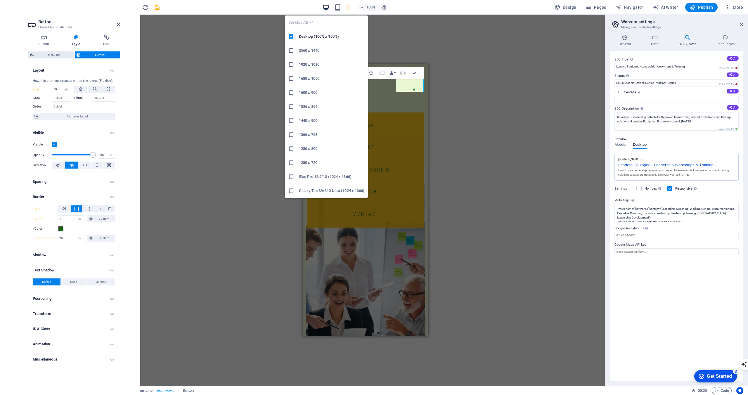
click at [324, 6] on icon "button" at bounding box center [325, 7] width 7 height 7
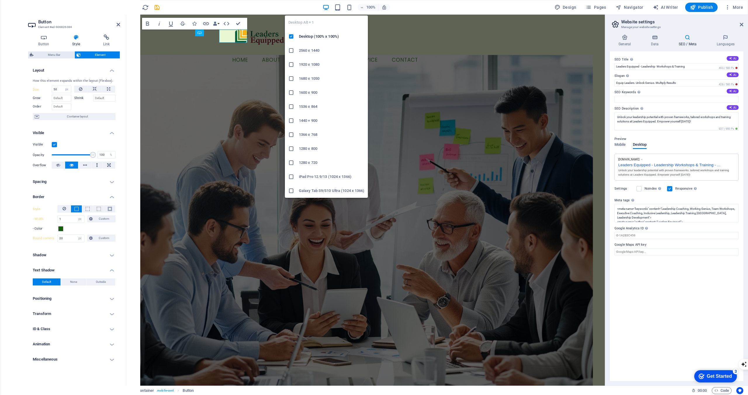
select select "DISABLED_OPTION_VALUE"
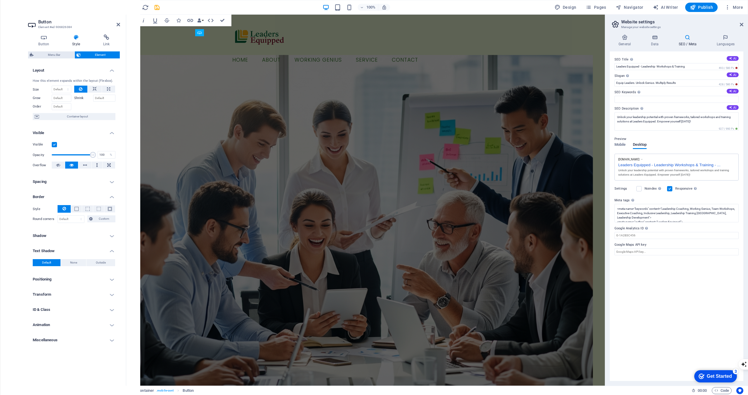
click at [53, 145] on label at bounding box center [54, 144] width 5 height 5
click at [0, 0] on input "Visible" at bounding box center [0, 0] width 0 height 0
click at [53, 145] on label at bounding box center [54, 144] width 5 height 5
click at [0, 0] on input "Visible" at bounding box center [0, 0] width 0 height 0
click at [199, 33] on icon at bounding box center [199, 32] width 4 height 7
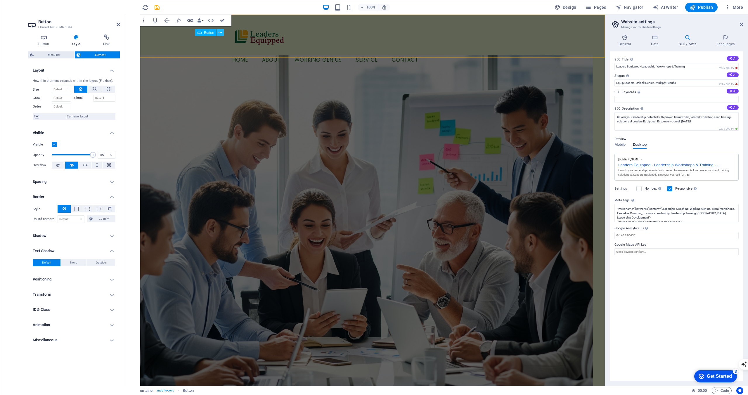
click at [221, 32] on icon at bounding box center [219, 33] width 3 height 6
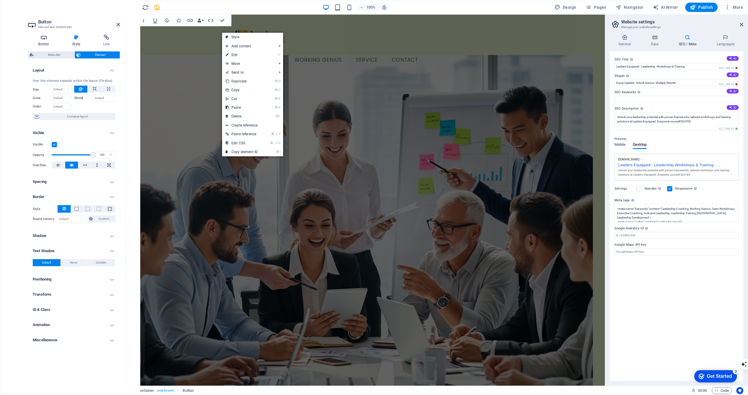
click at [45, 39] on icon at bounding box center [44, 37] width 32 height 6
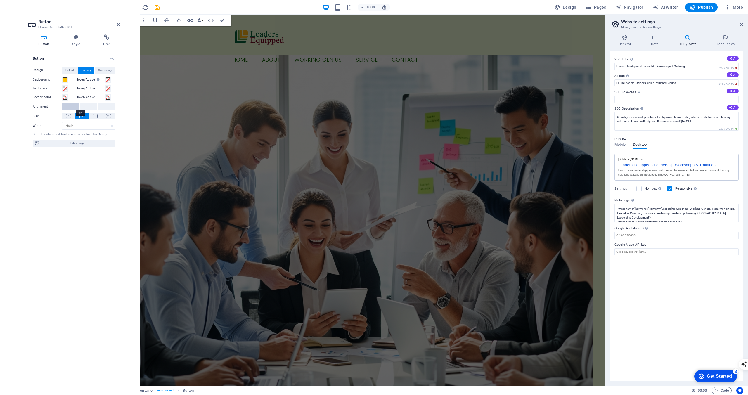
click at [72, 105] on icon at bounding box center [71, 106] width 4 height 7
click at [77, 128] on select "Default px rem % em vh vw" at bounding box center [88, 125] width 53 height 7
select select "px"
click at [107, 122] on select "Default px rem % em vh vw" at bounding box center [88, 125] width 53 height 7
type input "30"
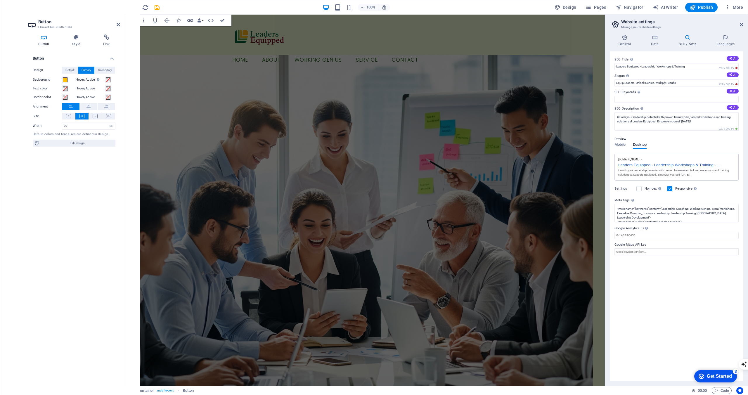
click at [79, 188] on div "Button Design Default Primary Secondary Background Hover/Active Switch to previ…" at bounding box center [74, 215] width 92 height 329
click at [218, 33] on div "Start [DATE]! Menu Home About Working Genius Service Contact" at bounding box center [365, 44] width 478 height 58
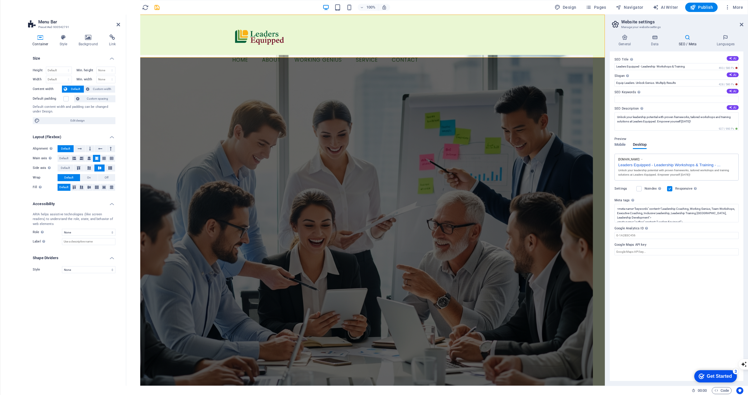
click at [12, 195] on icon "button" at bounding box center [11, 195] width 7 height 7
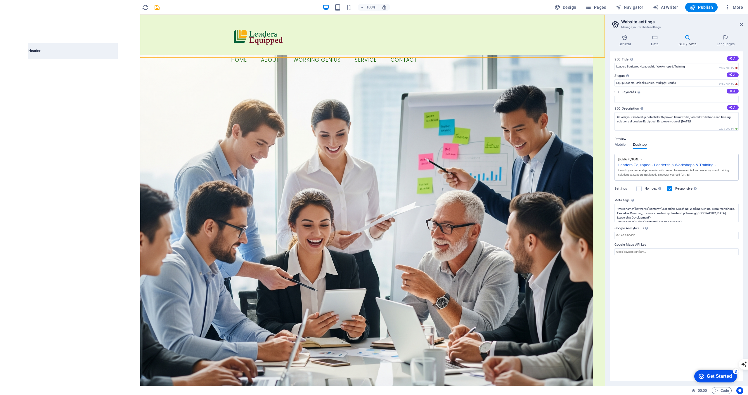
scroll to position [3517, 0]
click at [13, 196] on icon "button" at bounding box center [11, 195] width 7 height 7
click at [148, 29] on div "Start [DATE]! Menu Home About Working Genius Service Contact" at bounding box center [364, 44] width 481 height 58
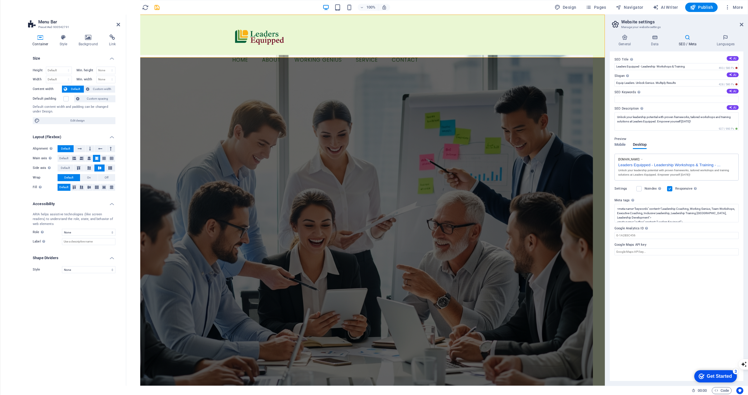
click at [11, 44] on p "Elements" at bounding box center [11, 45] width 15 height 5
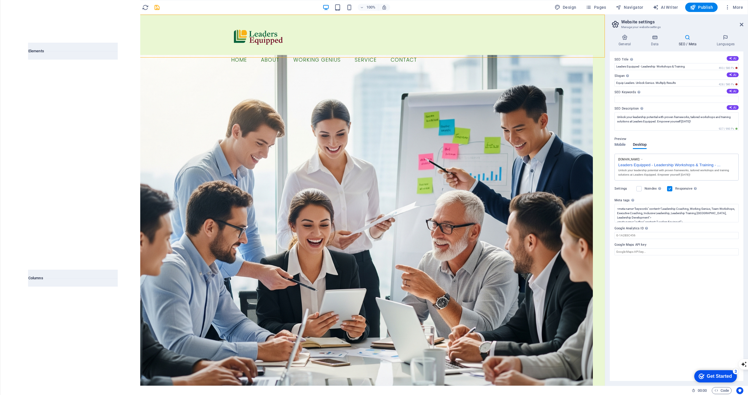
scroll to position [62, 0]
click at [15, 5] on icon "button" at bounding box center [11, 7] width 7 height 7
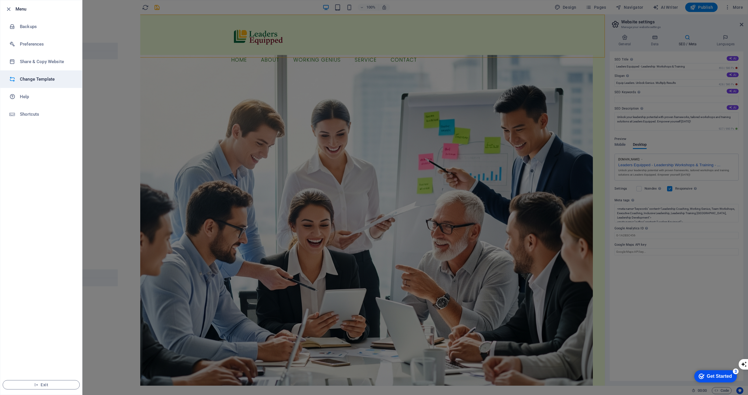
click at [78, 83] on li "Change Template" at bounding box center [41, 79] width 82 height 18
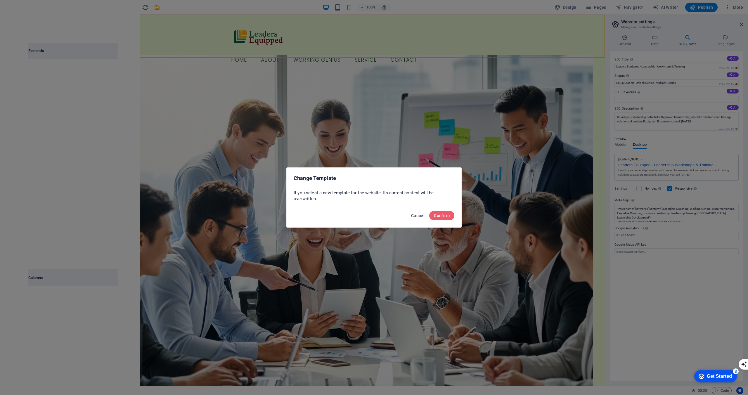
click at [412, 217] on span "Cancel" at bounding box center [417, 215] width 13 height 5
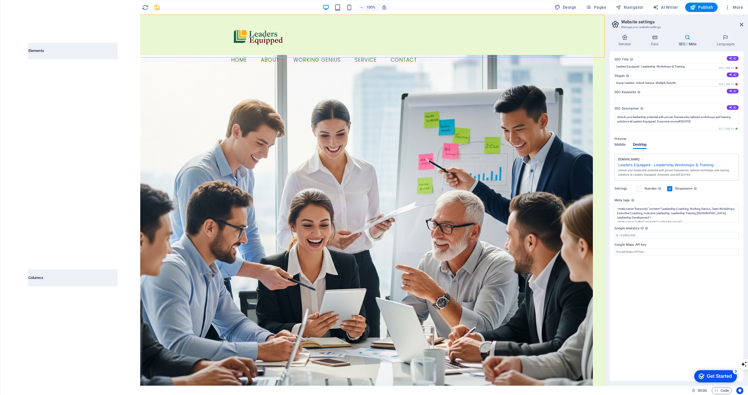
click at [14, 10] on icon "button" at bounding box center [11, 7] width 7 height 7
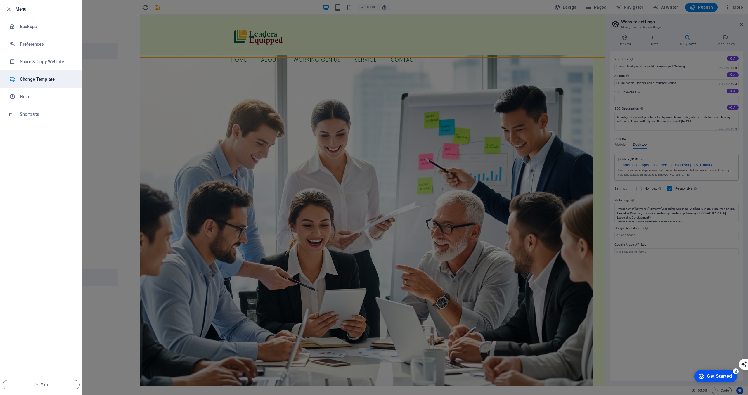
click at [41, 81] on h6 "Change Template" at bounding box center [47, 79] width 54 height 7
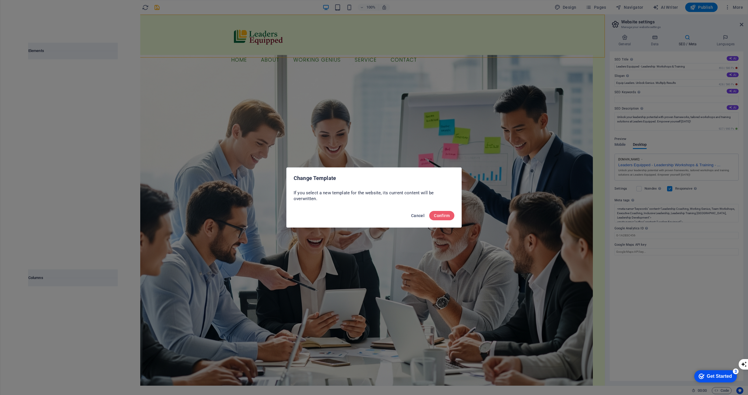
click at [416, 217] on span "Cancel" at bounding box center [417, 215] width 13 height 5
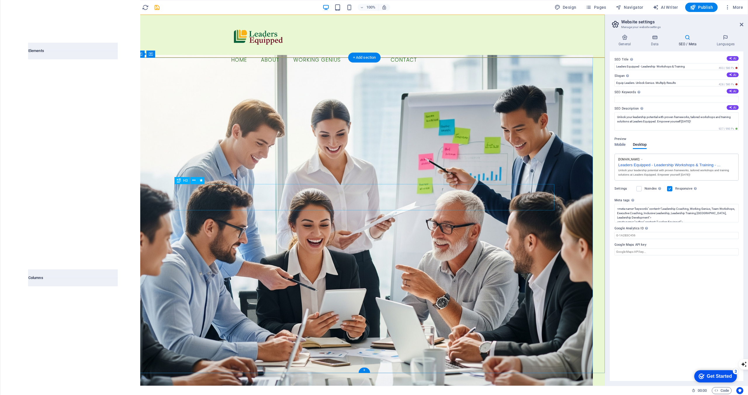
select select "px"
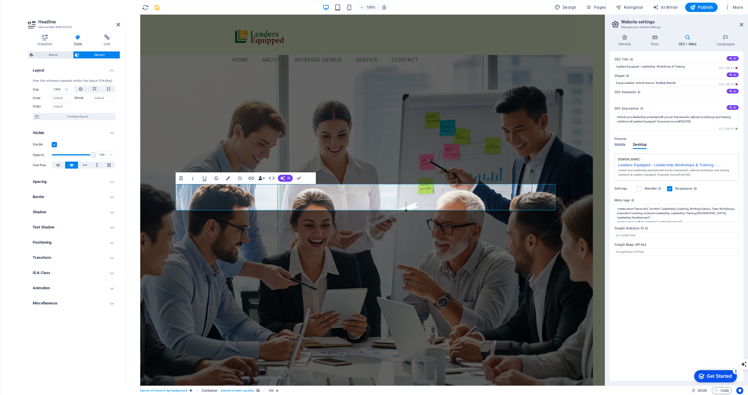
click at [264, 179] on button "Data Bindings" at bounding box center [261, 178] width 8 height 12
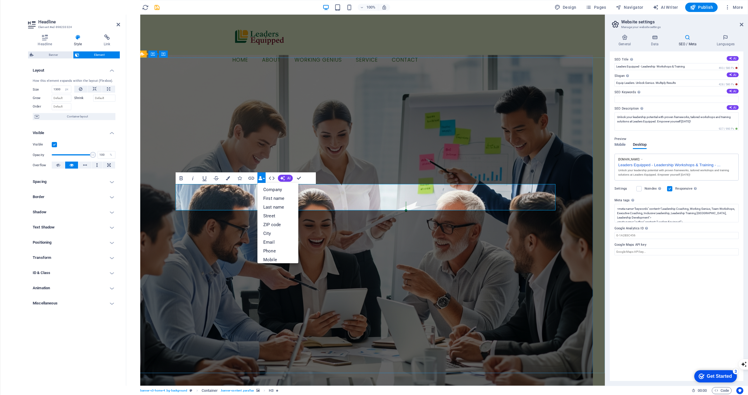
click at [349, 171] on figure at bounding box center [365, 224] width 454 height 338
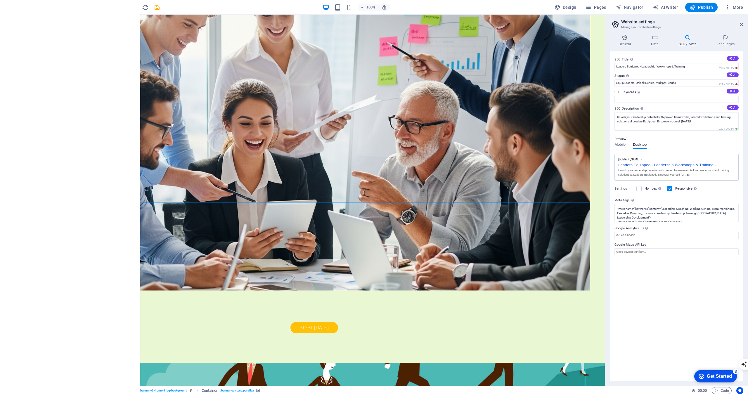
scroll to position [176, 0]
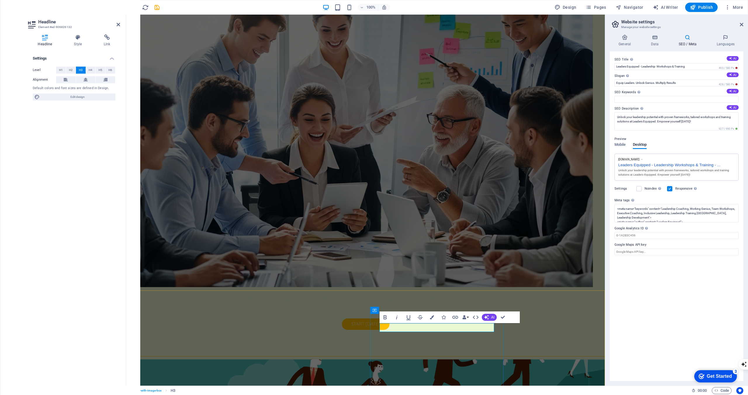
drag, startPoint x: 469, startPoint y: 327, endPoint x: 402, endPoint y: 328, distance: 66.9
click at [468, 318] on button "Data Bindings" at bounding box center [465, 317] width 8 height 12
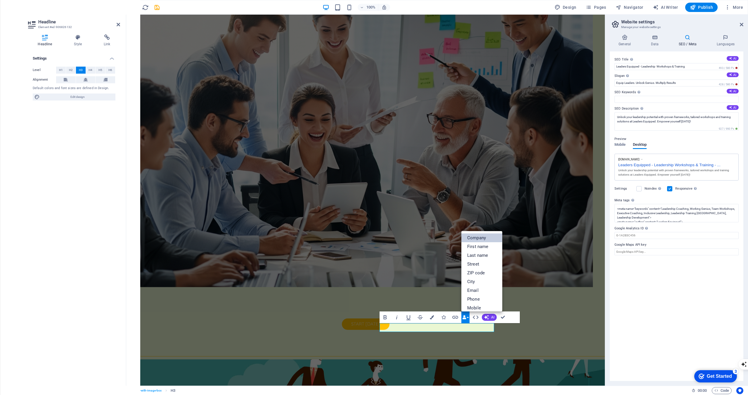
click at [479, 239] on link "Company" at bounding box center [481, 237] width 41 height 9
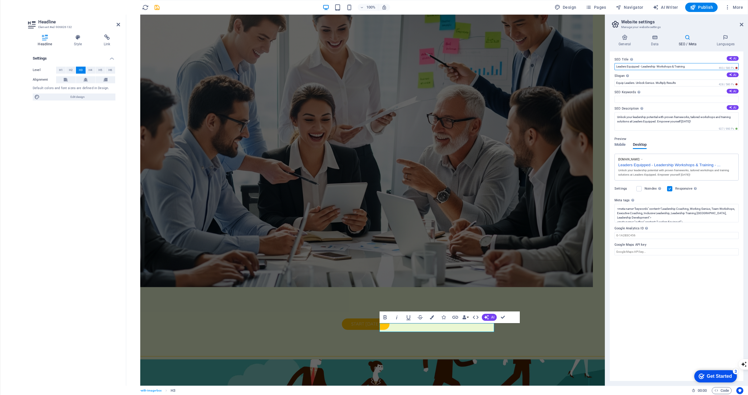
drag, startPoint x: 687, startPoint y: 68, endPoint x: 657, endPoint y: 63, distance: 30.4
click at [657, 63] on input "Leaders Equipped - Leadership Workshops & Training" at bounding box center [676, 66] width 124 height 7
click at [659, 67] on input "Leaders Equipped - Leadership Coaching & Working Genius Workshops" at bounding box center [676, 66] width 124 height 7
click at [696, 147] on div "Preview Mobile Desktop [DOMAIN_NAME] Leaders Equipped - Leadership Coaching & W…" at bounding box center [676, 156] width 124 height 50
click at [685, 67] on input "Leaders Equipped - Leadership Coaching & Working Genius Workshops" at bounding box center [676, 66] width 124 height 7
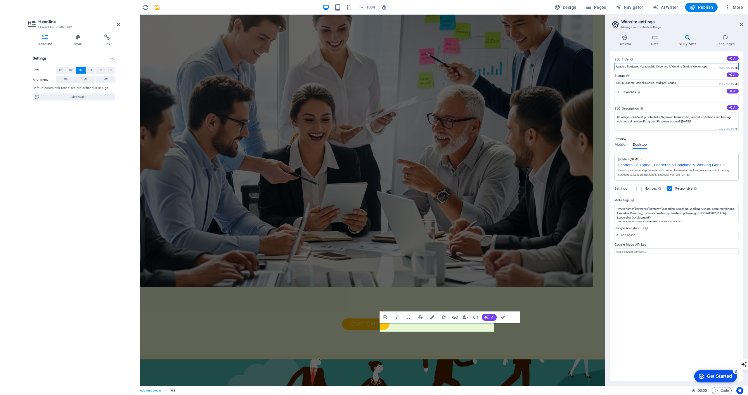
drag, startPoint x: 695, startPoint y: 67, endPoint x: 687, endPoint y: 69, distance: 7.6
click at [687, 69] on input "Leaders Equipped - Leadership Coaching & Working Genius Workshops" at bounding box center [676, 66] width 124 height 7
click at [710, 67] on input "Leaders Equipped - Leadership Coaching & Working Genius Workshops" at bounding box center [676, 66] width 124 height 7
drag, startPoint x: 709, startPoint y: 67, endPoint x: 673, endPoint y: 66, distance: 35.6
click at [673, 66] on input "Leaders Equipped - Leadership Coaching & Working Genius Workshops" at bounding box center [676, 66] width 124 height 7
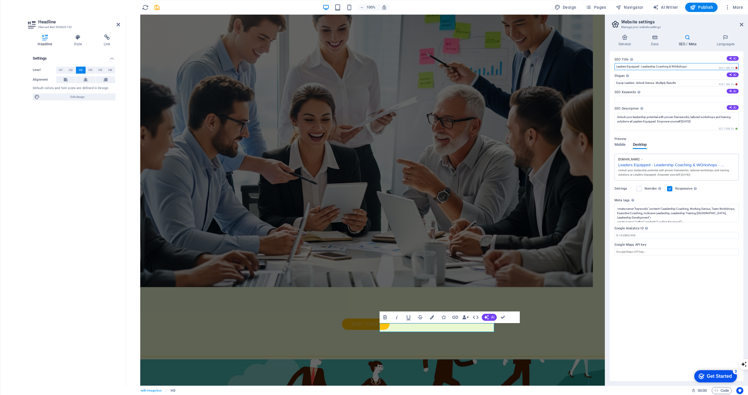
click at [677, 66] on input "Leaders Equipped - Leadership Coaching & WOrkshops" at bounding box center [676, 66] width 124 height 7
type input "Leaders Equipped - Leadership Coaching & Workshops"
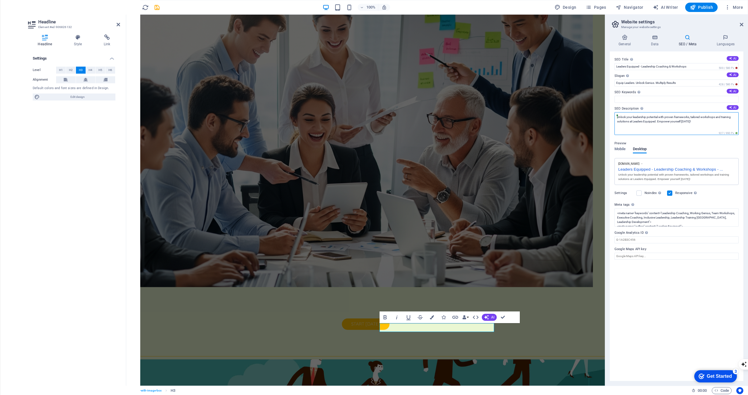
drag, startPoint x: 691, startPoint y: 122, endPoint x: 612, endPoint y: 118, distance: 79.5
click at [612, 118] on div "SEO Title The title of your website - make it something that stands out in sear…" at bounding box center [676, 215] width 133 height 329
click at [0, 0] on span "tailored workshops" at bounding box center [0, 0] width 0 height 0
click at [678, 118] on textarea "Empowering Leaders to identify potential with tailored workshops with proven fr…" at bounding box center [676, 123] width 124 height 23
click at [681, 116] on textarea "Empowering Leaders to identify potential with tailored workshops with proven fr…" at bounding box center [676, 123] width 124 height 23
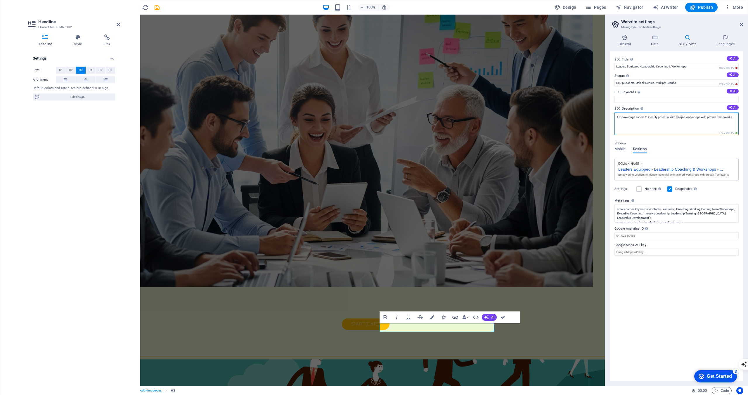
click at [681, 116] on textarea "Empowering Leaders to identify potential with tailored workshops with proven fr…" at bounding box center [676, 123] width 124 height 23
click at [713, 125] on textarea "Empowering Leaders to identify potential with tailored workshops with proven fr…" at bounding box center [676, 123] width 124 height 23
click at [658, 118] on textarea "Empowering Leaders to identify potential with tailored workshops with proven fr…" at bounding box center [676, 123] width 124 height 23
click at [664, 118] on textarea "Empowering Leaders to identify potential with tailored workshops with proven fr…" at bounding box center [676, 123] width 124 height 23
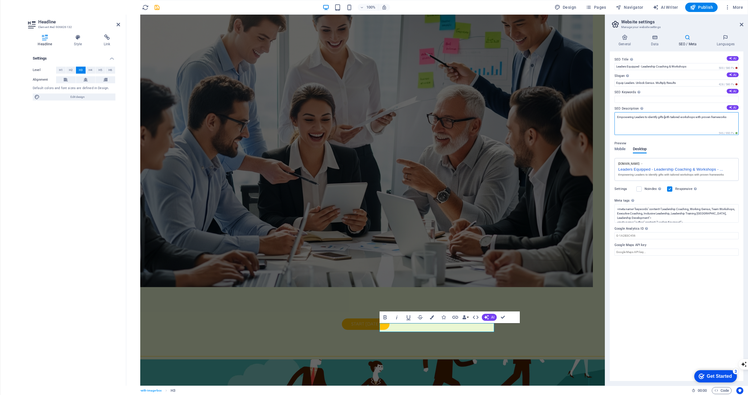
click at [673, 125] on textarea "Empowering Leaders to identify gifts with tailored workshops with proven framew…" at bounding box center [676, 123] width 124 height 23
drag, startPoint x: 665, startPoint y: 117, endPoint x: 613, endPoint y: 118, distance: 52.0
click at [613, 118] on div "SEO Title The title of your website - make it something that stands out in sear…" at bounding box center [676, 215] width 133 height 329
click at [651, 128] on textarea "Empowering Leaders to identify gifts with tailored workshops with proven framew…" at bounding box center [676, 123] width 124 height 23
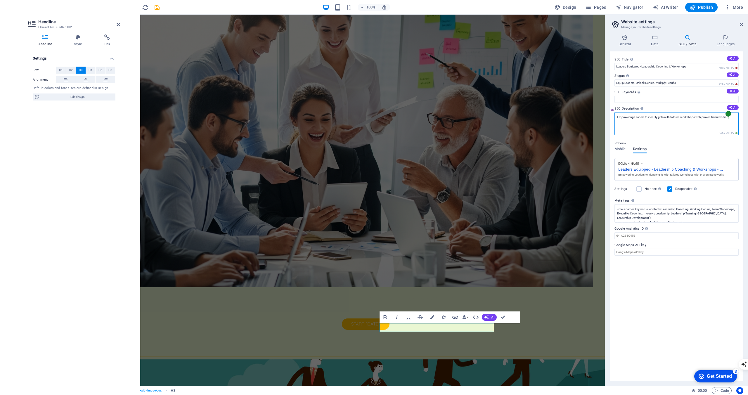
type textarea "Empowering Leaders to identify gifts with tailored workshops with proven framew…"
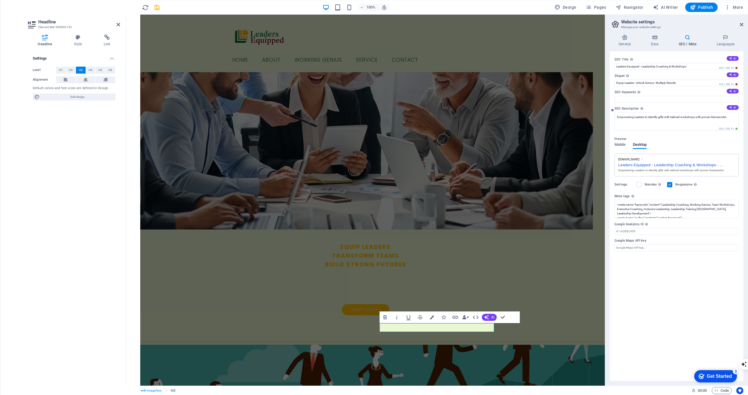
scroll to position [0, 0]
